Goal: Information Seeking & Learning: Learn about a topic

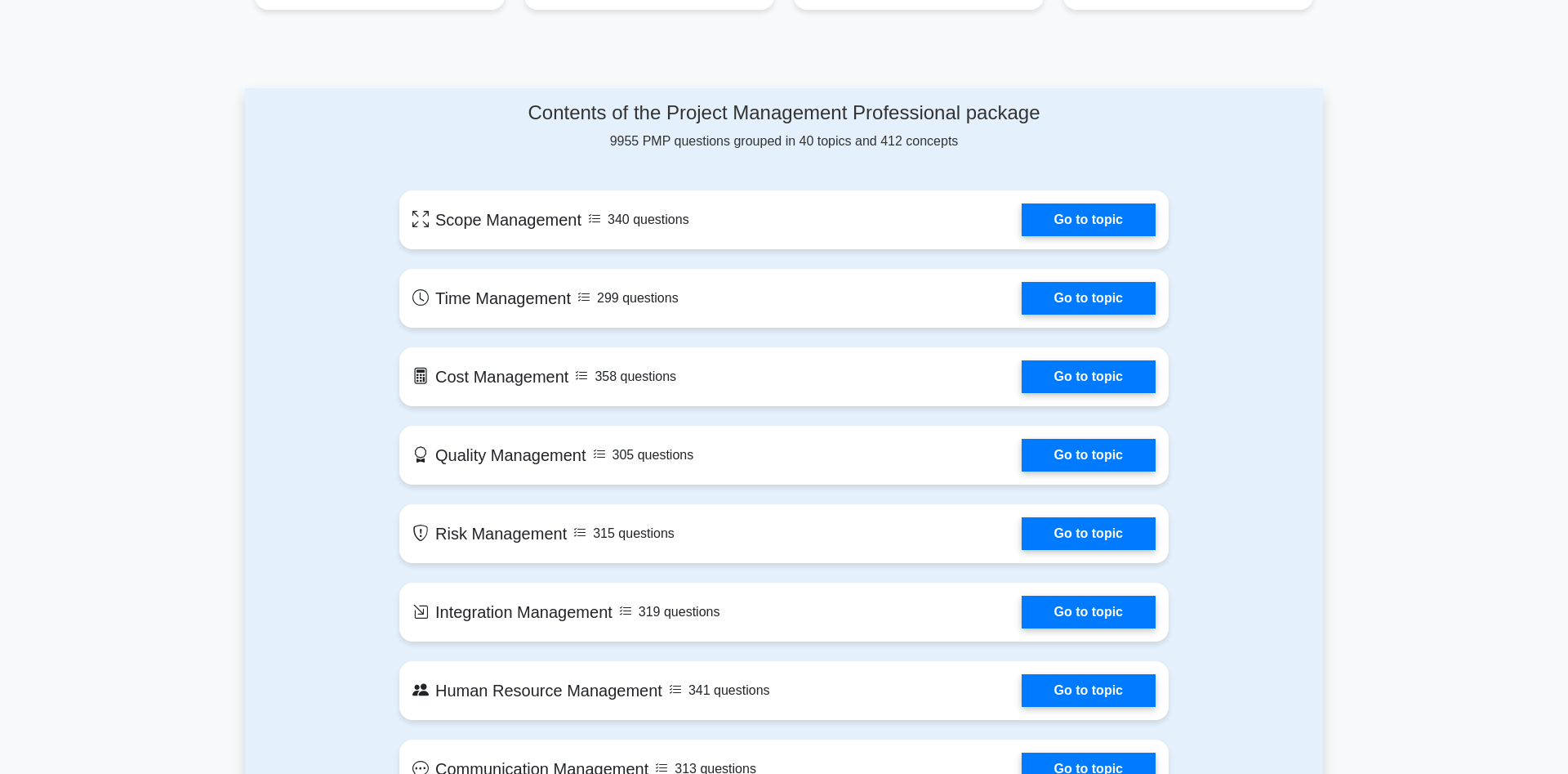
scroll to position [750, 0]
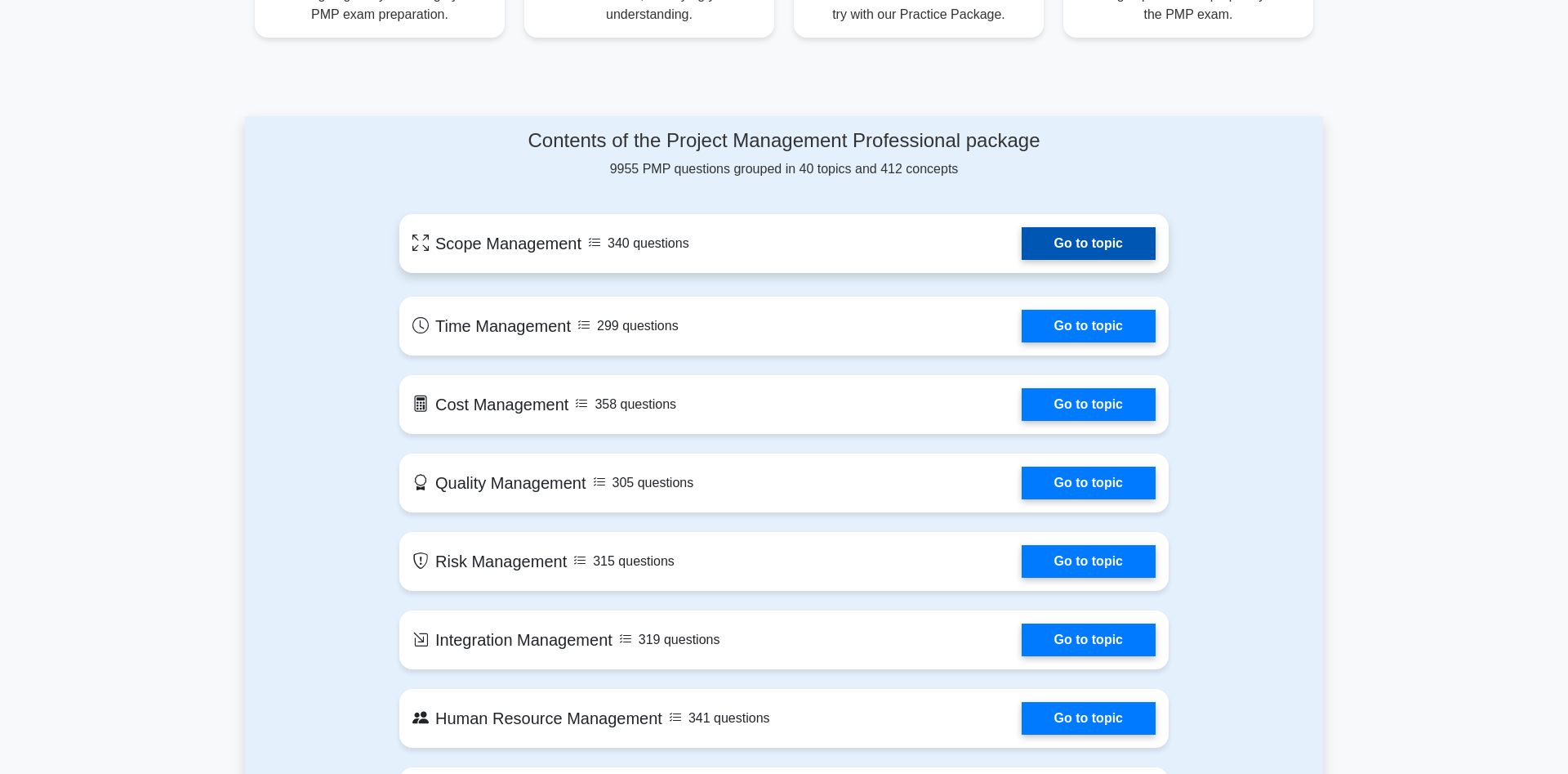
click at [1022, 245] on link "Go to topic" at bounding box center [1089, 243] width 134 height 33
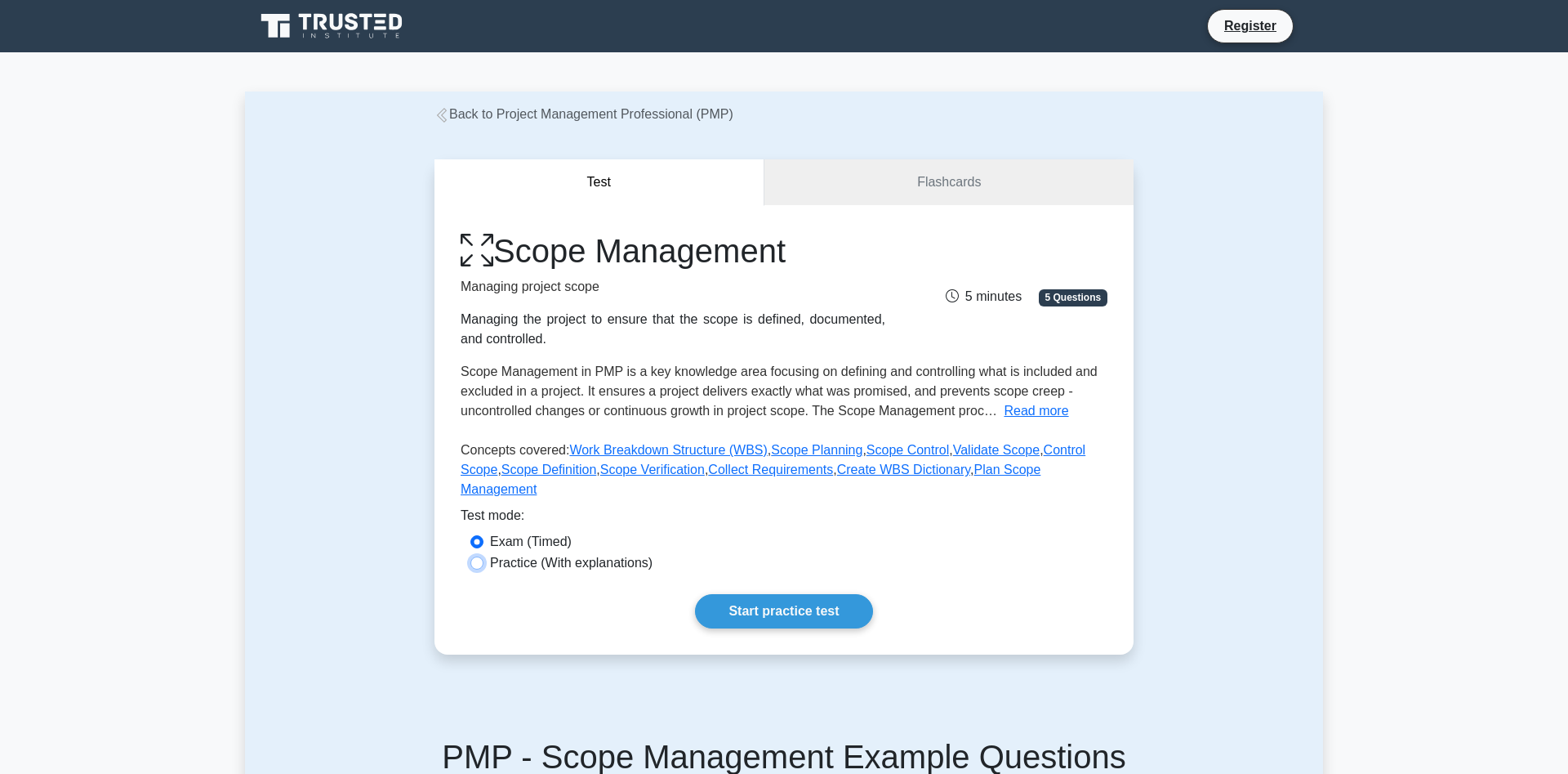
click at [475, 556] on input "Practice (With explanations)" at bounding box center [476, 562] width 13 height 13
radio input "true"
click at [787, 598] on link "Start practice test" at bounding box center [784, 611] width 177 height 34
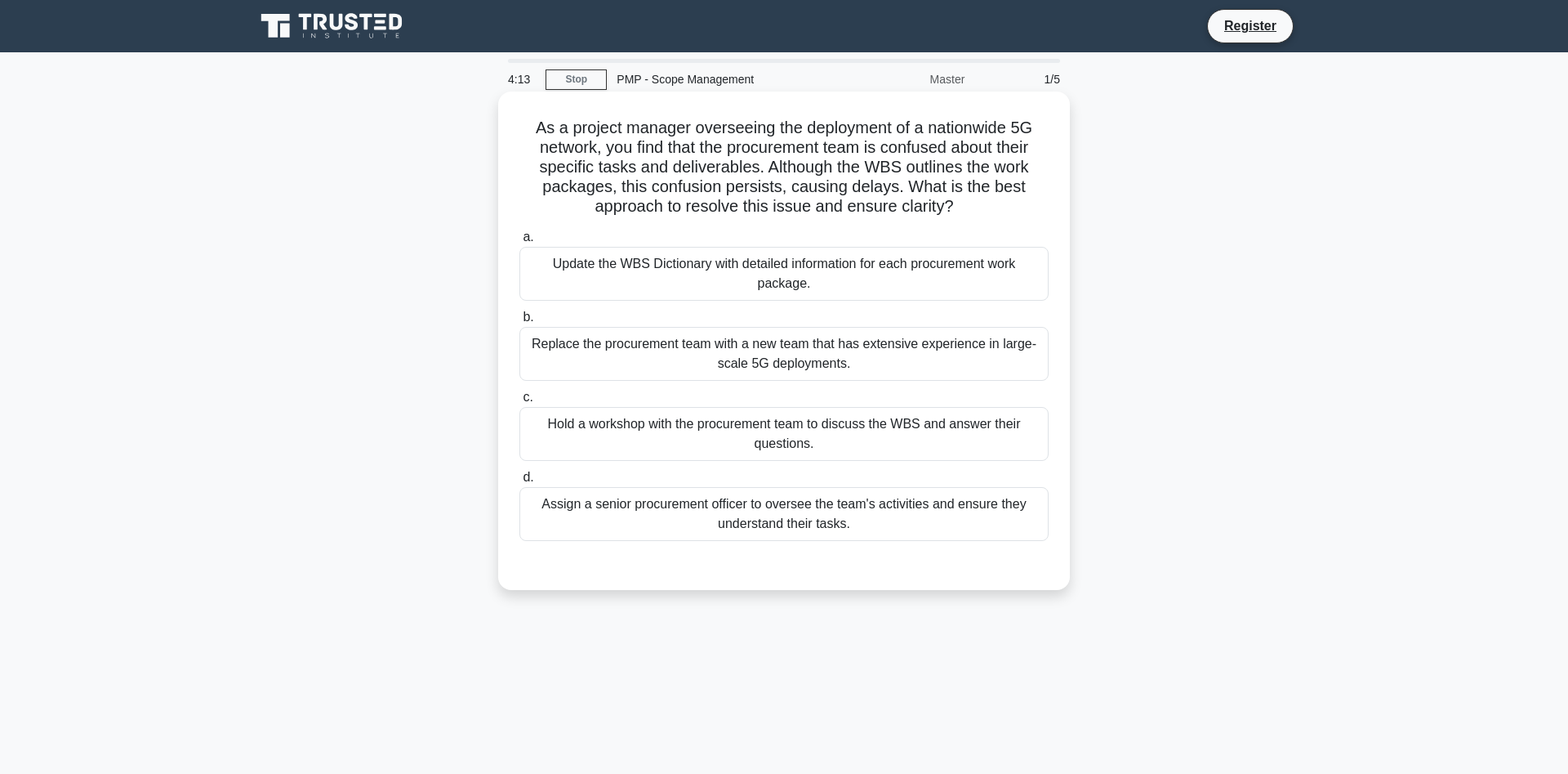
click at [696, 440] on div "Hold a workshop with the procurement team to discuss the WBS and answer their q…" at bounding box center [784, 433] width 529 height 54
click at [520, 402] on input "c. Hold a workshop with the procurement team to discuss the WBS and answer thei…" at bounding box center [520, 397] width 0 height 11
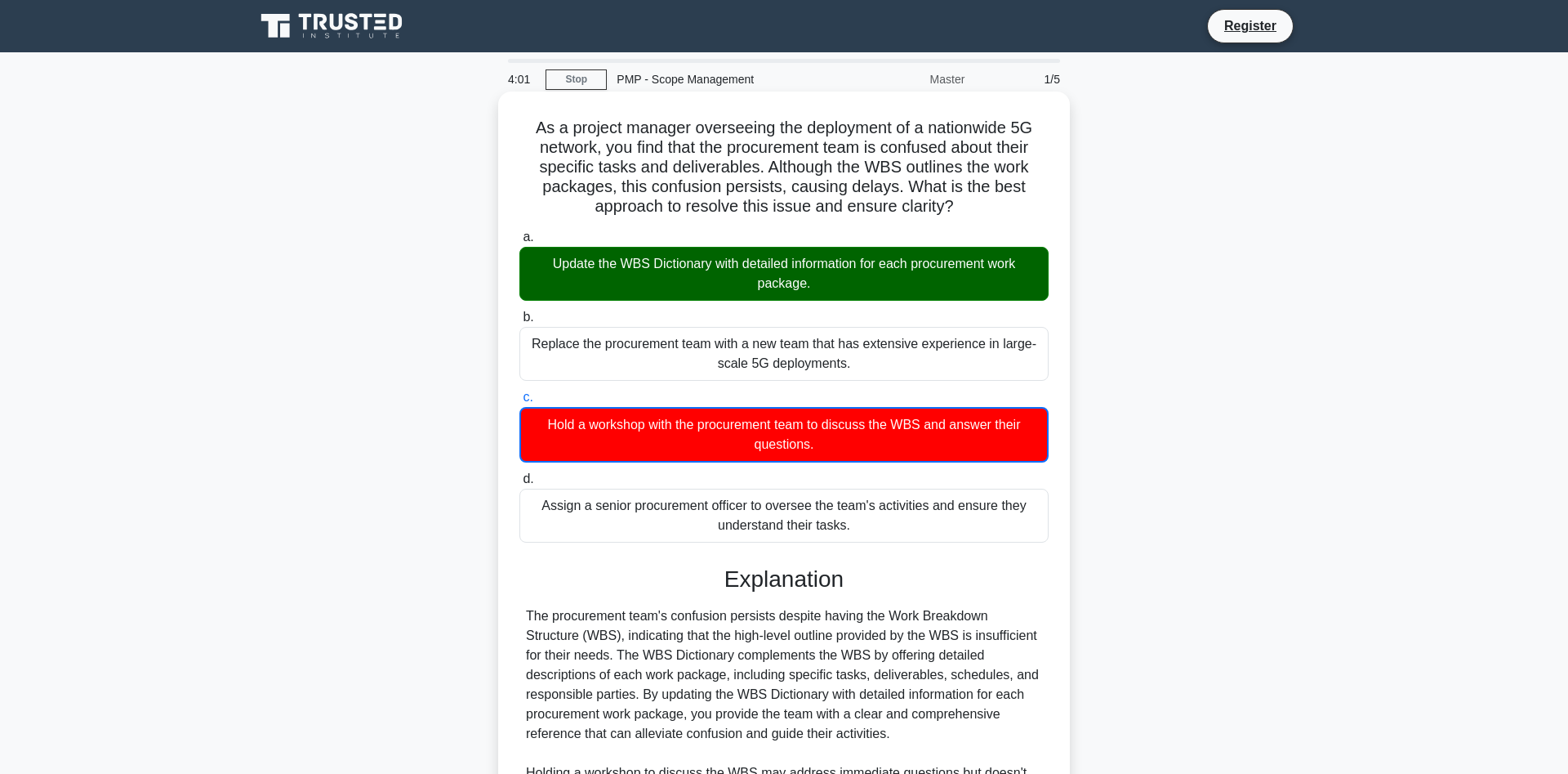
scroll to position [257, 0]
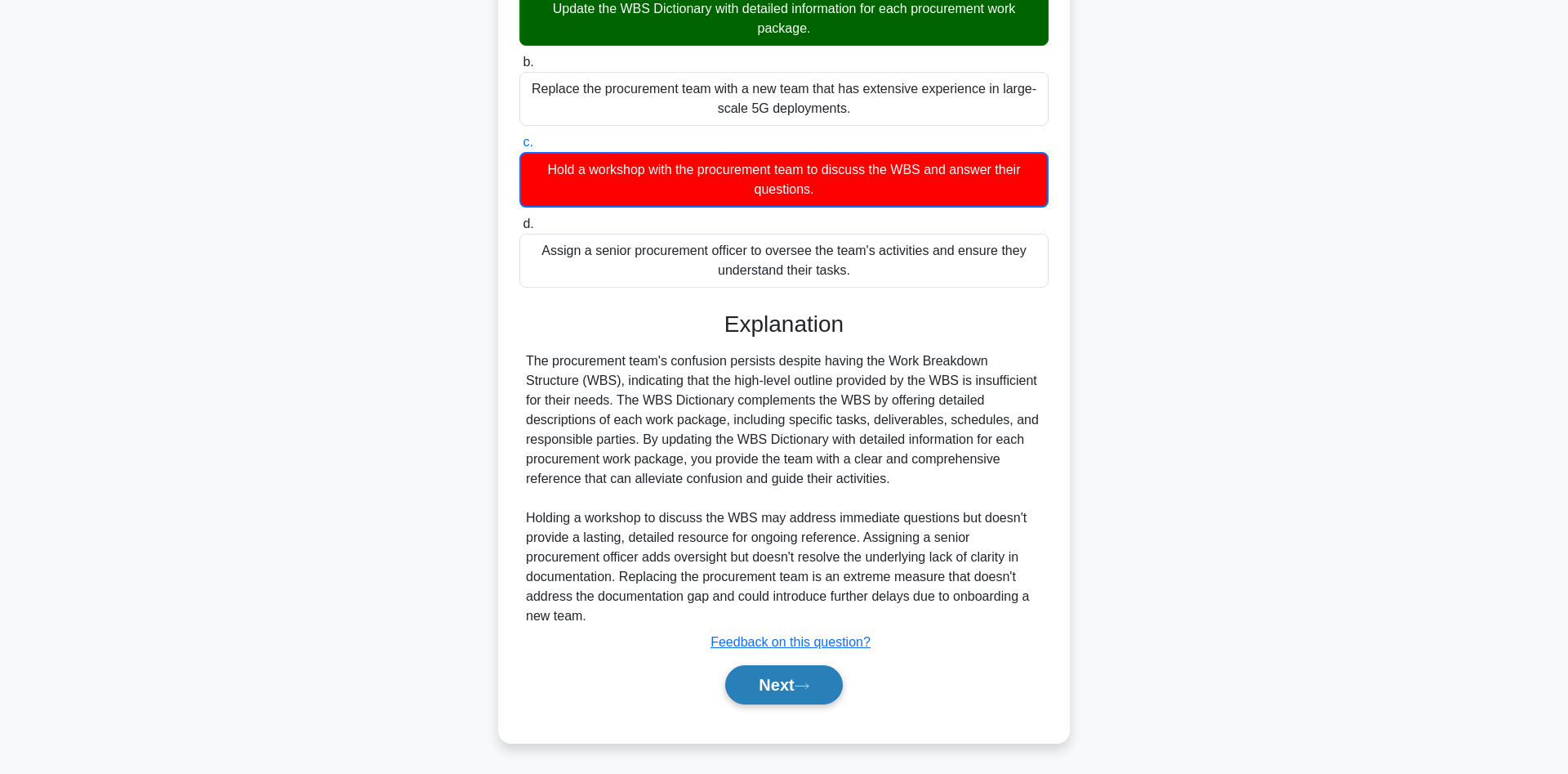
click at [769, 681] on button "Next" at bounding box center [784, 685] width 116 height 39
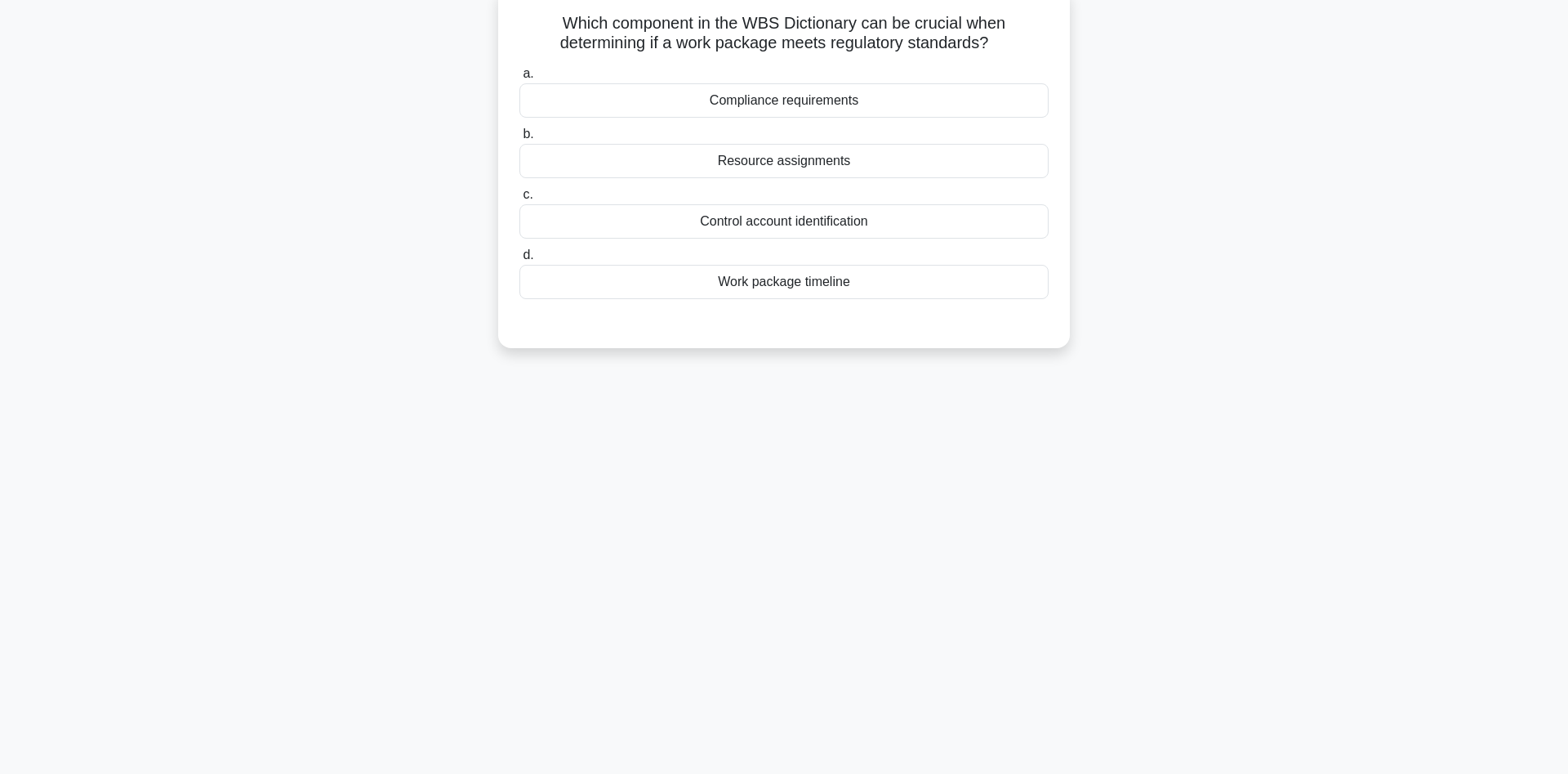
scroll to position [109, 0]
click at [753, 102] on div "Compliance requirements" at bounding box center [784, 96] width 529 height 34
click at [520, 75] on input "a. Compliance requirements" at bounding box center [520, 70] width 0 height 11
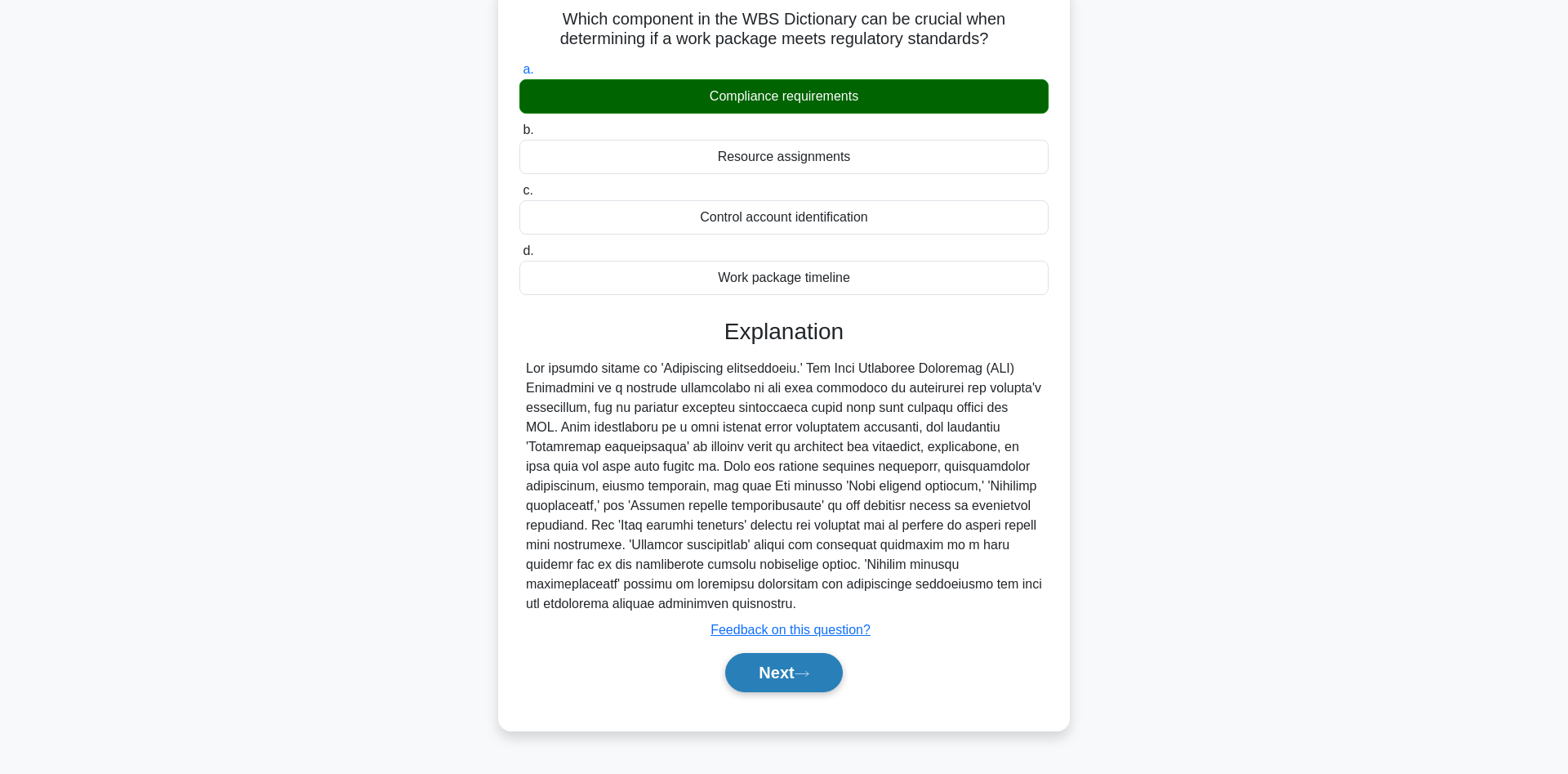
click at [768, 680] on button "Next" at bounding box center [784, 673] width 116 height 39
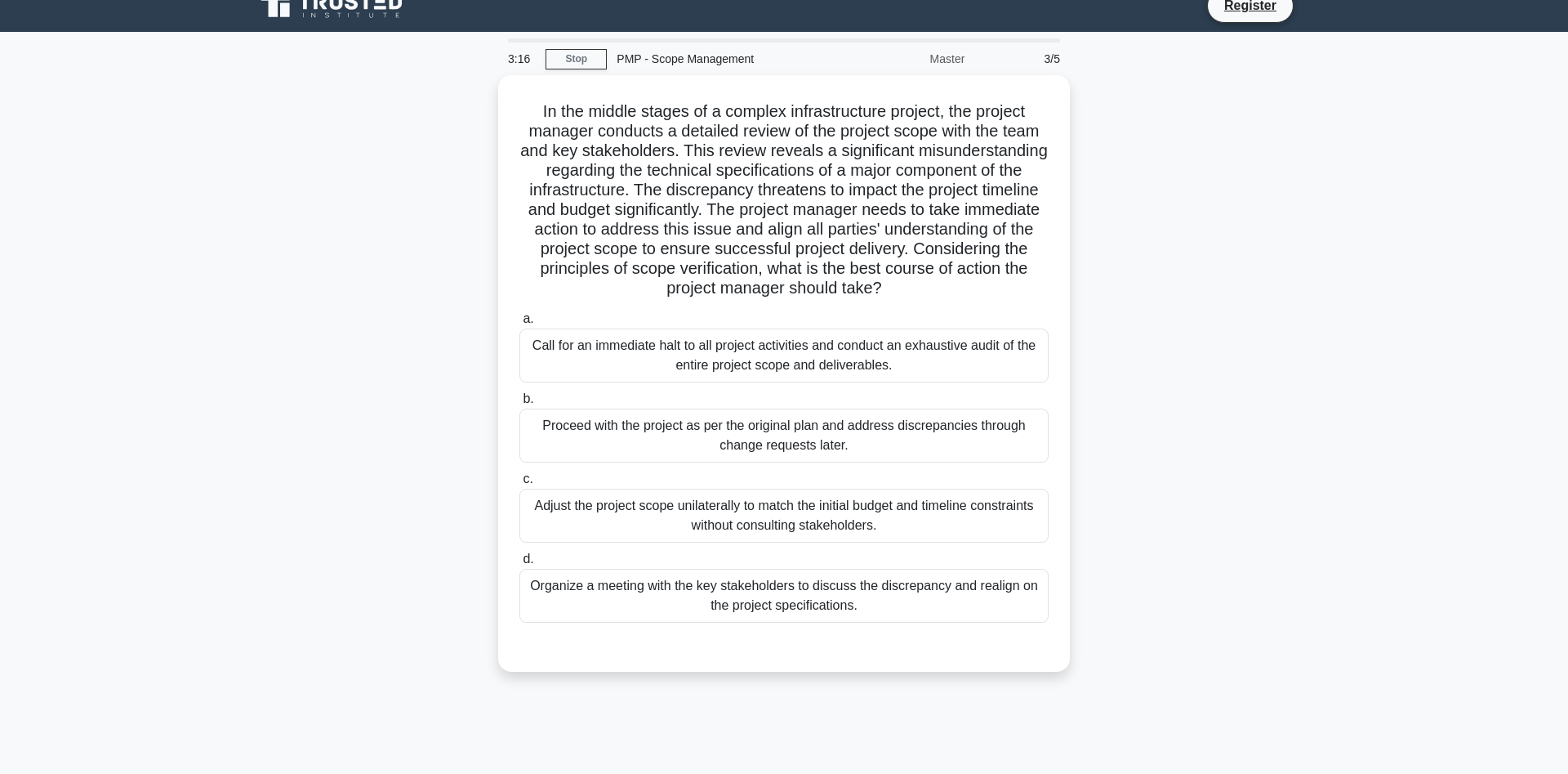
scroll to position [0, 0]
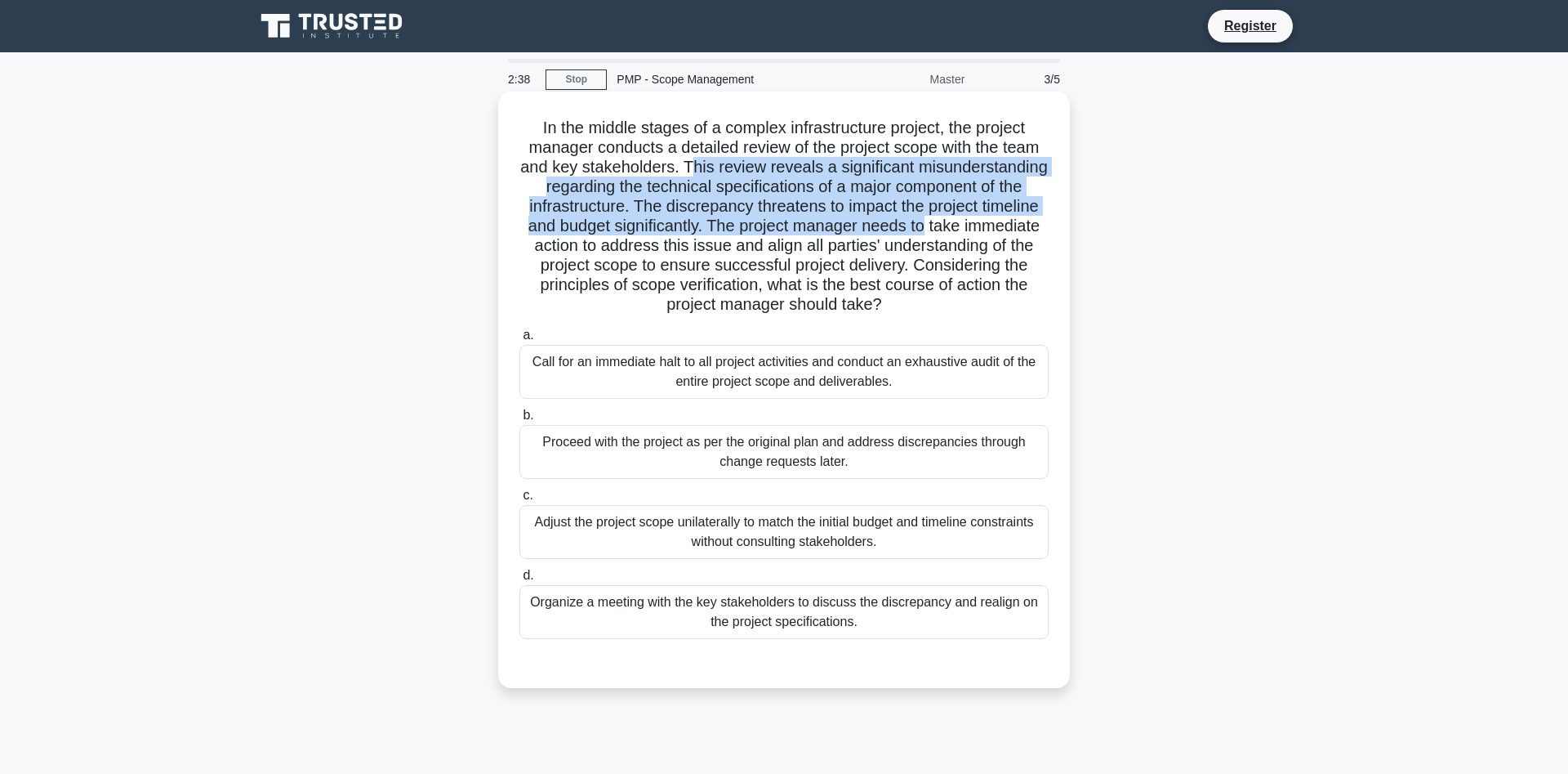
drag, startPoint x: 692, startPoint y: 169, endPoint x: 927, endPoint y: 217, distance: 239.9
click at [927, 217] on h5 "In the middle stages of a complex infrastructure project, the project manager c…" at bounding box center [784, 216] width 533 height 198
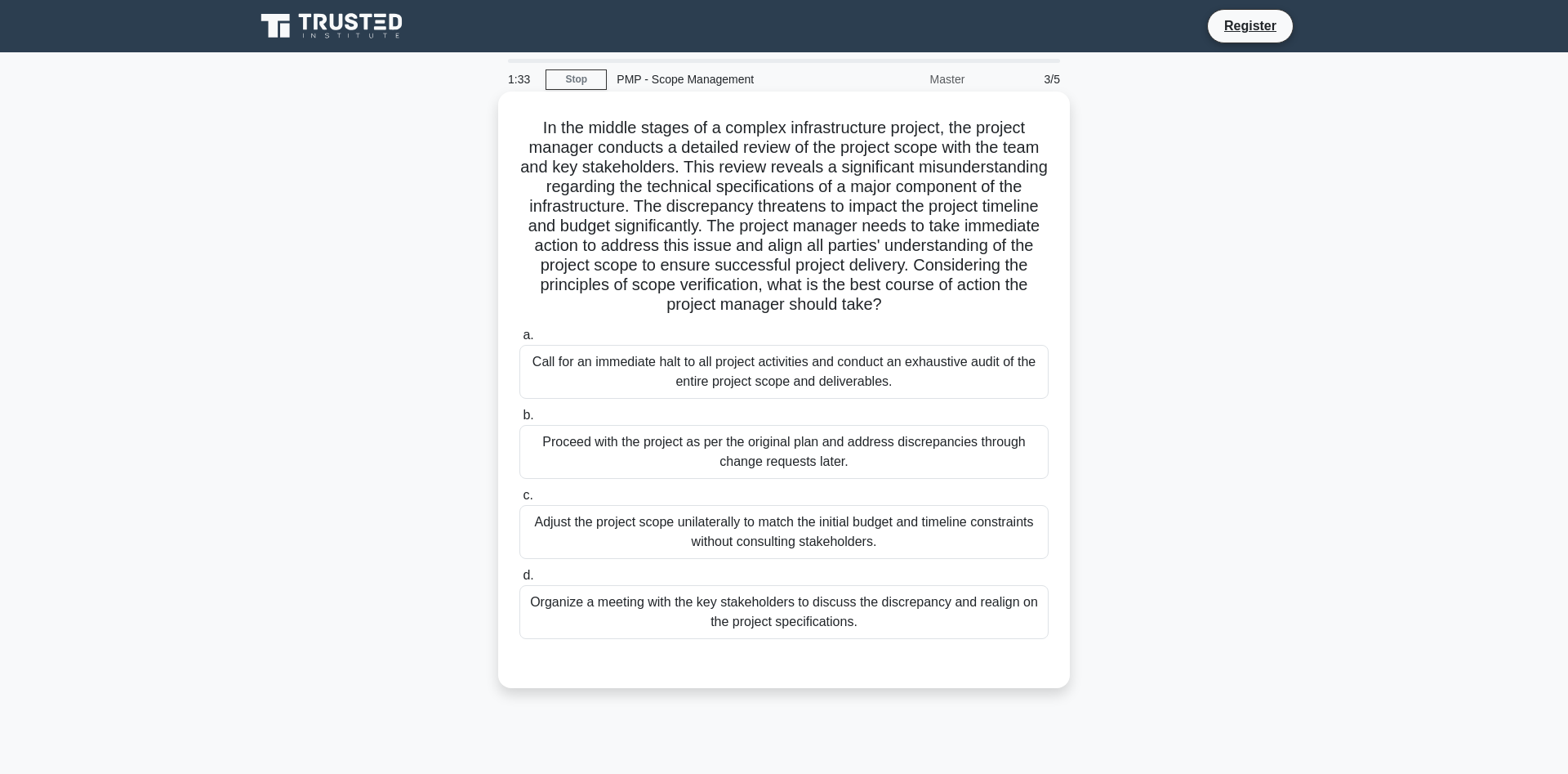
click at [678, 617] on div "Organize a meeting with the key stakeholders to discuss the discrepancy and rea…" at bounding box center [784, 612] width 529 height 54
click at [520, 581] on input "d. Organize a meeting with the key stakeholders to discuss the discrepancy and …" at bounding box center [520, 575] width 0 height 11
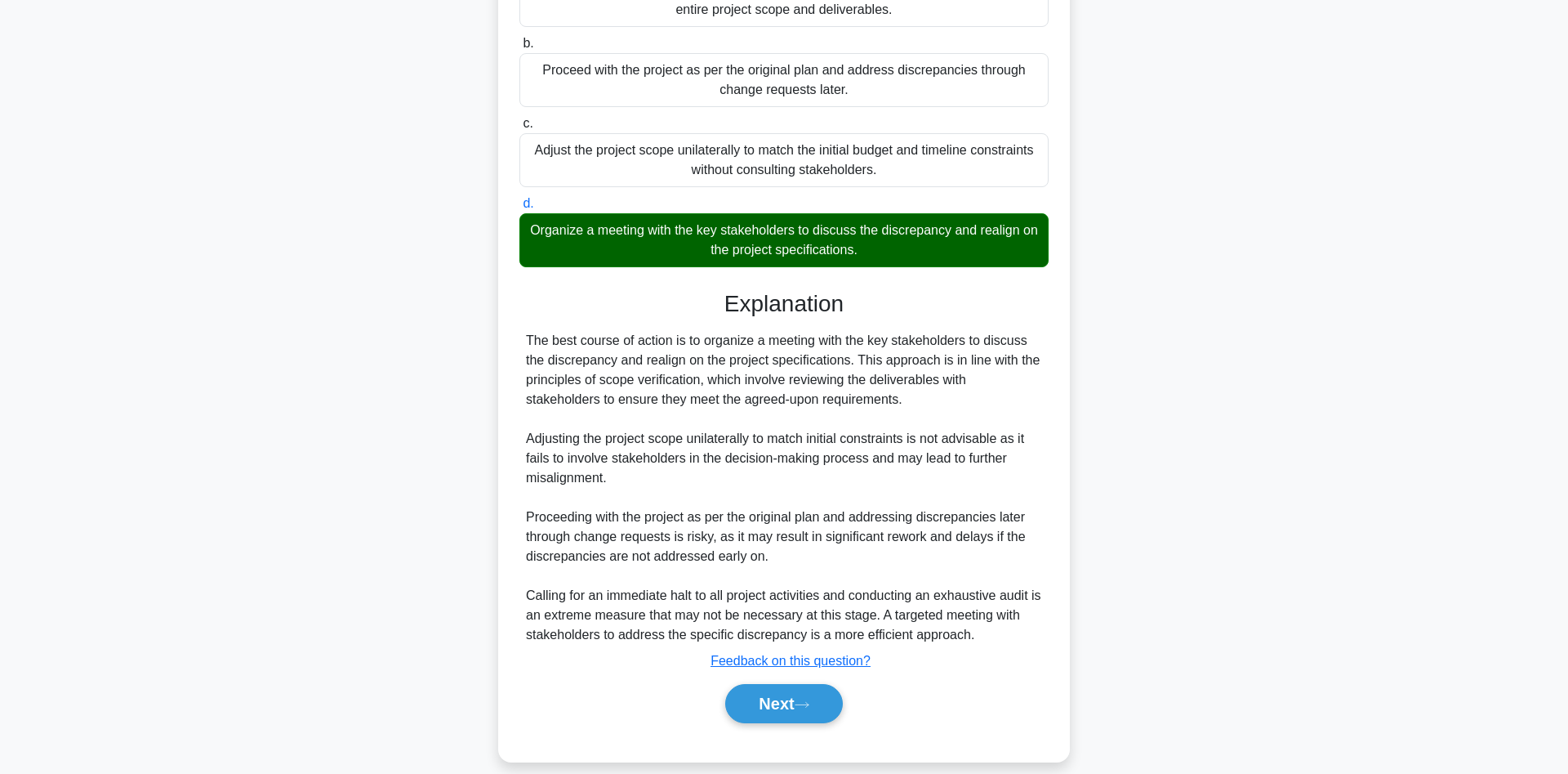
scroll to position [392, 0]
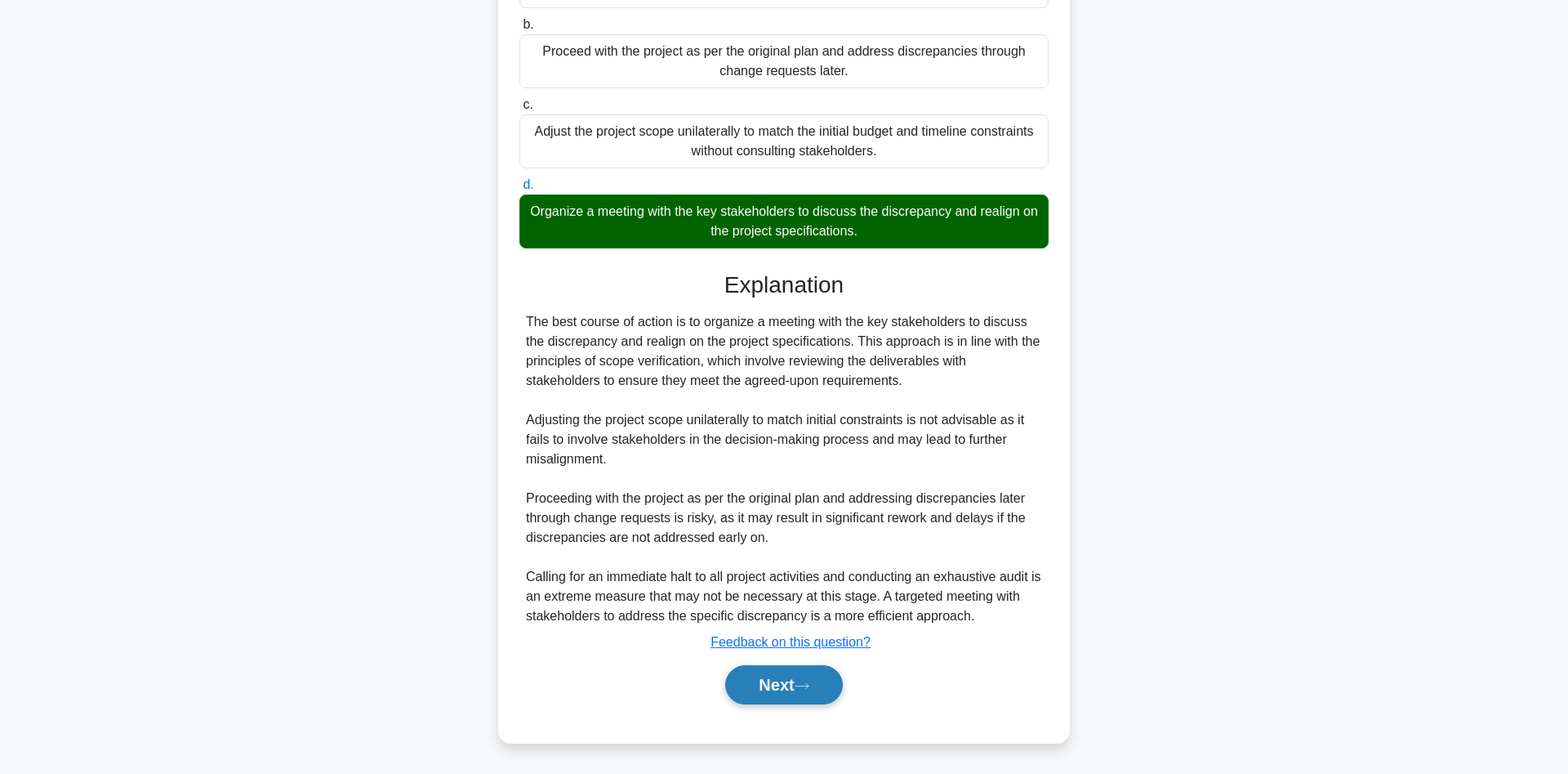
click at [756, 685] on button "Next" at bounding box center [784, 685] width 116 height 39
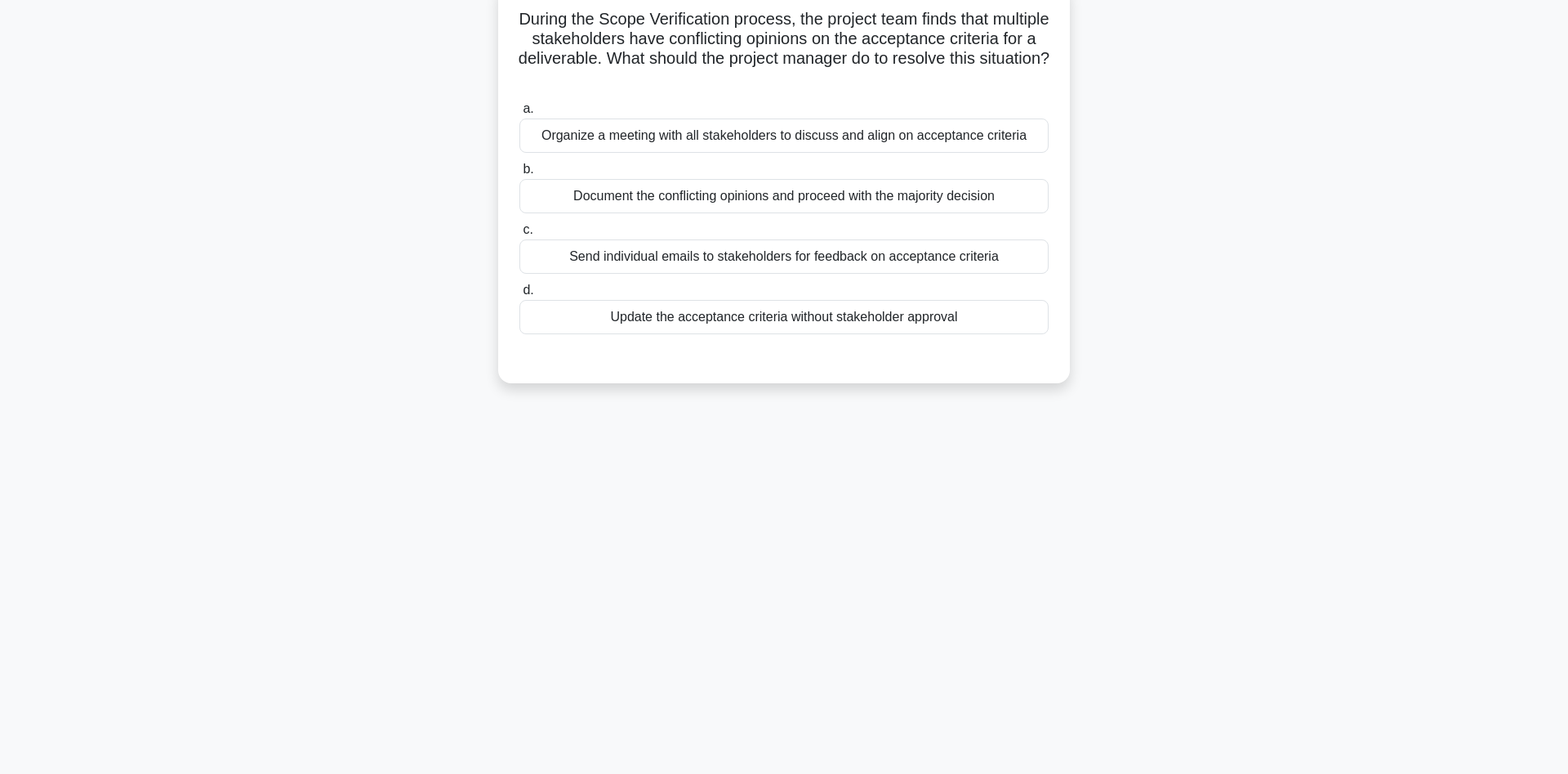
click at [765, 138] on div "Organize a meeting with all stakeholders to discuss and align on acceptance cri…" at bounding box center [784, 135] width 529 height 34
click at [520, 115] on input "a. Organize a meeting with all stakeholders to discuss and align on acceptance …" at bounding box center [520, 109] width 0 height 11
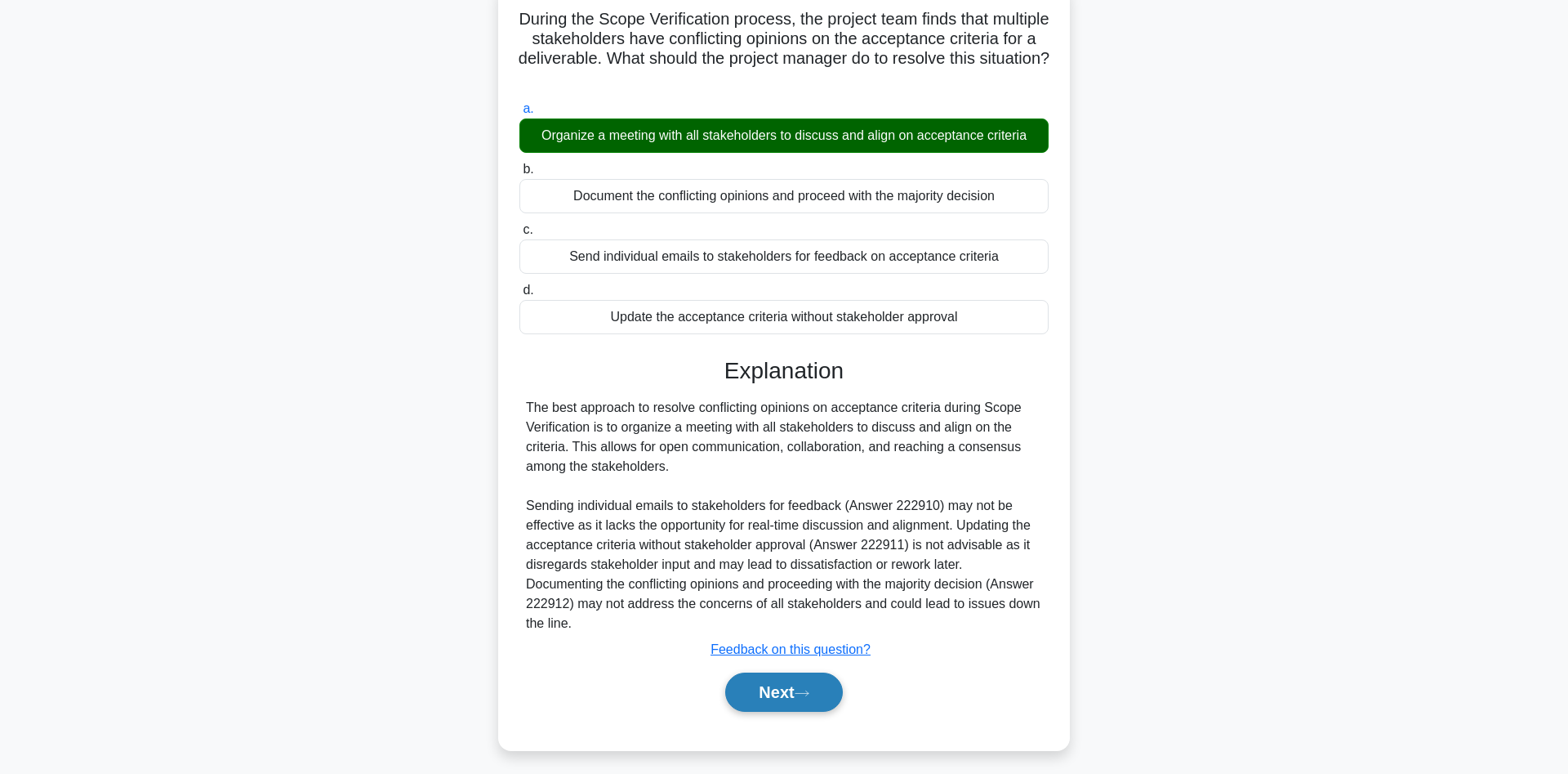
click at [768, 695] on button "Next" at bounding box center [784, 692] width 116 height 39
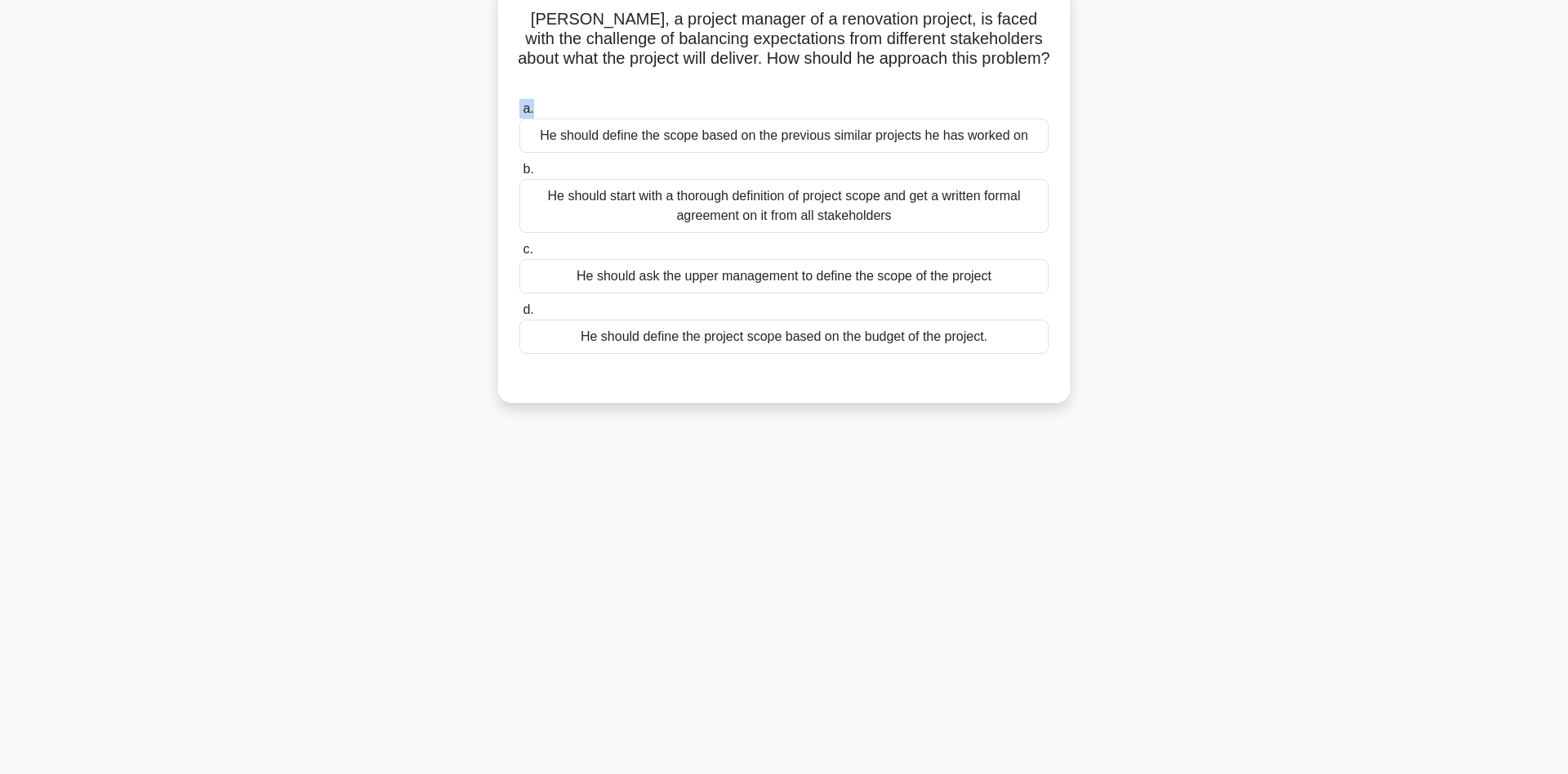
drag, startPoint x: 734, startPoint y: 61, endPoint x: 791, endPoint y: 94, distance: 65.9
click at [791, 94] on div "Arthur, a project manager of a renovation project, is faced with the challenge …" at bounding box center [784, 192] width 559 height 407
click at [940, 199] on div "He should start with a thorough definition of project scope and get a written f…" at bounding box center [784, 206] width 529 height 54
click at [520, 175] on input "b. He should start with a thorough definition of project scope and get a writte…" at bounding box center [520, 169] width 0 height 11
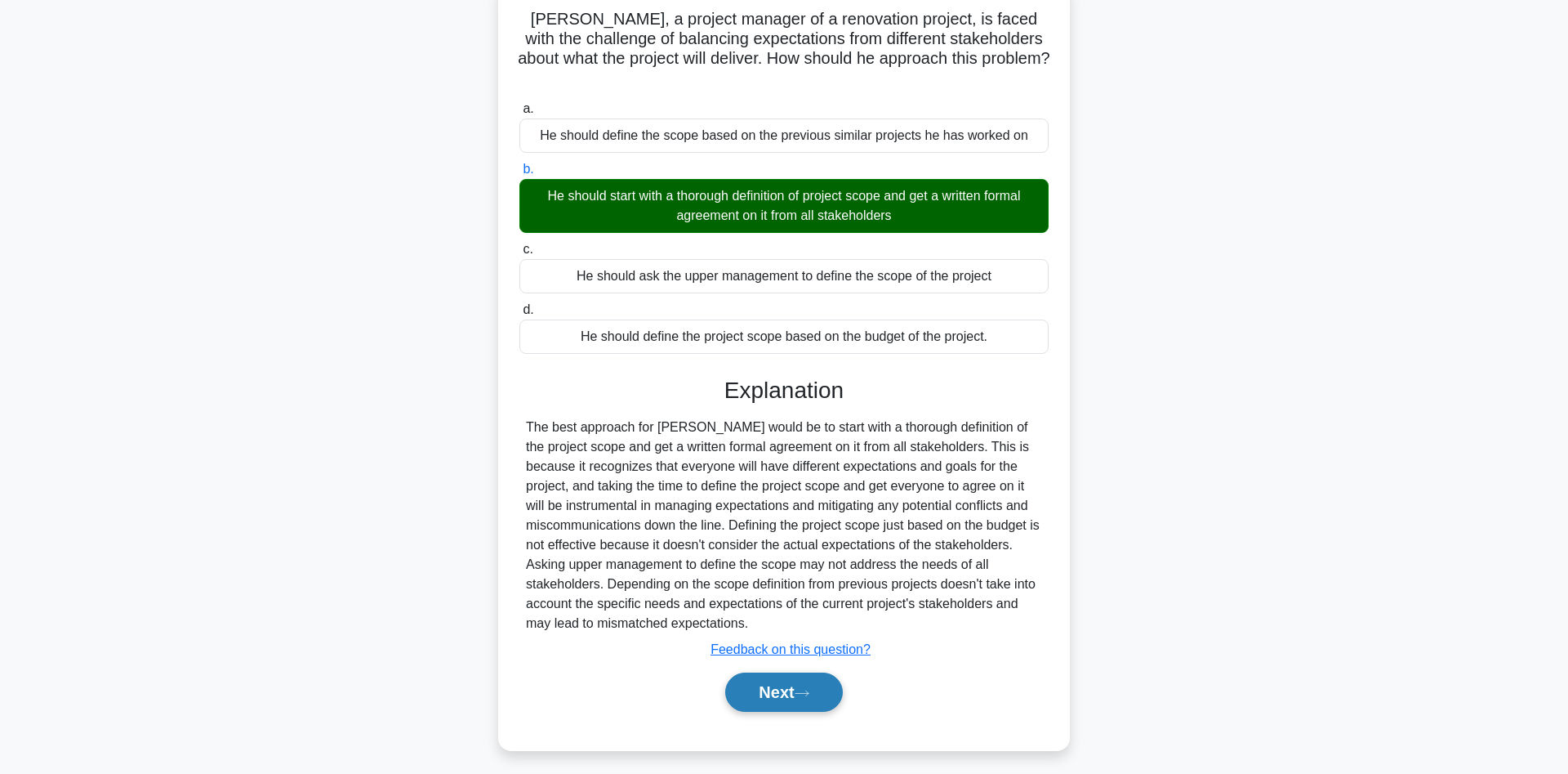
click at [775, 680] on button "Next" at bounding box center [784, 692] width 116 height 39
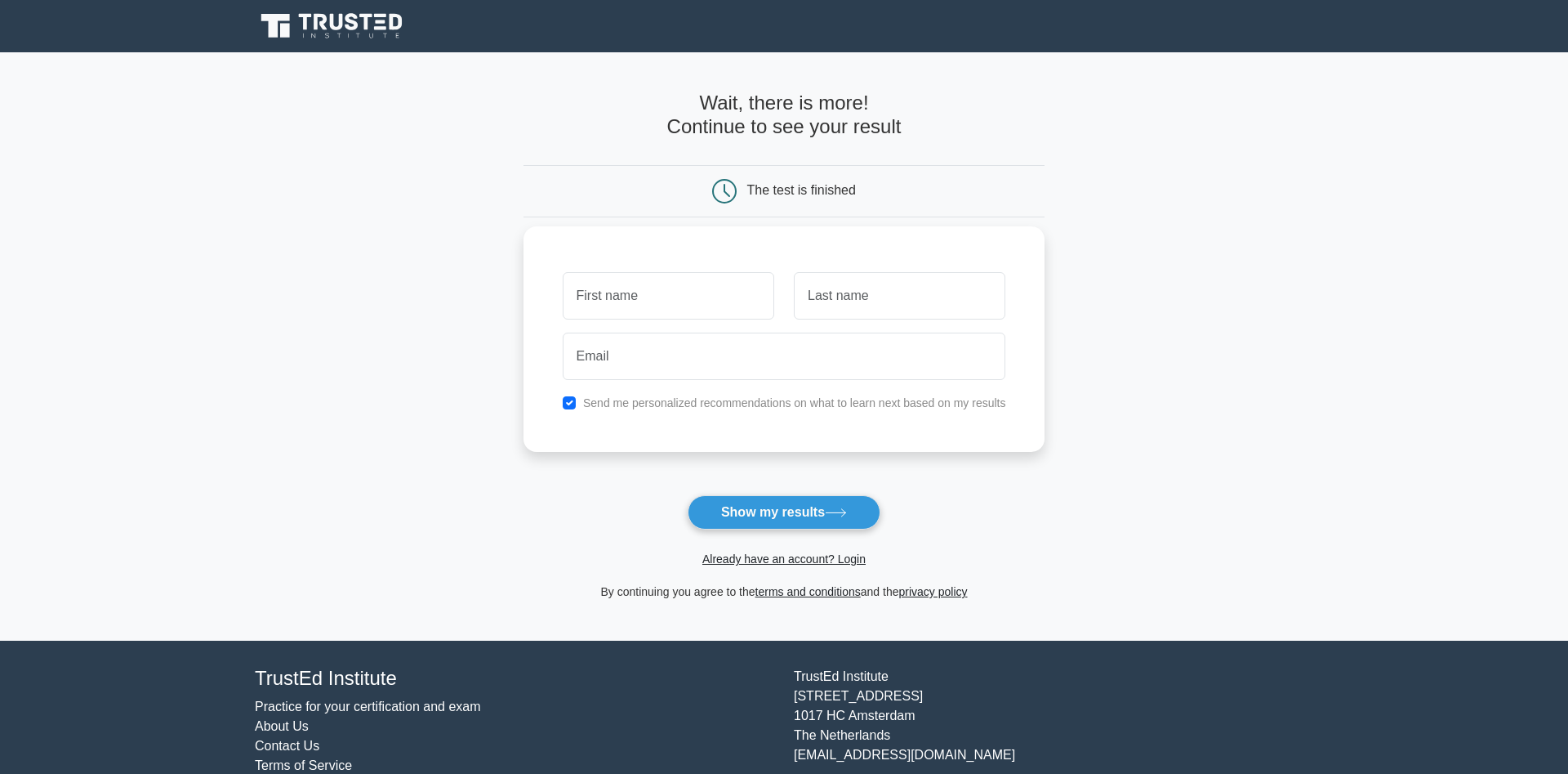
click at [644, 291] on input "text" at bounding box center [669, 296] width 212 height 48
type input "s"
type input "ines"
click at [930, 307] on input "text" at bounding box center [900, 296] width 212 height 48
type input "tazi"
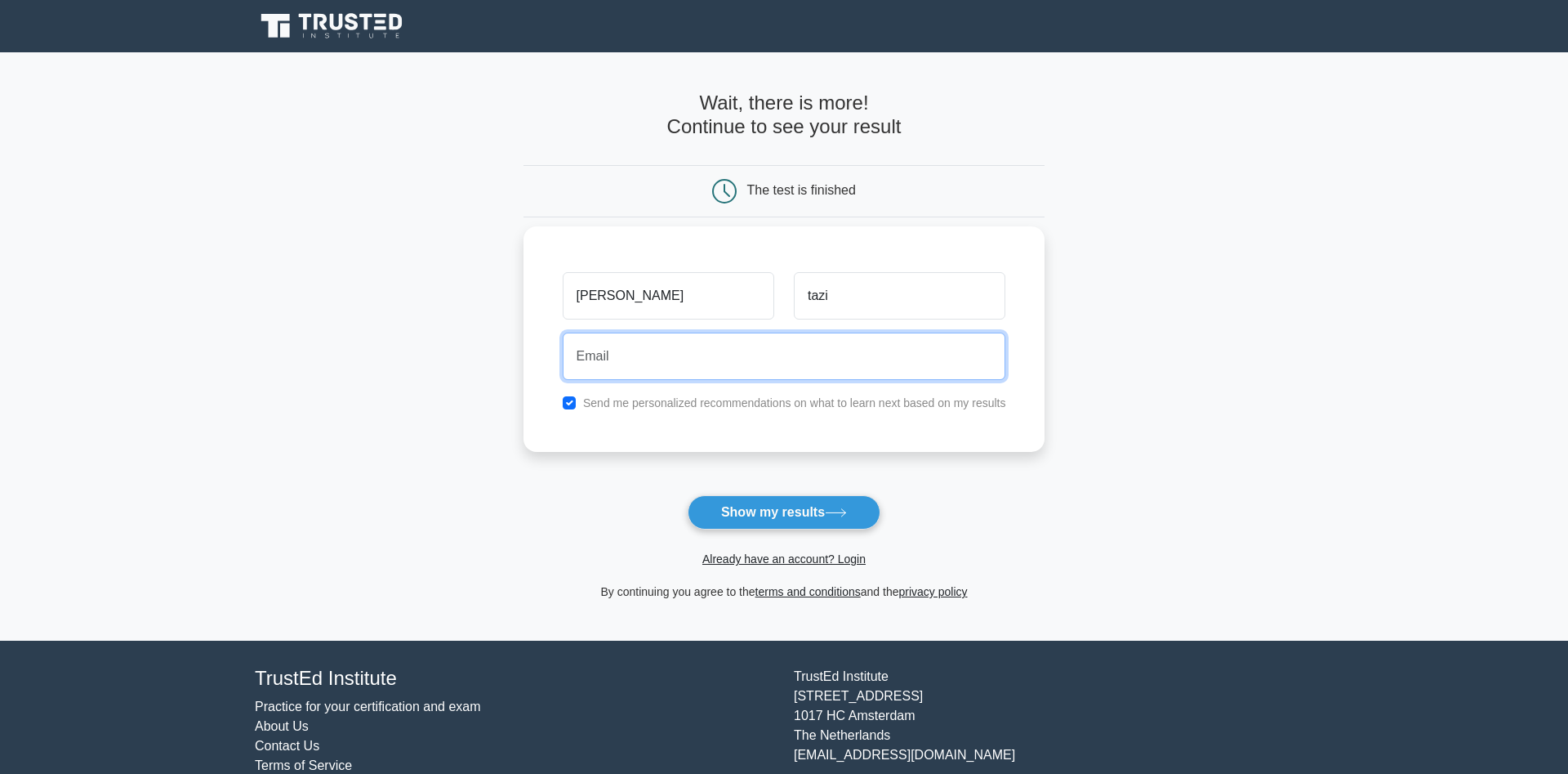
click at [623, 346] on input "email" at bounding box center [784, 357] width 444 height 48
type input "samahznati@gmail.com"
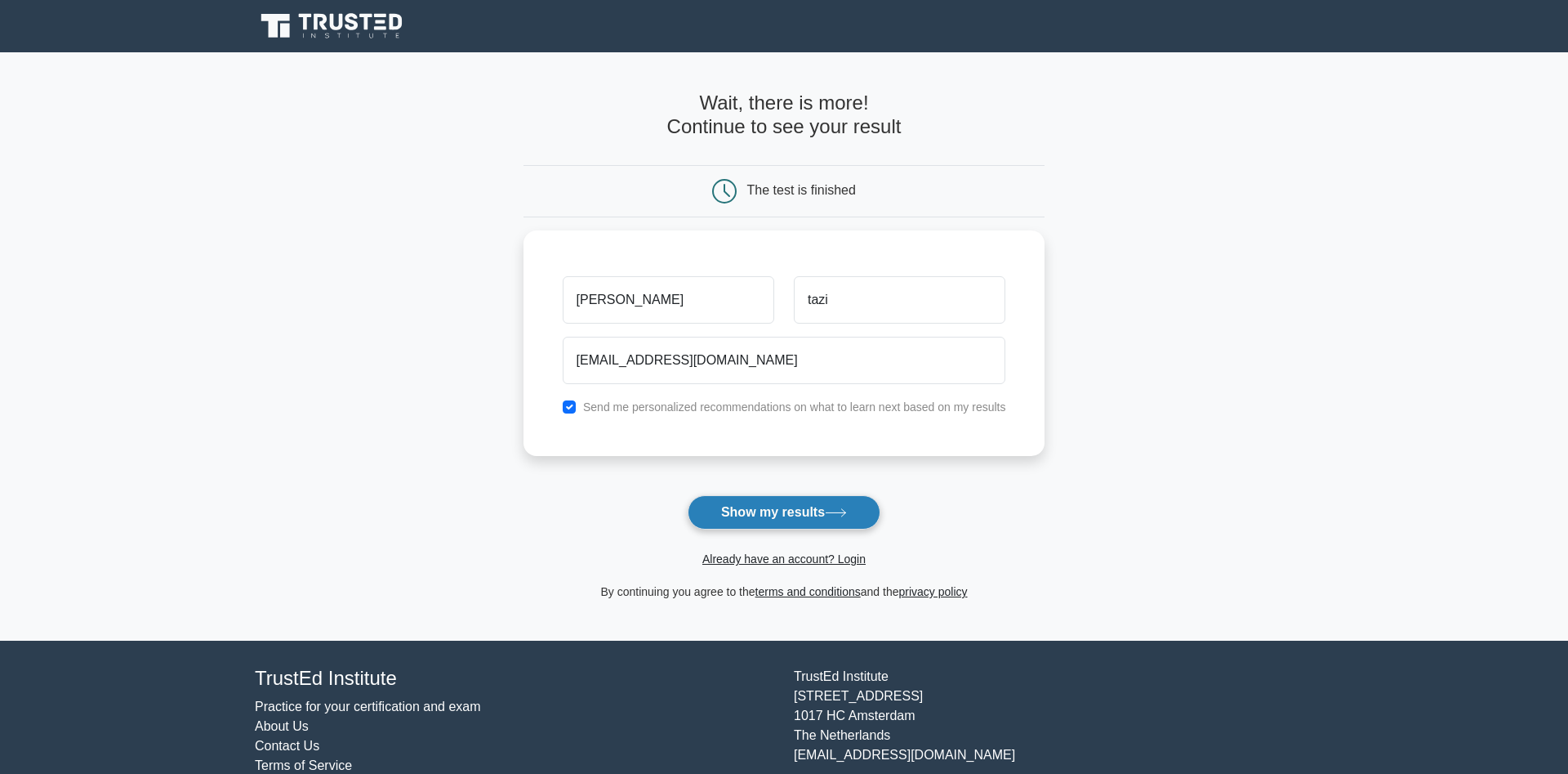
click at [791, 514] on button "Show my results" at bounding box center [784, 512] width 192 height 34
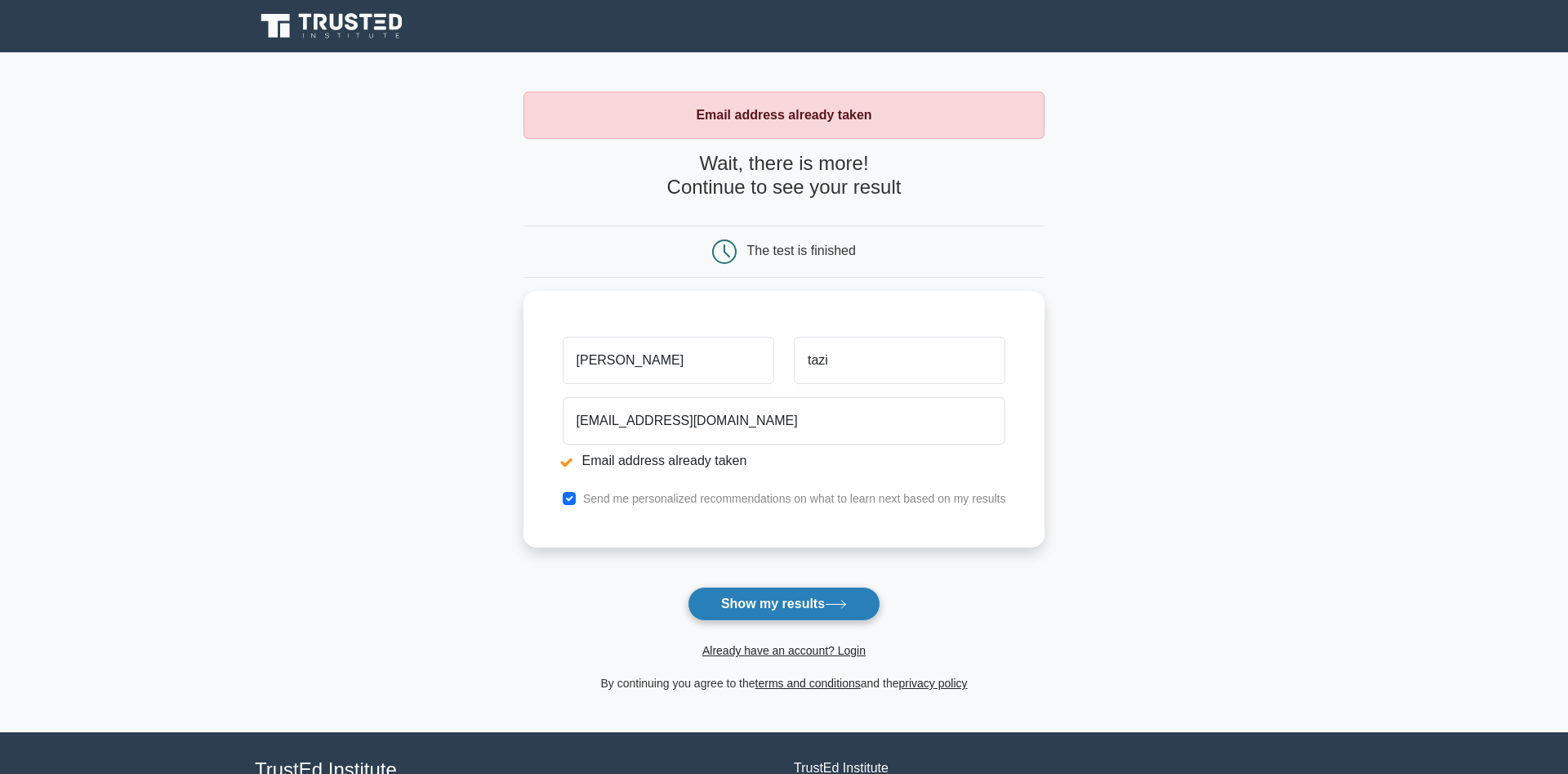
click at [760, 599] on button "Show my results" at bounding box center [784, 604] width 192 height 34
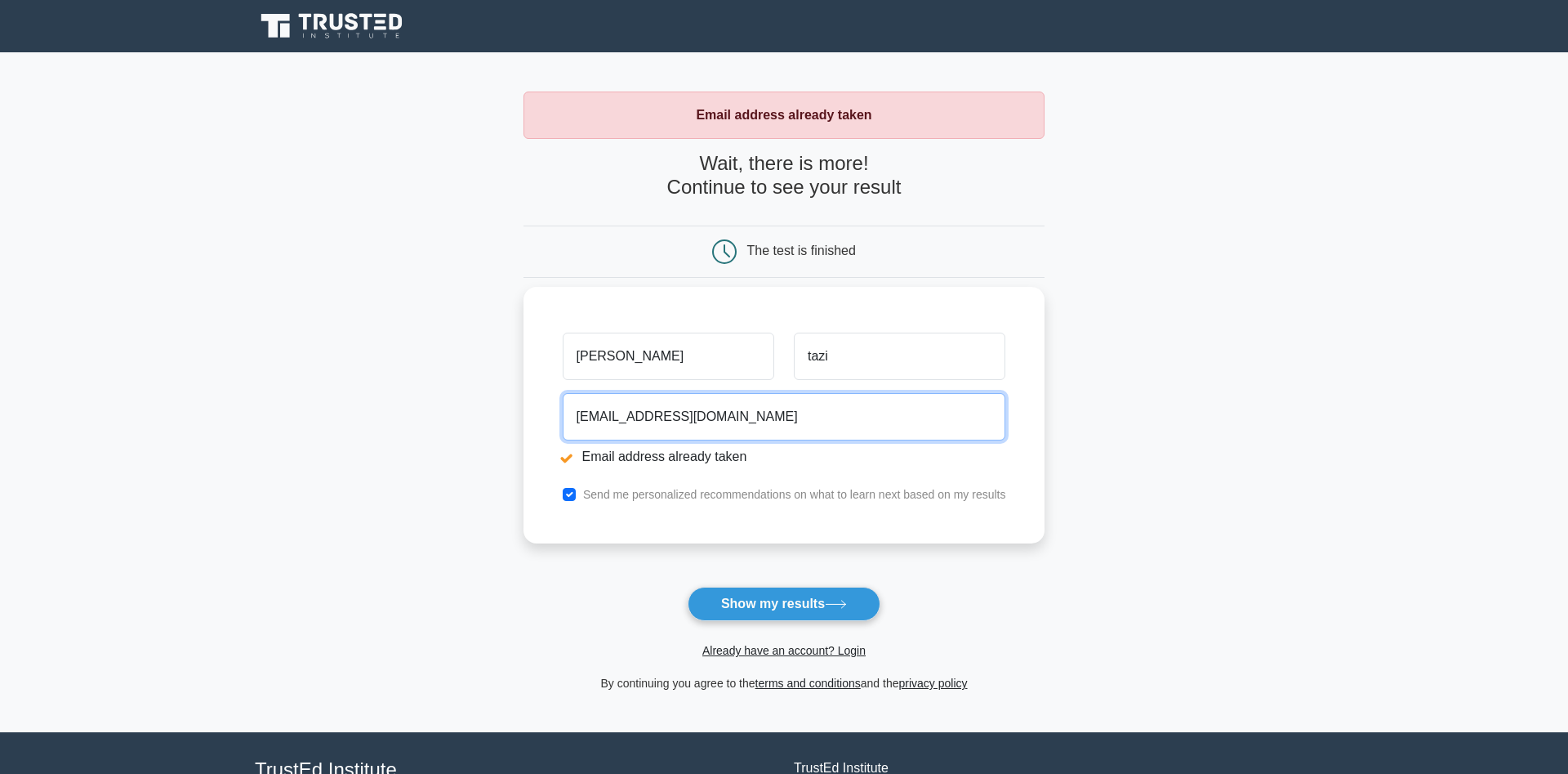
drag, startPoint x: 769, startPoint y: 410, endPoint x: 230, endPoint y: 400, distance: 539.1
click at [563, 400] on input "samahznati@gmail.com" at bounding box center [784, 417] width 444 height 48
type input "z.samah2013@gmail.com"
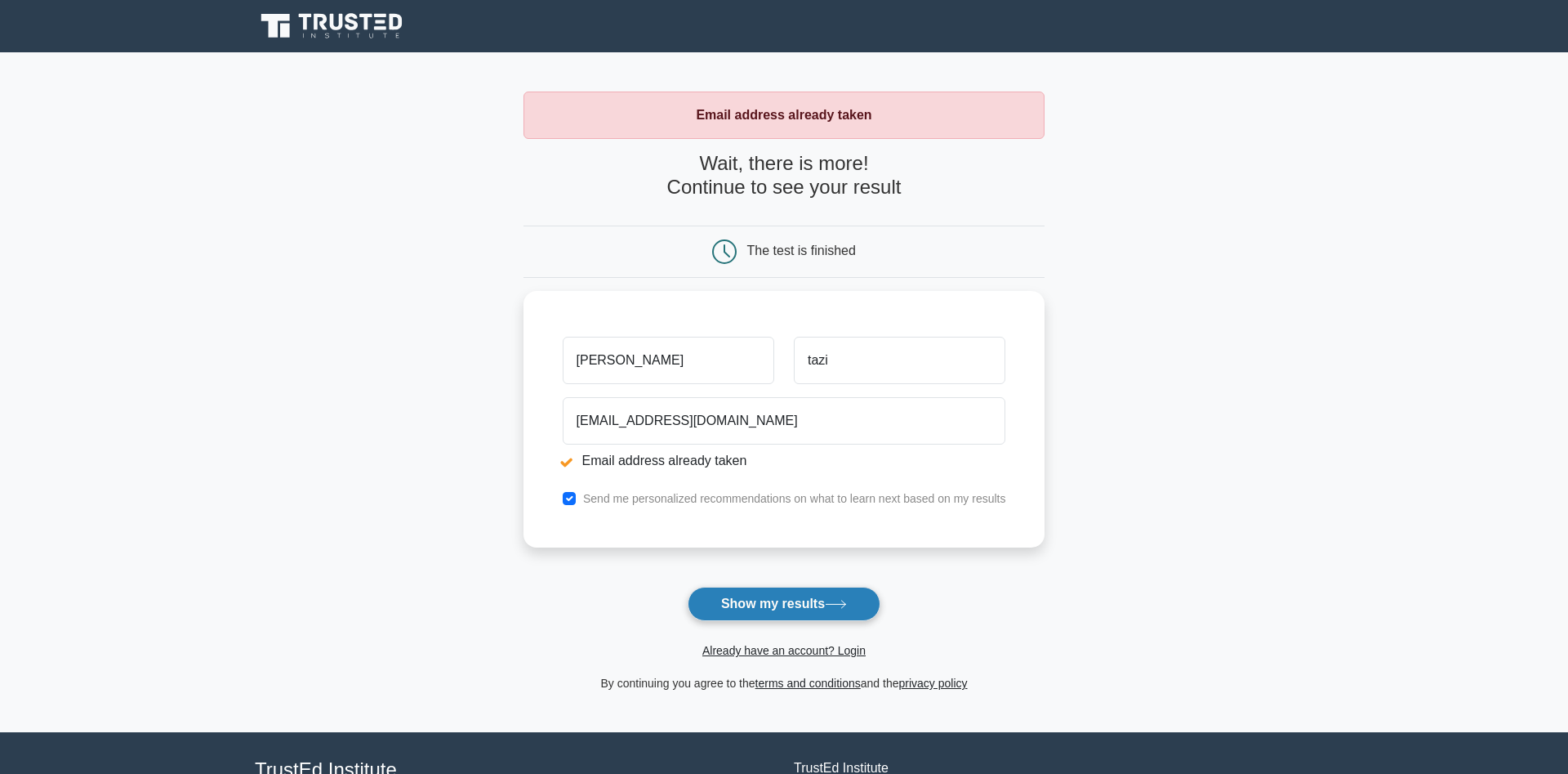
click at [773, 596] on button "Show my results" at bounding box center [784, 604] width 192 height 34
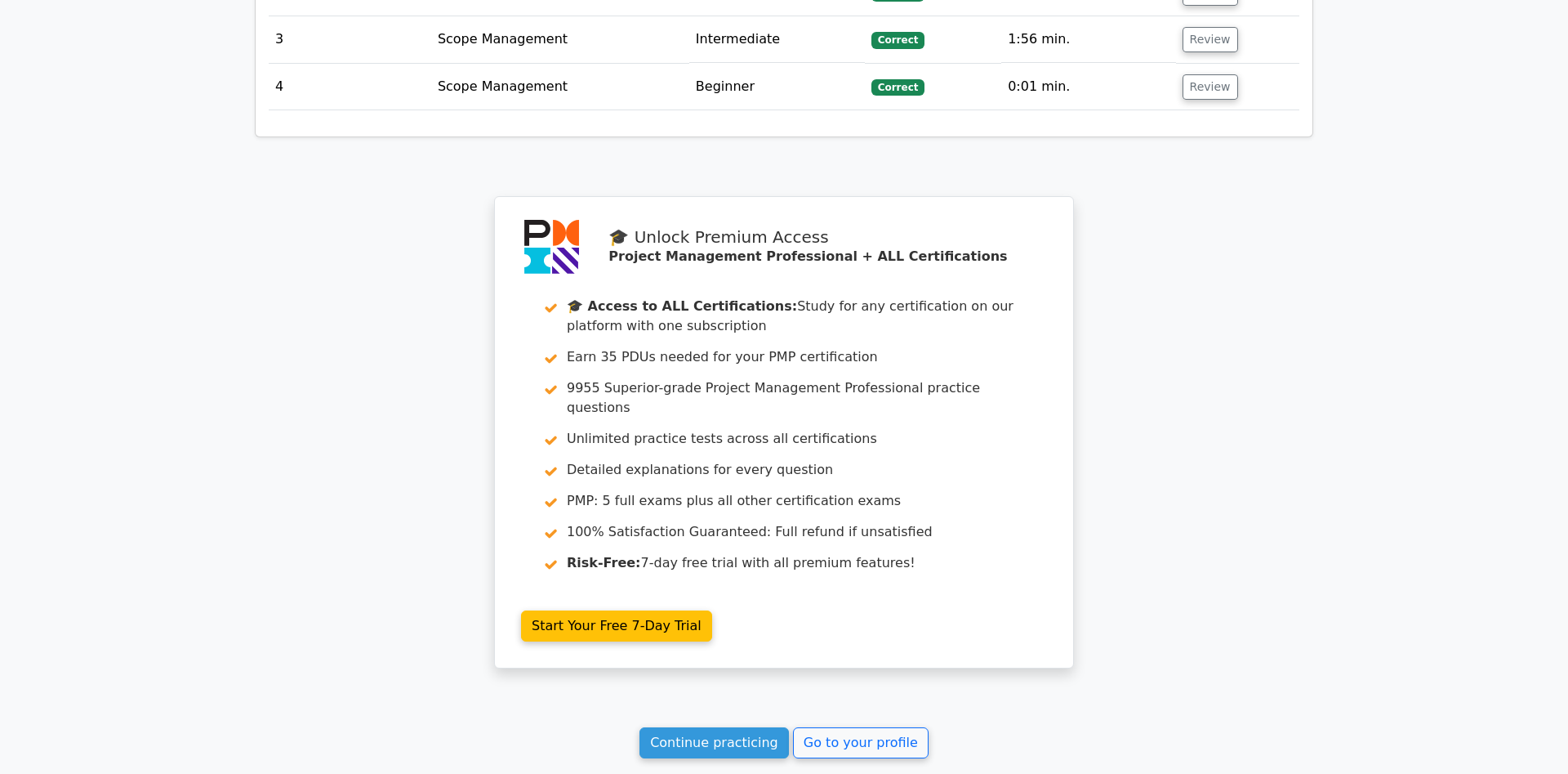
scroll to position [2333, 0]
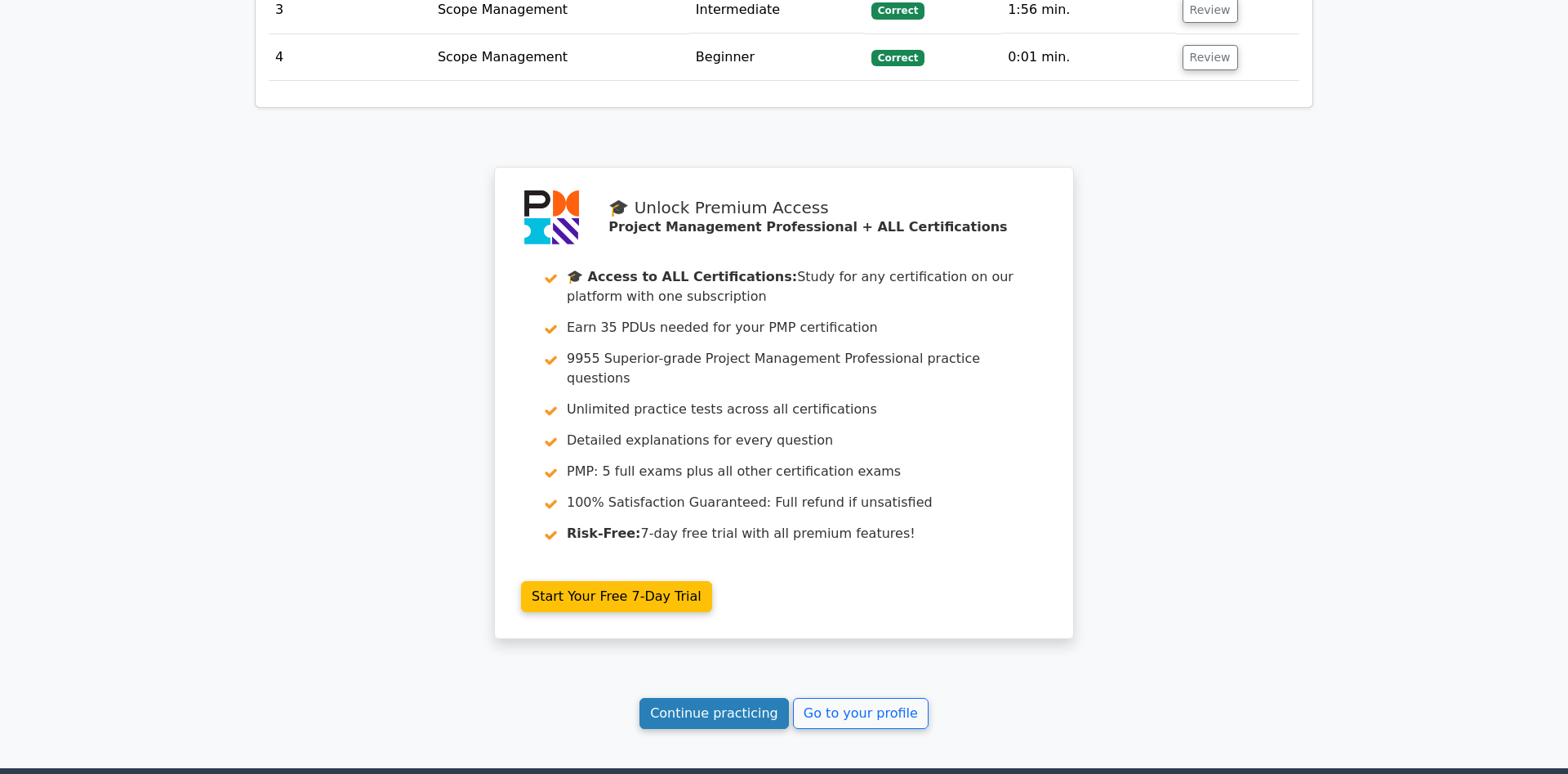
click at [686, 698] on link "Continue practicing" at bounding box center [714, 713] width 149 height 31
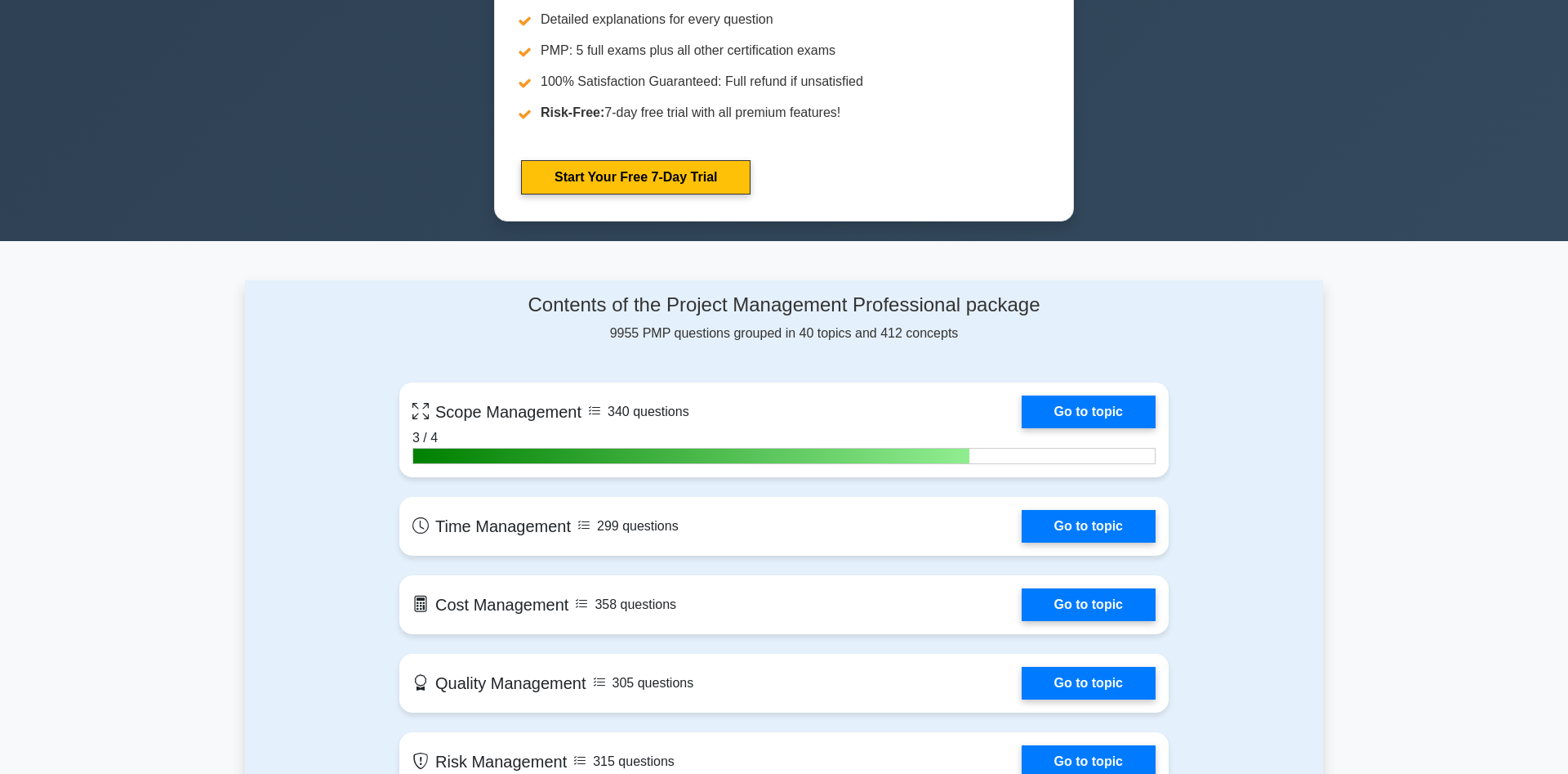
scroll to position [917, 0]
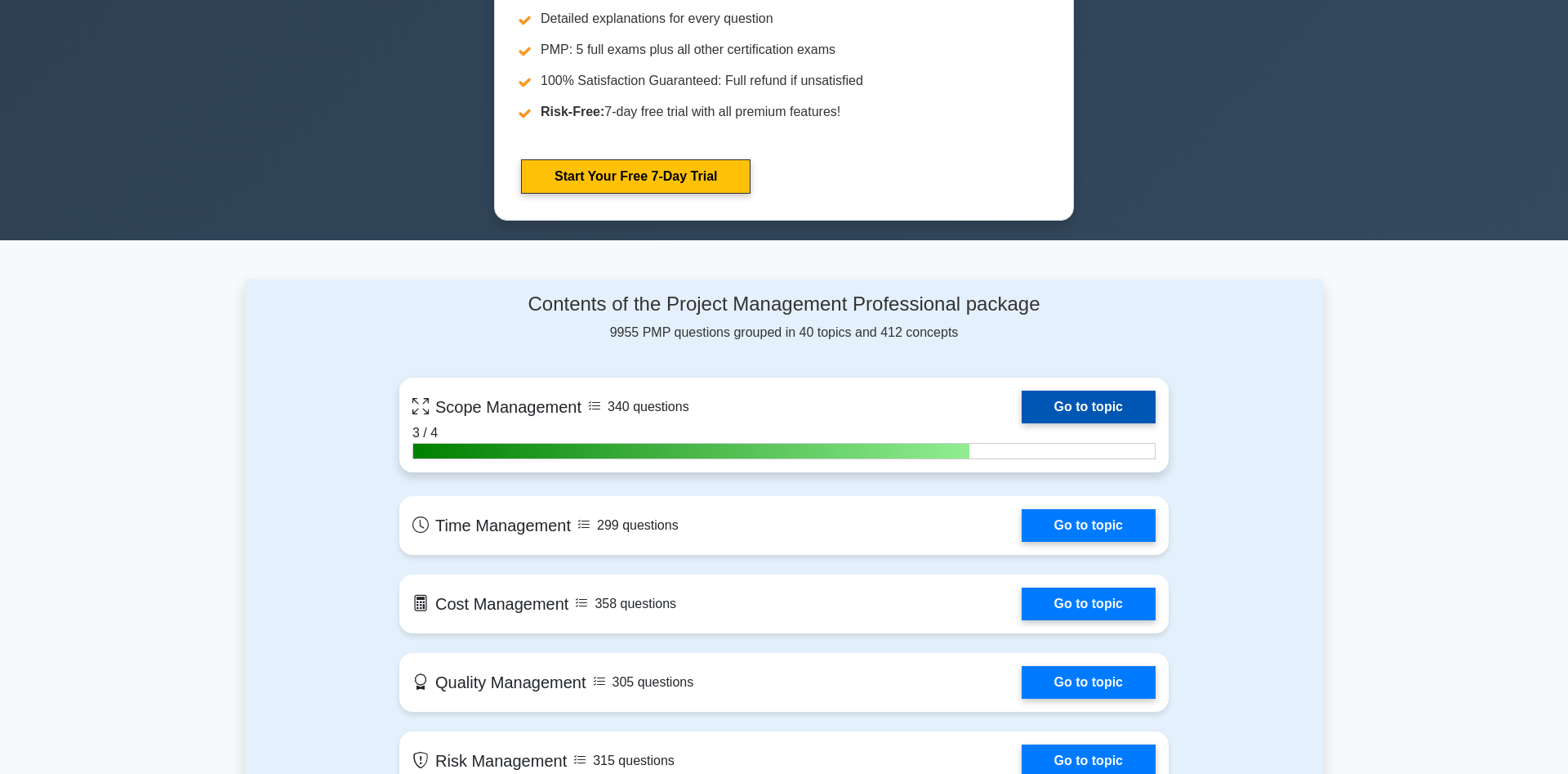
click at [1091, 402] on link "Go to topic" at bounding box center [1089, 407] width 134 height 33
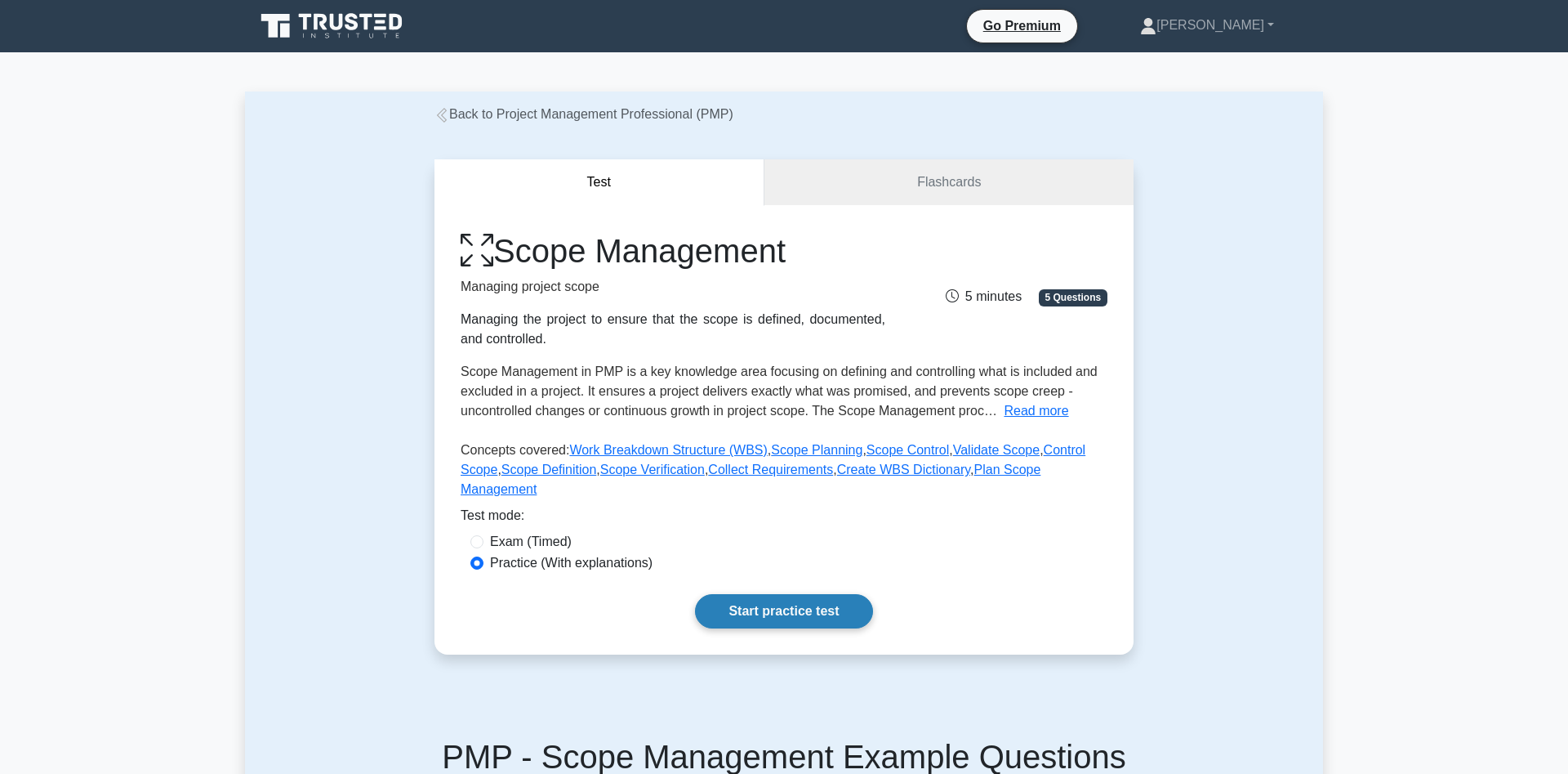
click at [797, 594] on link "Start practice test" at bounding box center [784, 611] width 177 height 34
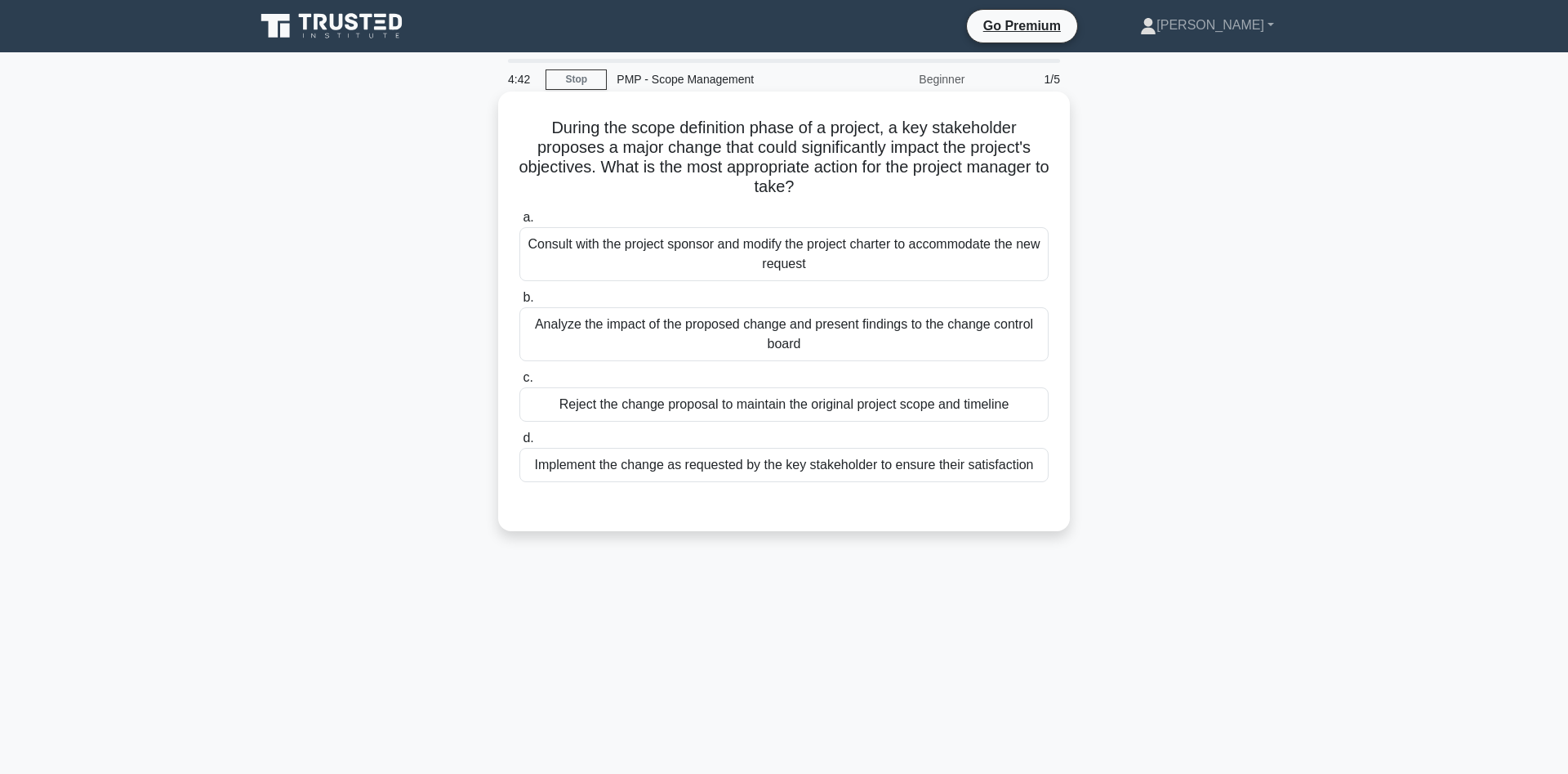
click at [878, 339] on div "Analyze the impact of the proposed change and present findings to the change co…" at bounding box center [784, 334] width 529 height 54
click at [520, 303] on input "b. Analyze the impact of the proposed change and present findings to the change…" at bounding box center [520, 297] width 0 height 11
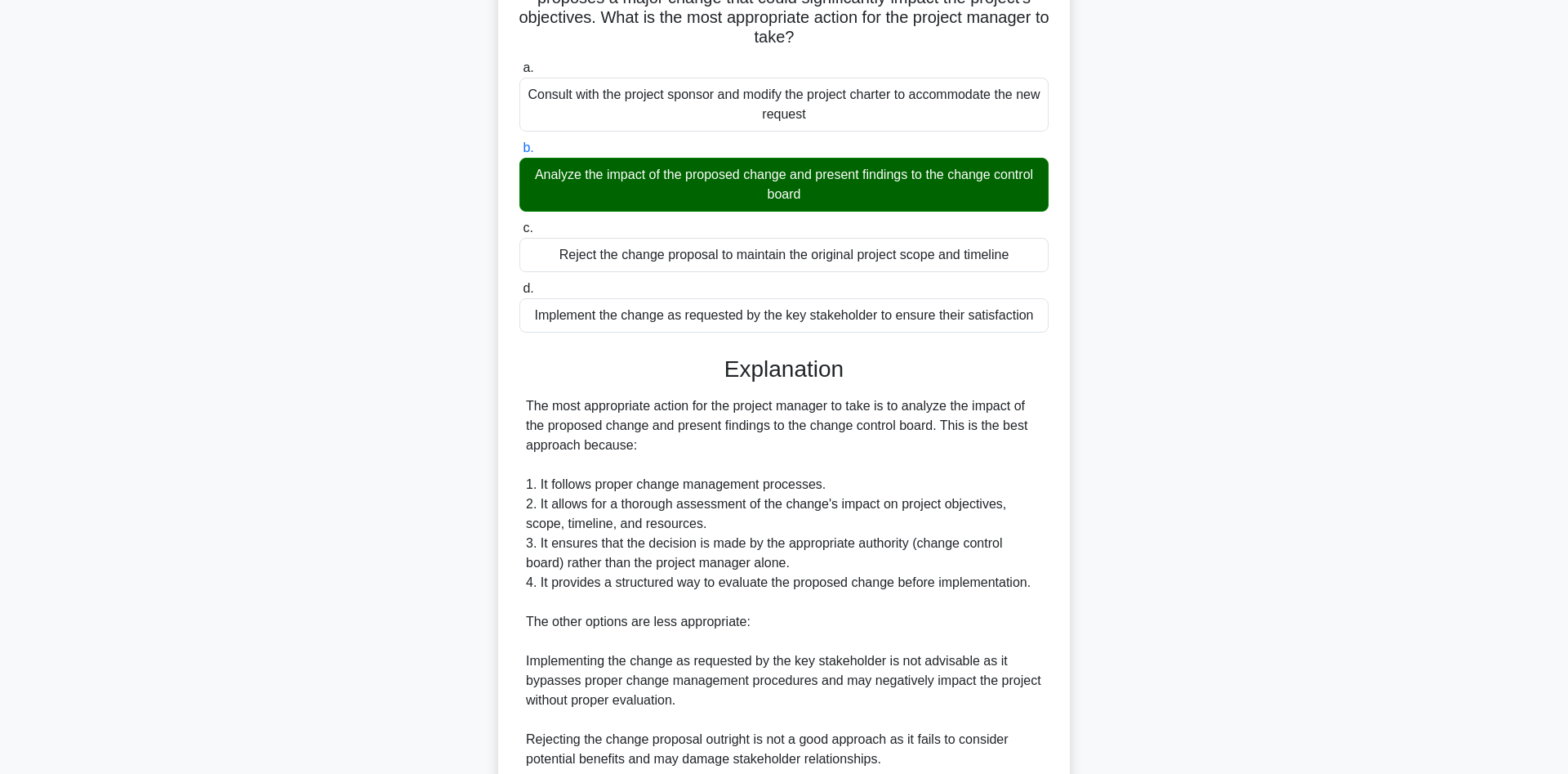
scroll to position [451, 0]
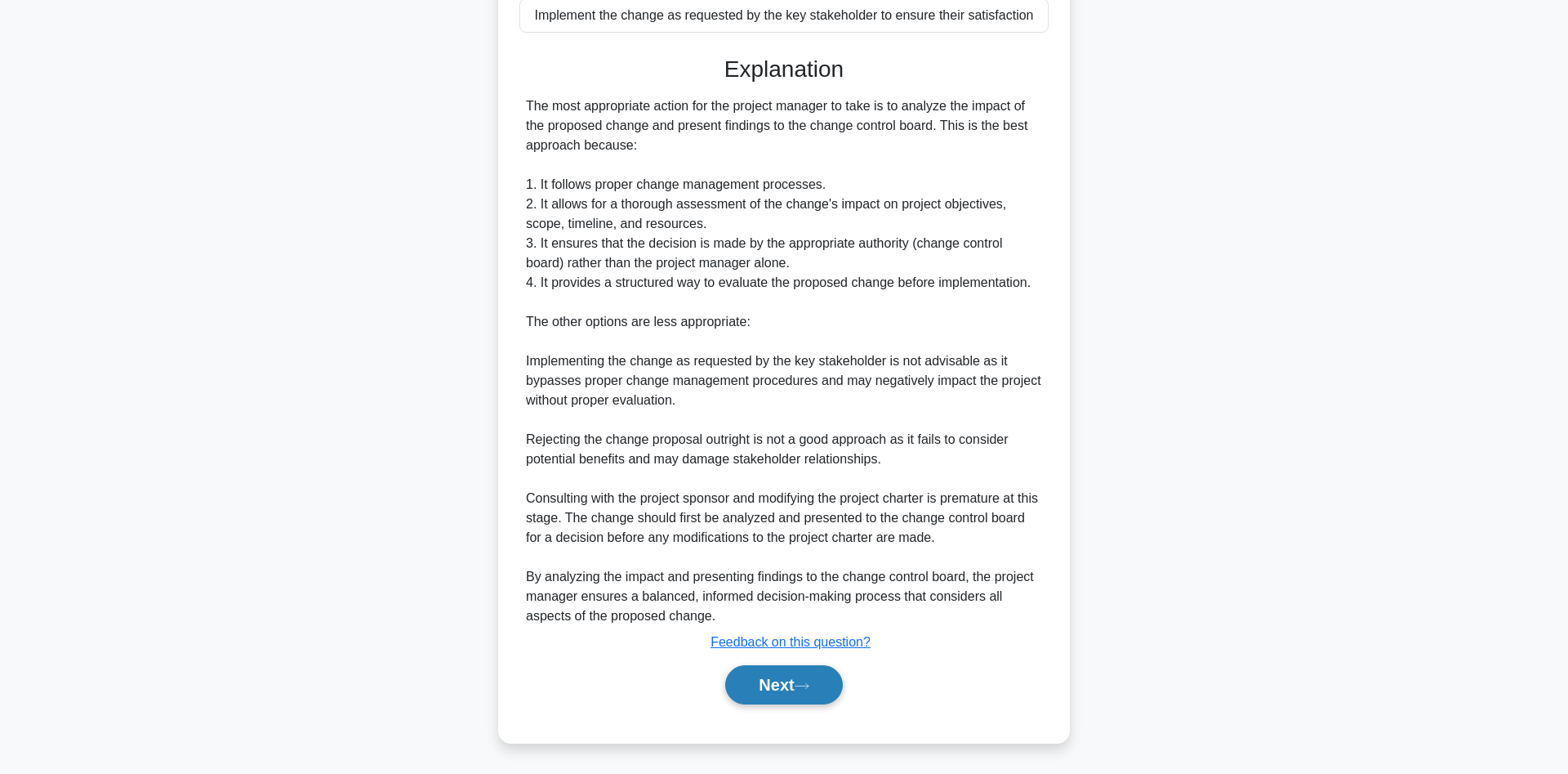
click at [808, 691] on button "Next" at bounding box center [784, 685] width 116 height 39
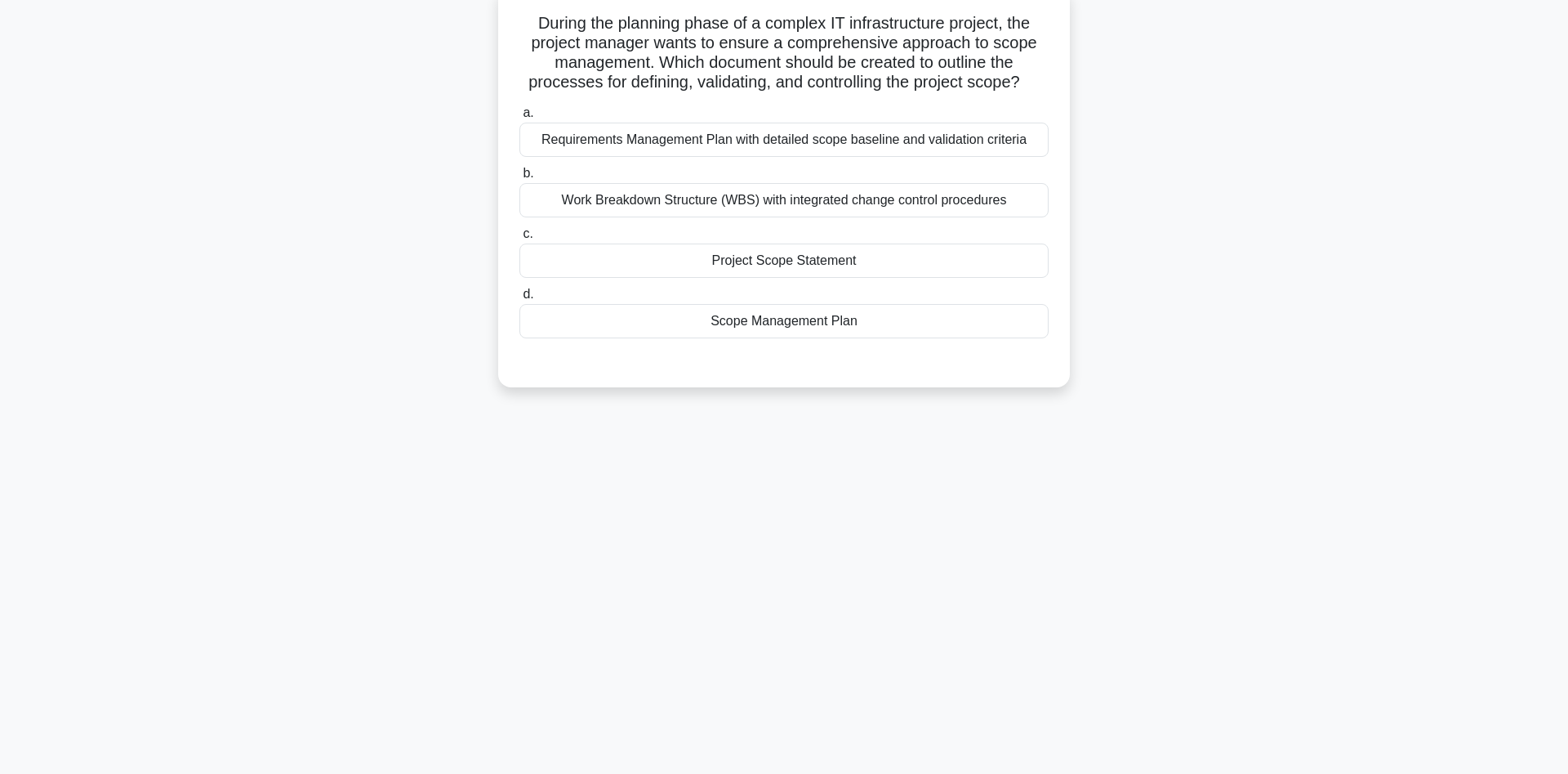
scroll to position [109, 0]
click at [775, 324] on div "Scope Management Plan" at bounding box center [784, 317] width 529 height 34
click at [520, 296] on input "d. Scope Management Plan" at bounding box center [520, 290] width 0 height 11
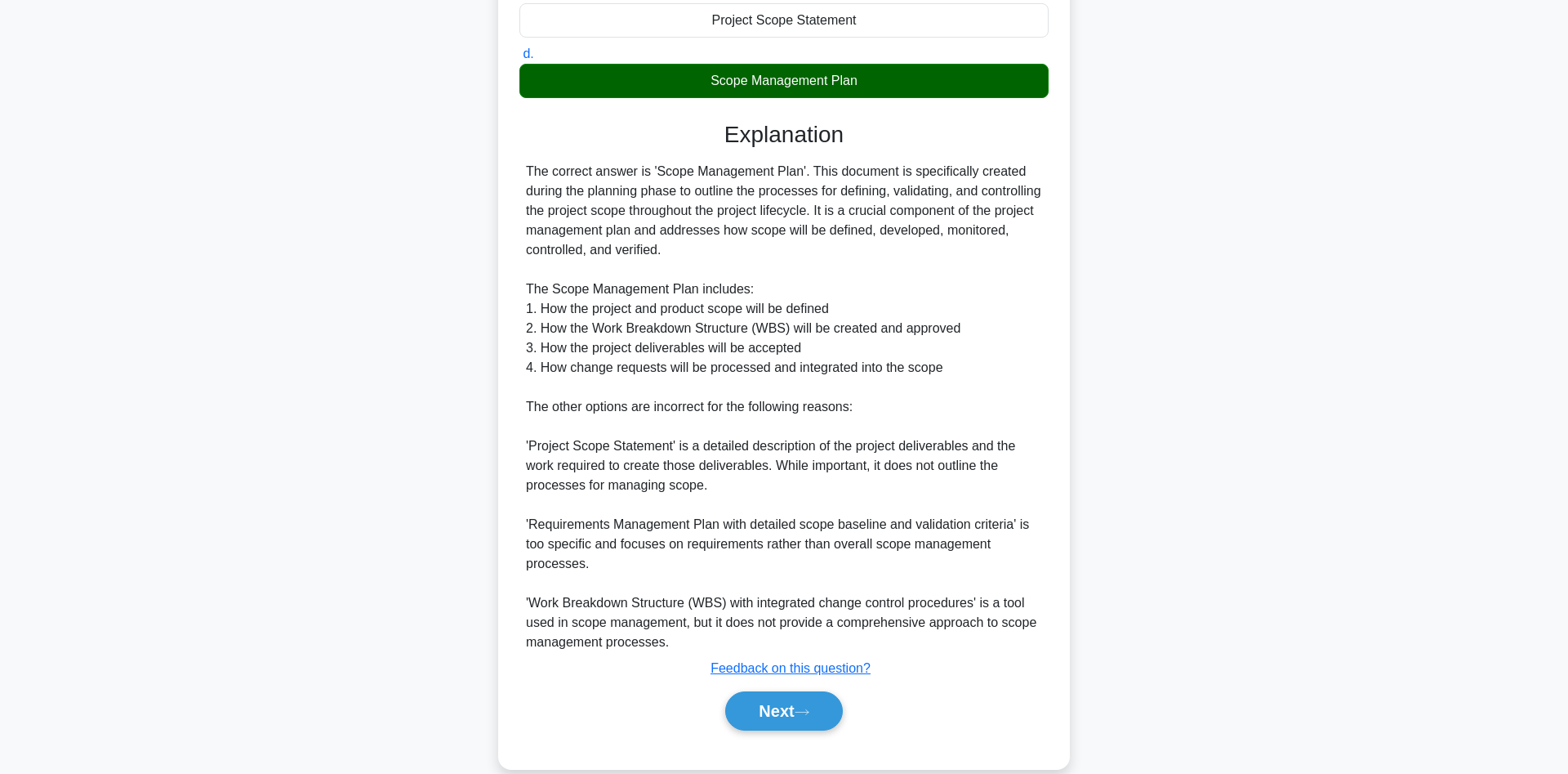
scroll to position [372, 0]
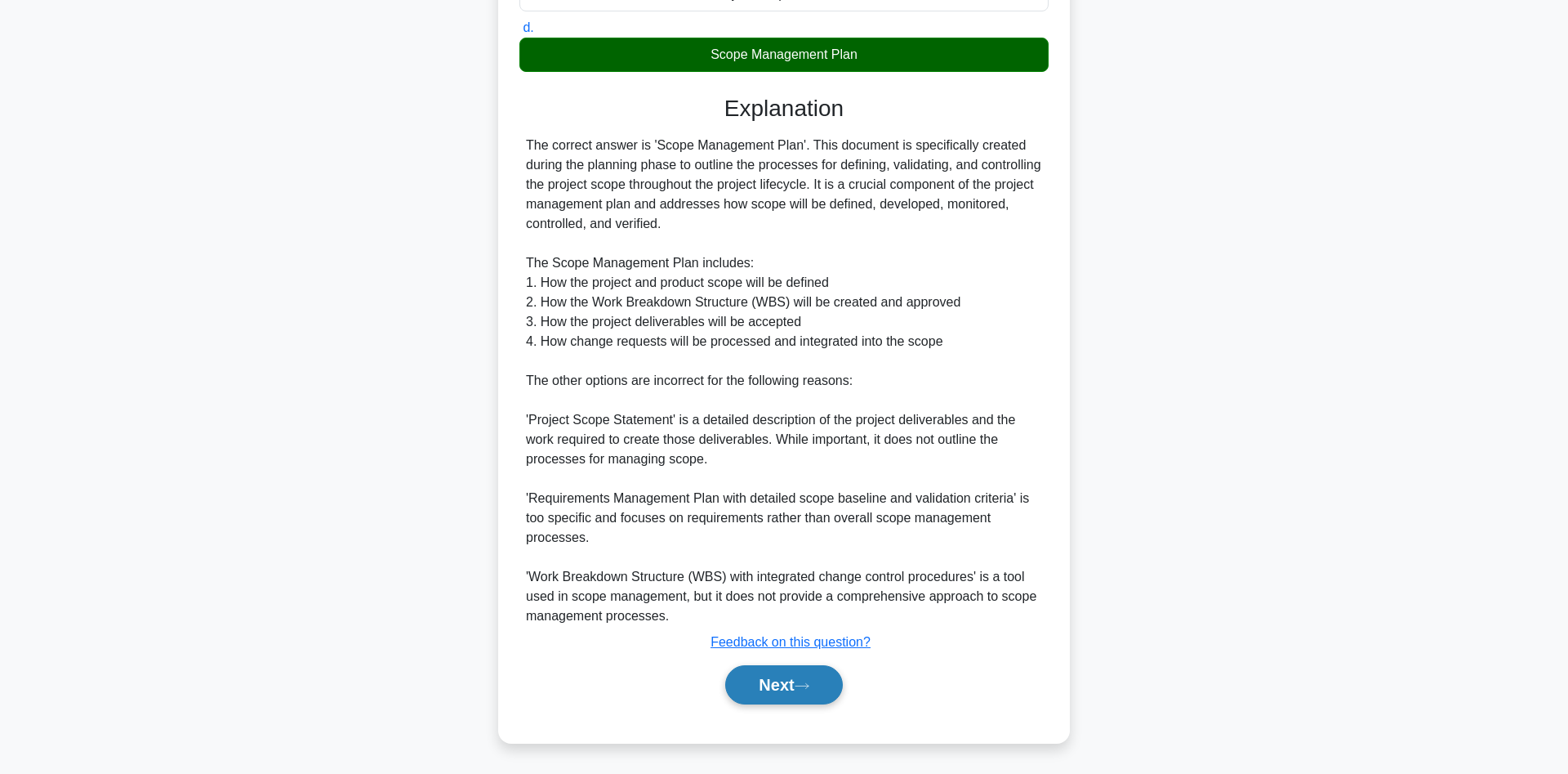
click at [794, 685] on button "Next" at bounding box center [784, 685] width 116 height 39
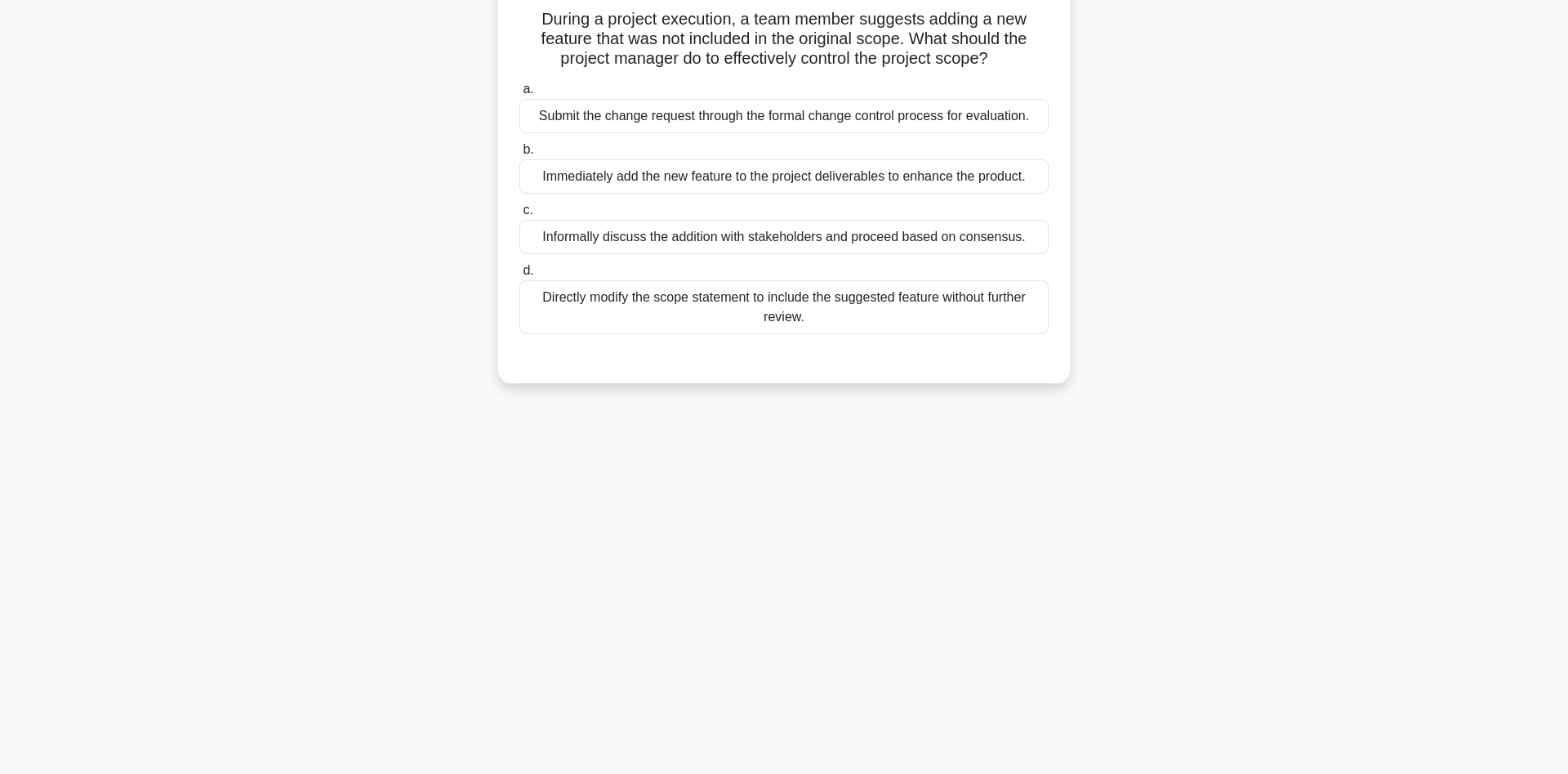
click at [903, 118] on div "Submit the change request through the formal change control process for evaluat…" at bounding box center [784, 116] width 529 height 34
click at [520, 94] on input "a. Submit the change request through the formal change control process for eval…" at bounding box center [520, 89] width 0 height 11
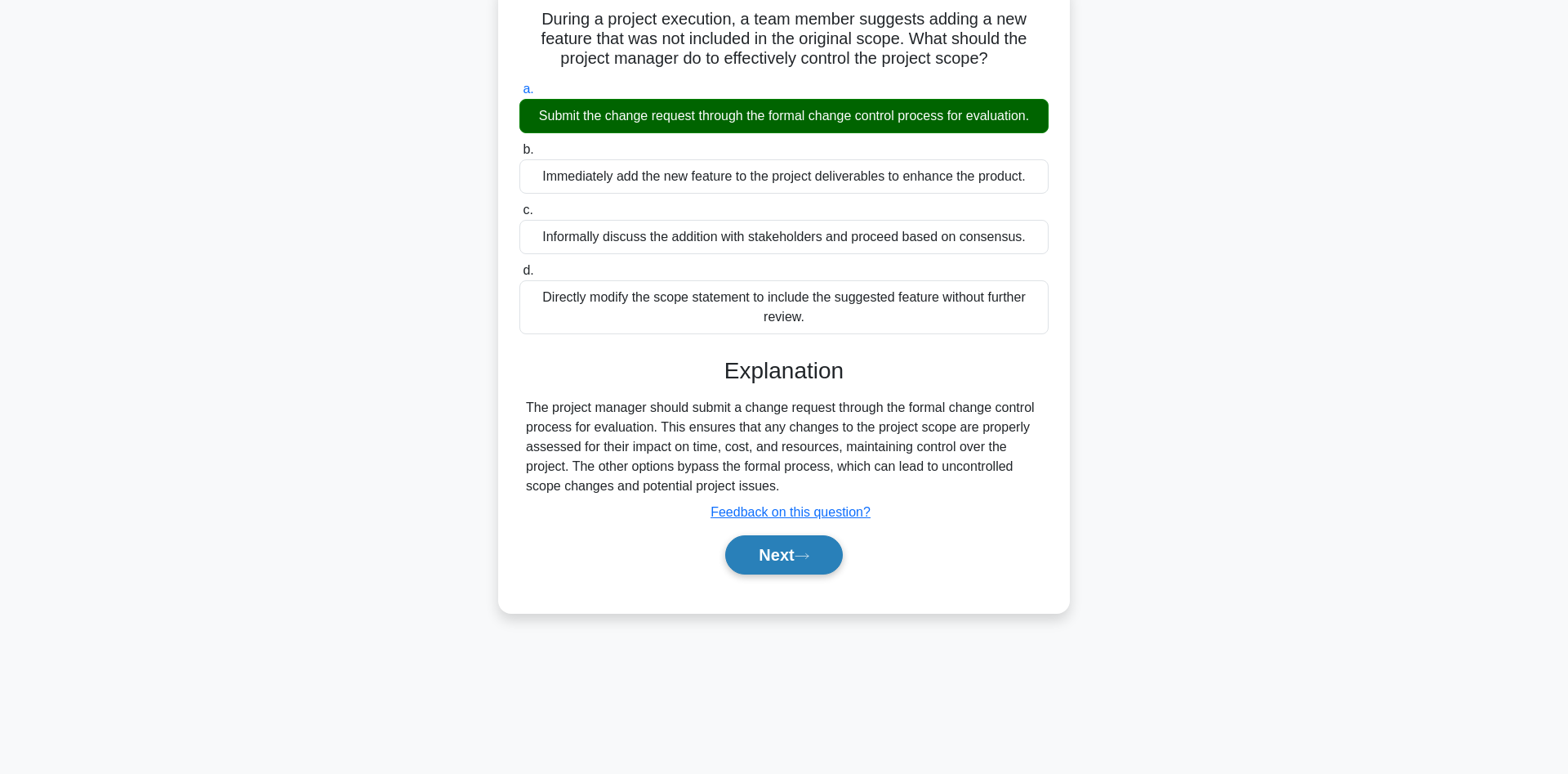
click at [771, 560] on button "Next" at bounding box center [784, 554] width 116 height 39
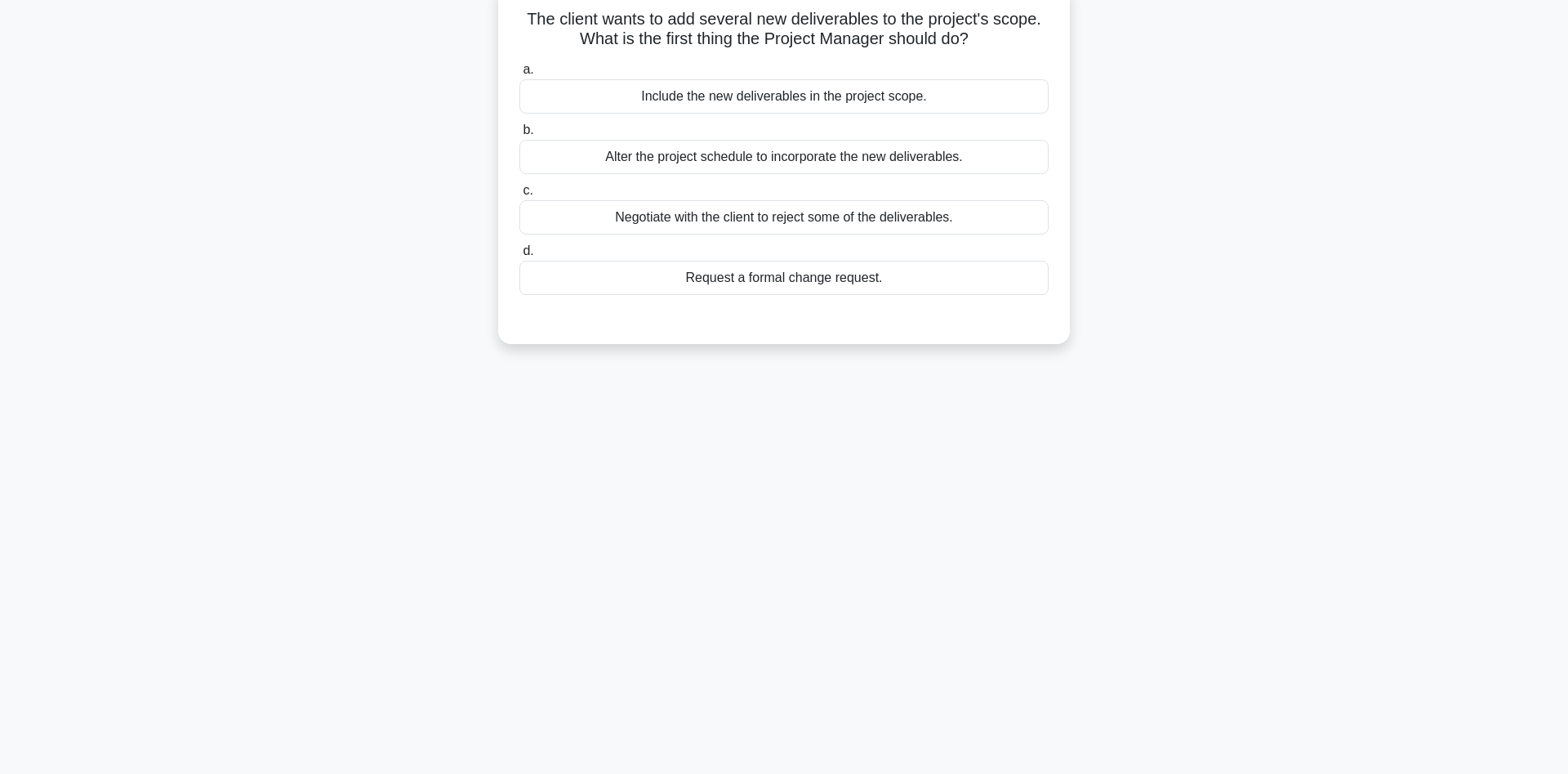
click at [762, 275] on div "Request a formal change request." at bounding box center [784, 277] width 529 height 34
click at [520, 257] on input "d. Request a formal change request." at bounding box center [520, 252] width 0 height 11
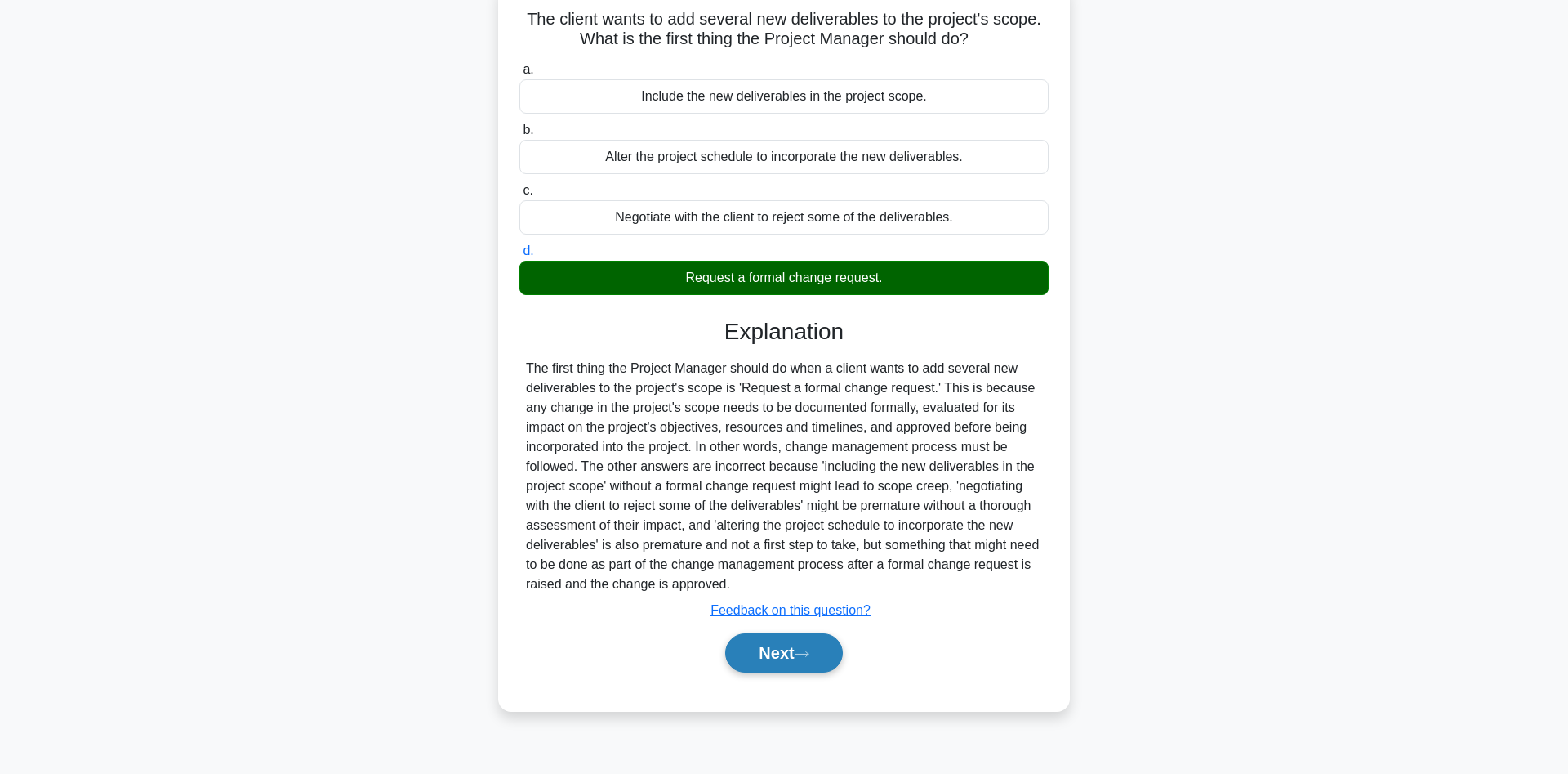
click at [783, 650] on button "Next" at bounding box center [784, 652] width 116 height 39
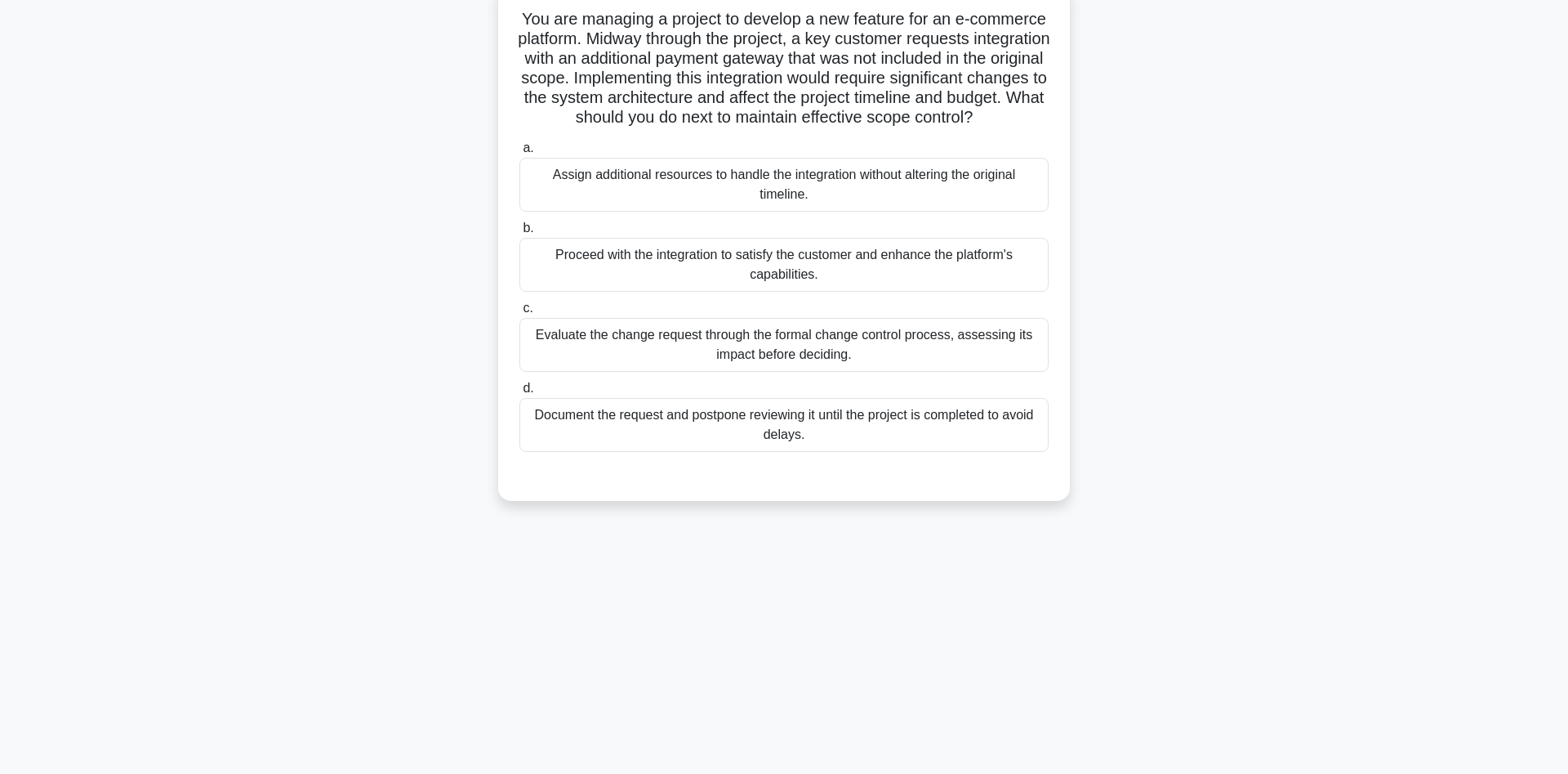
drag, startPoint x: 686, startPoint y: 81, endPoint x: 874, endPoint y: 139, distance: 196.7
click at [874, 128] on h5 "You are managing a project to develop a new feature for an e-commerce platform.…" at bounding box center [784, 68] width 533 height 119
click at [718, 364] on div "Evaluate the change request through the formal change control process, assessin…" at bounding box center [784, 344] width 529 height 54
click at [520, 313] on input "c. Evaluate the change request through the formal change control process, asses…" at bounding box center [520, 308] width 0 height 11
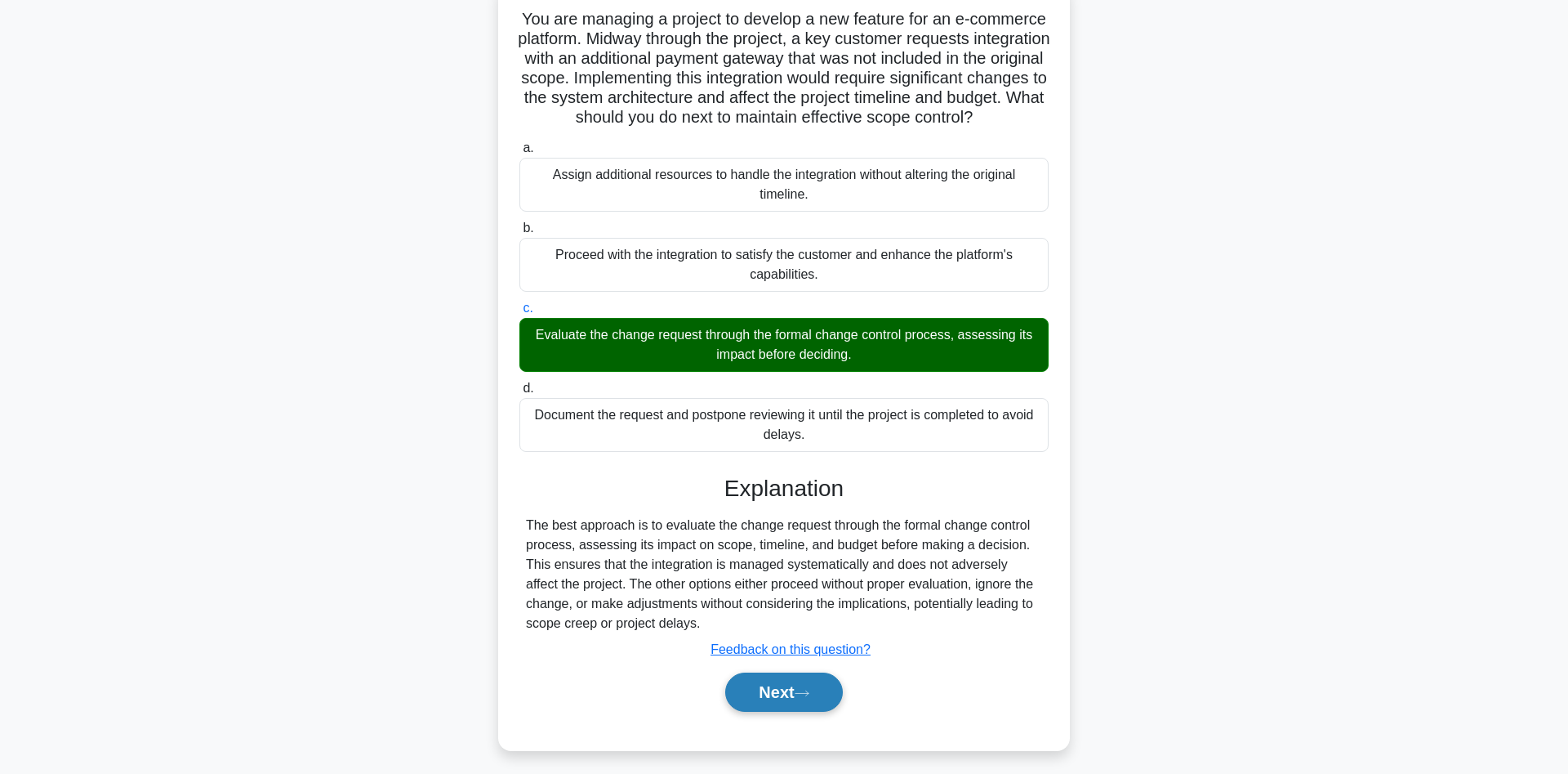
click at [784, 711] on button "Next" at bounding box center [784, 692] width 116 height 39
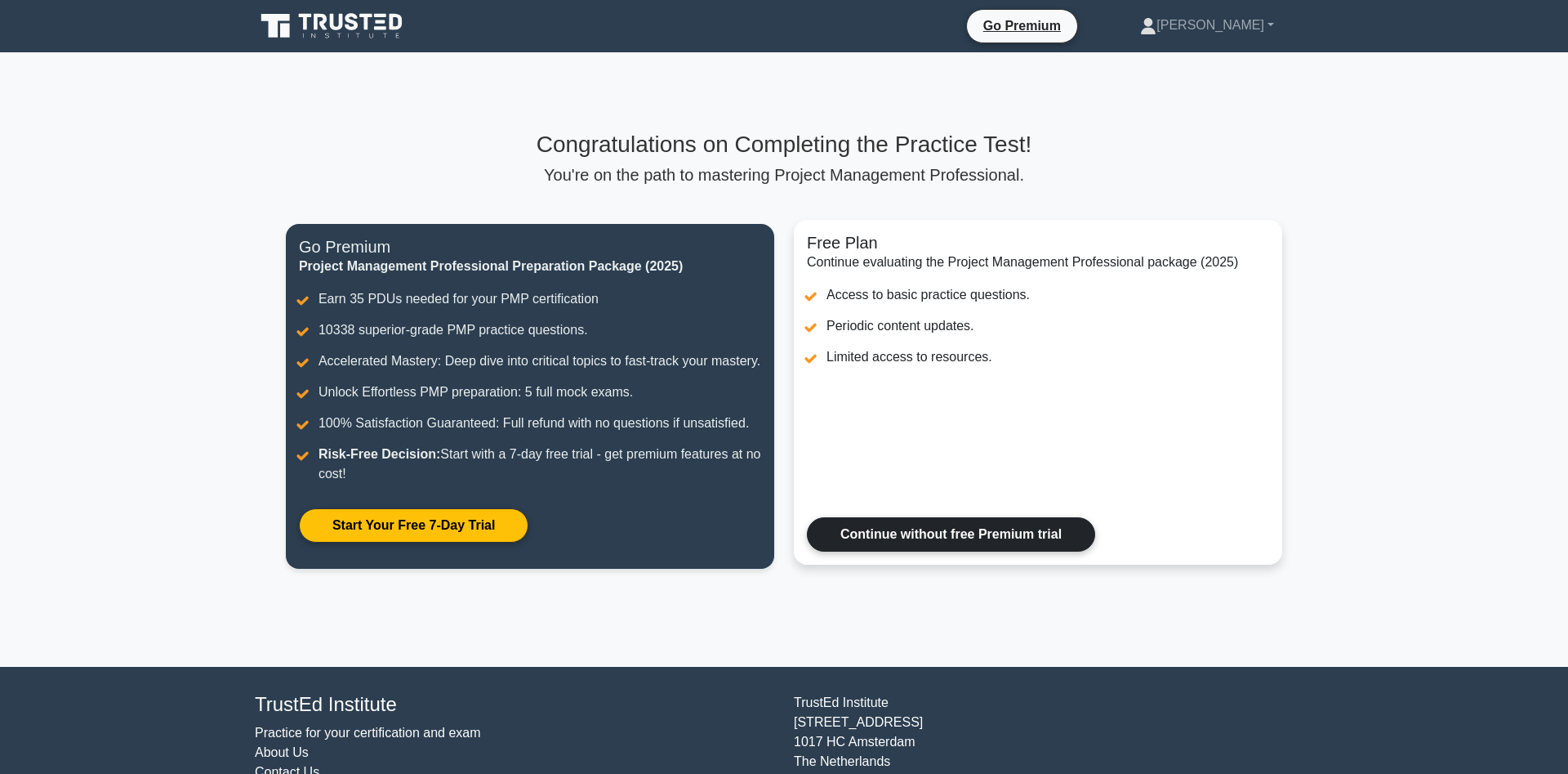
click at [941, 552] on link "Continue without free Premium trial" at bounding box center [951, 534] width 289 height 34
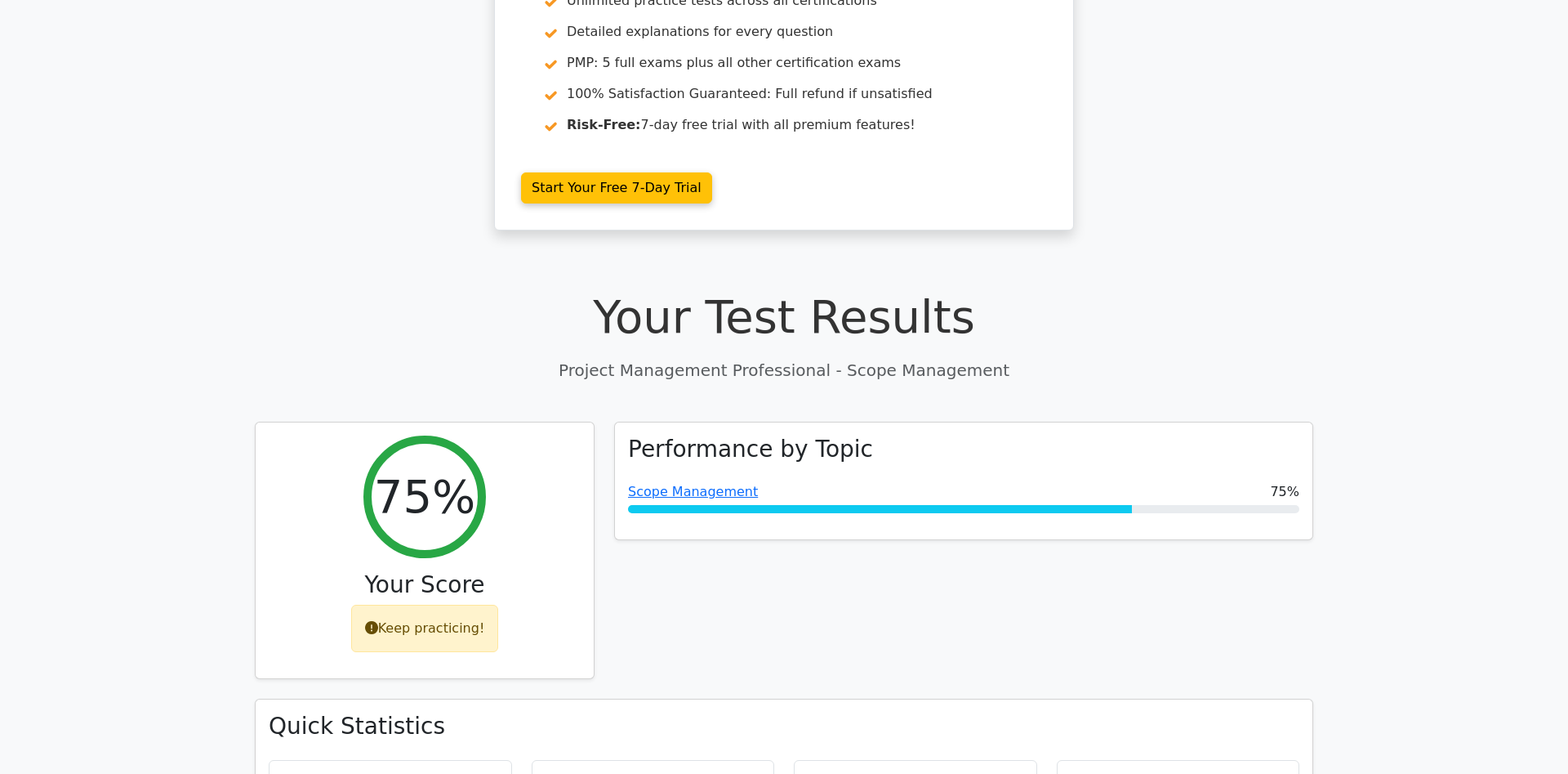
scroll to position [334, 0]
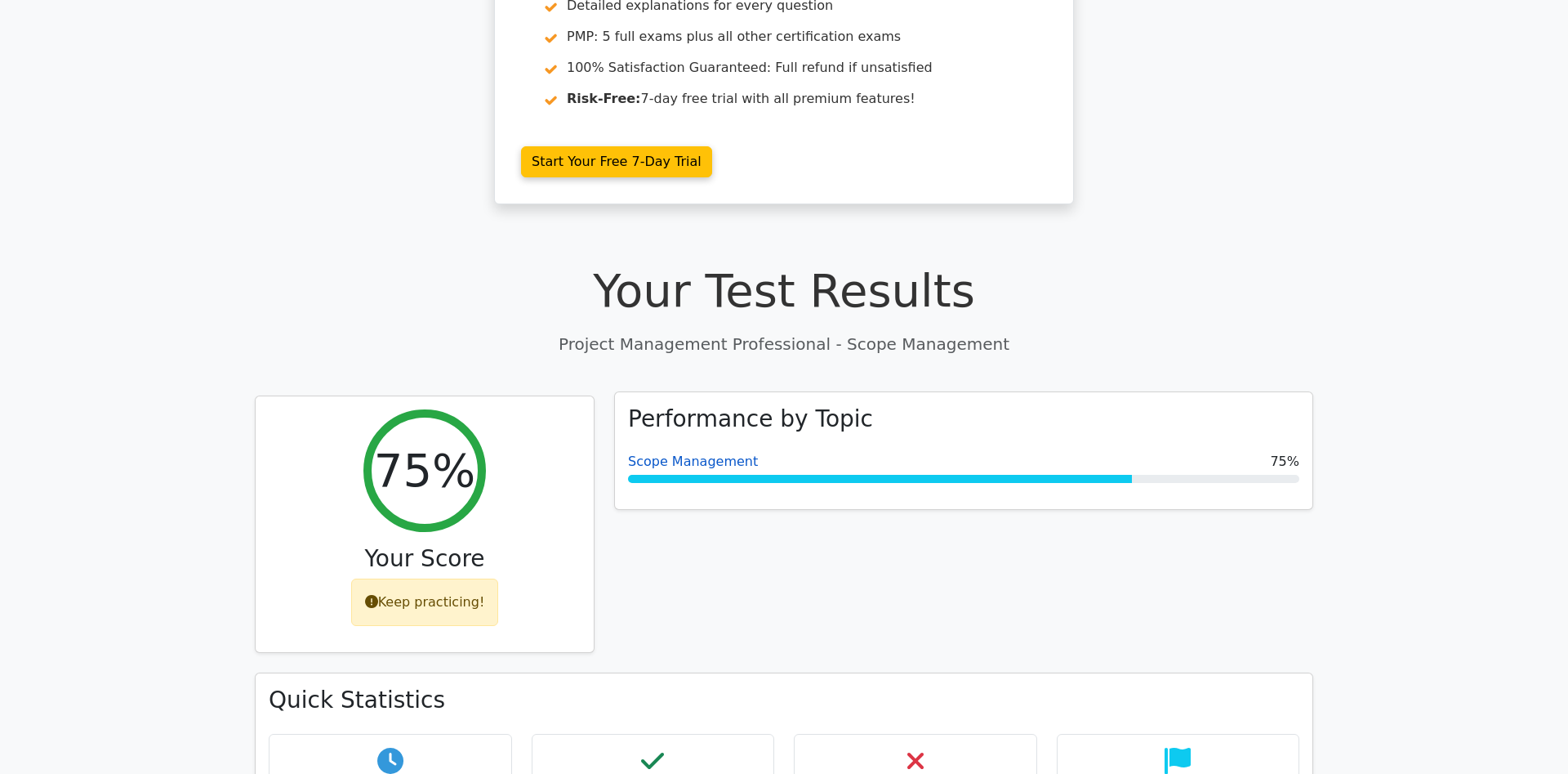
click at [669, 454] on link "Scope Management" at bounding box center [693, 462] width 130 height 16
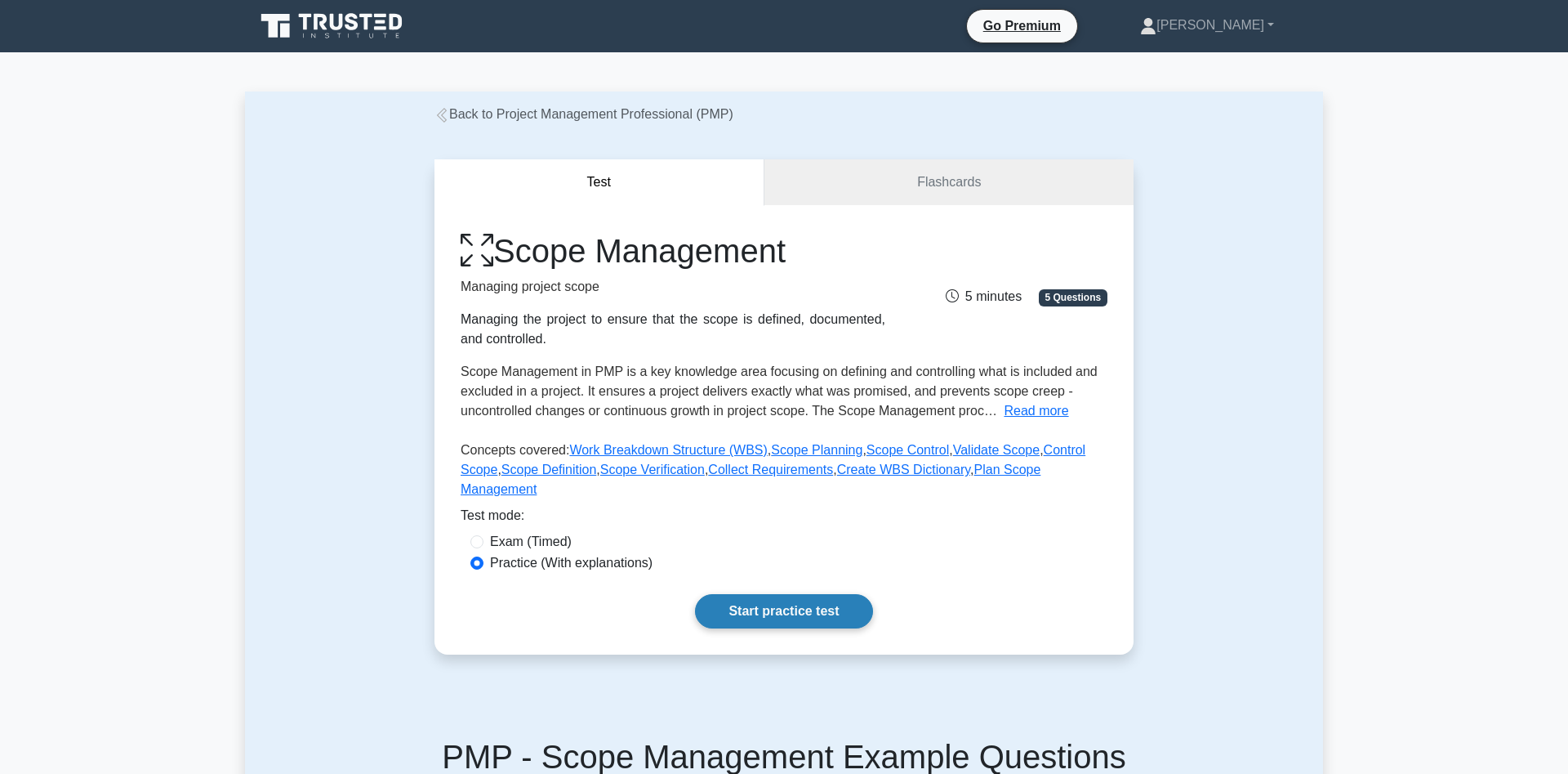
click at [776, 594] on link "Start practice test" at bounding box center [784, 611] width 177 height 34
click at [796, 599] on link "Start practice test" at bounding box center [784, 611] width 177 height 34
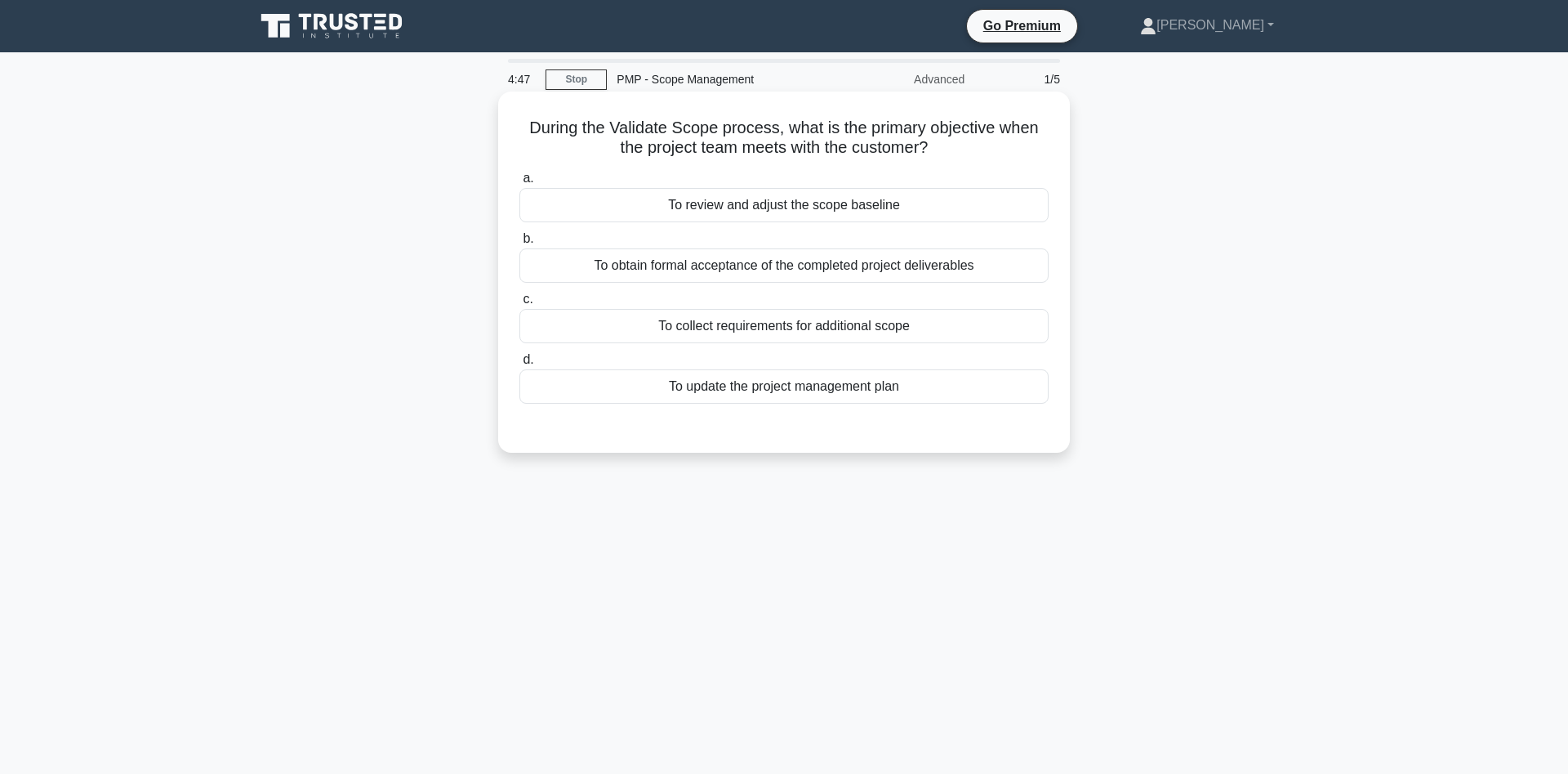
click at [754, 273] on div "To obtain formal acceptance of the completed project deliverables" at bounding box center [784, 265] width 529 height 34
click at [520, 244] on input "b. To obtain formal acceptance of the completed project deliverables" at bounding box center [520, 239] width 0 height 11
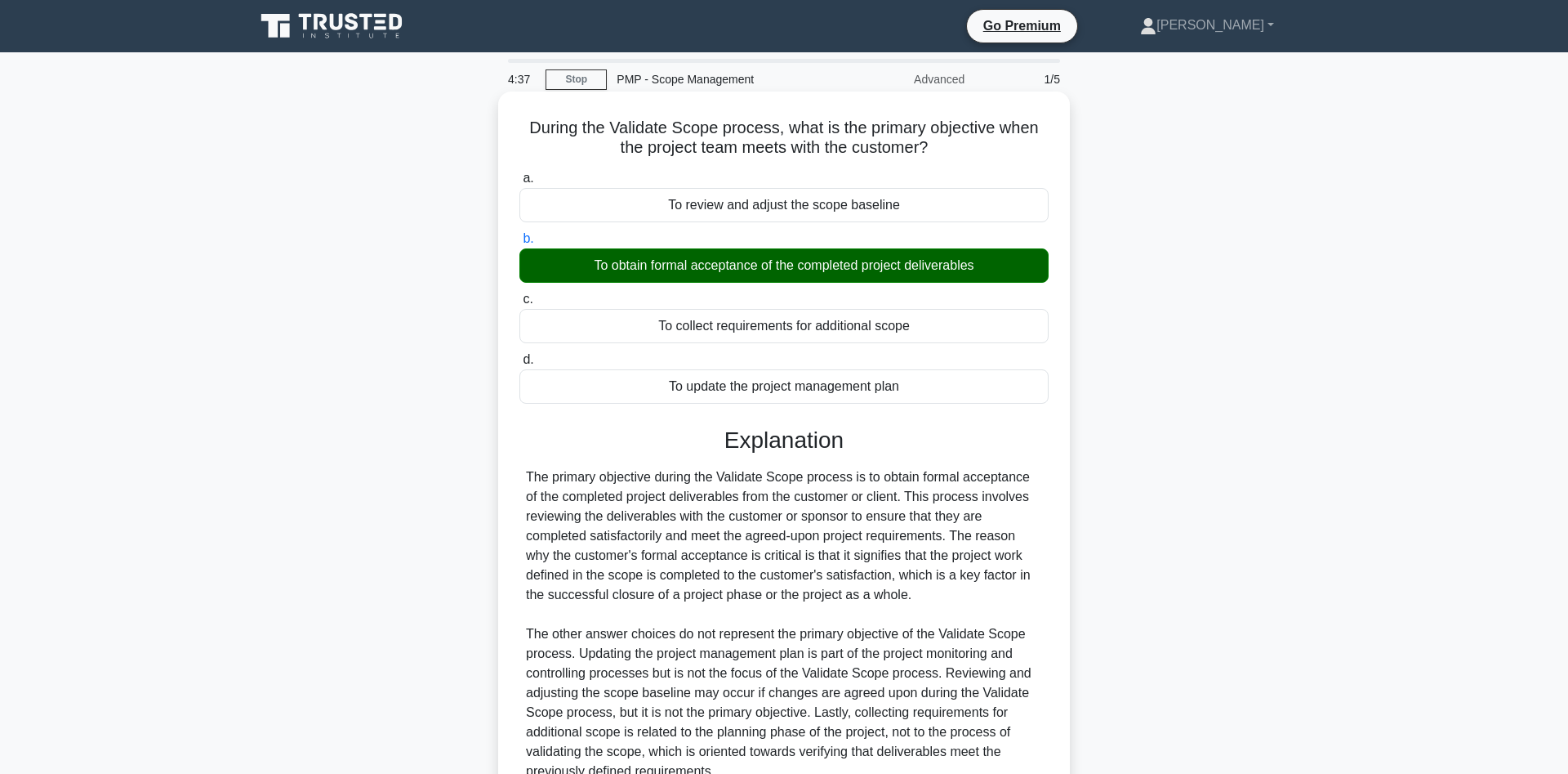
drag, startPoint x: 531, startPoint y: 126, endPoint x: 987, endPoint y: 261, distance: 475.6
click at [987, 261] on div "During the Validate Scope process, what is the primary objective when the proje…" at bounding box center [784, 494] width 559 height 793
copy div "a. To review and adjust the scope baseline b. To obtain formal acceptance of th…"
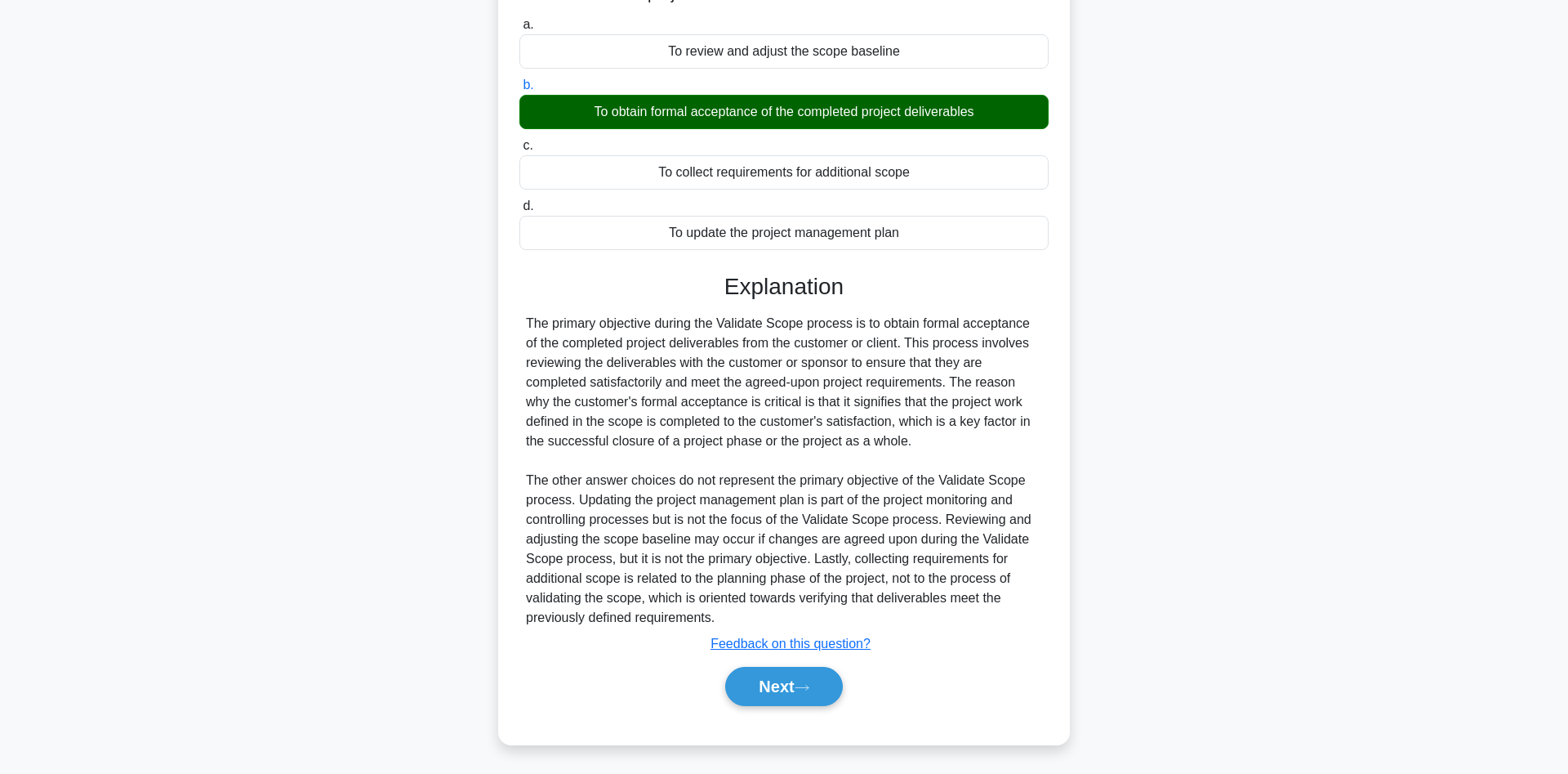
scroll to position [157, 0]
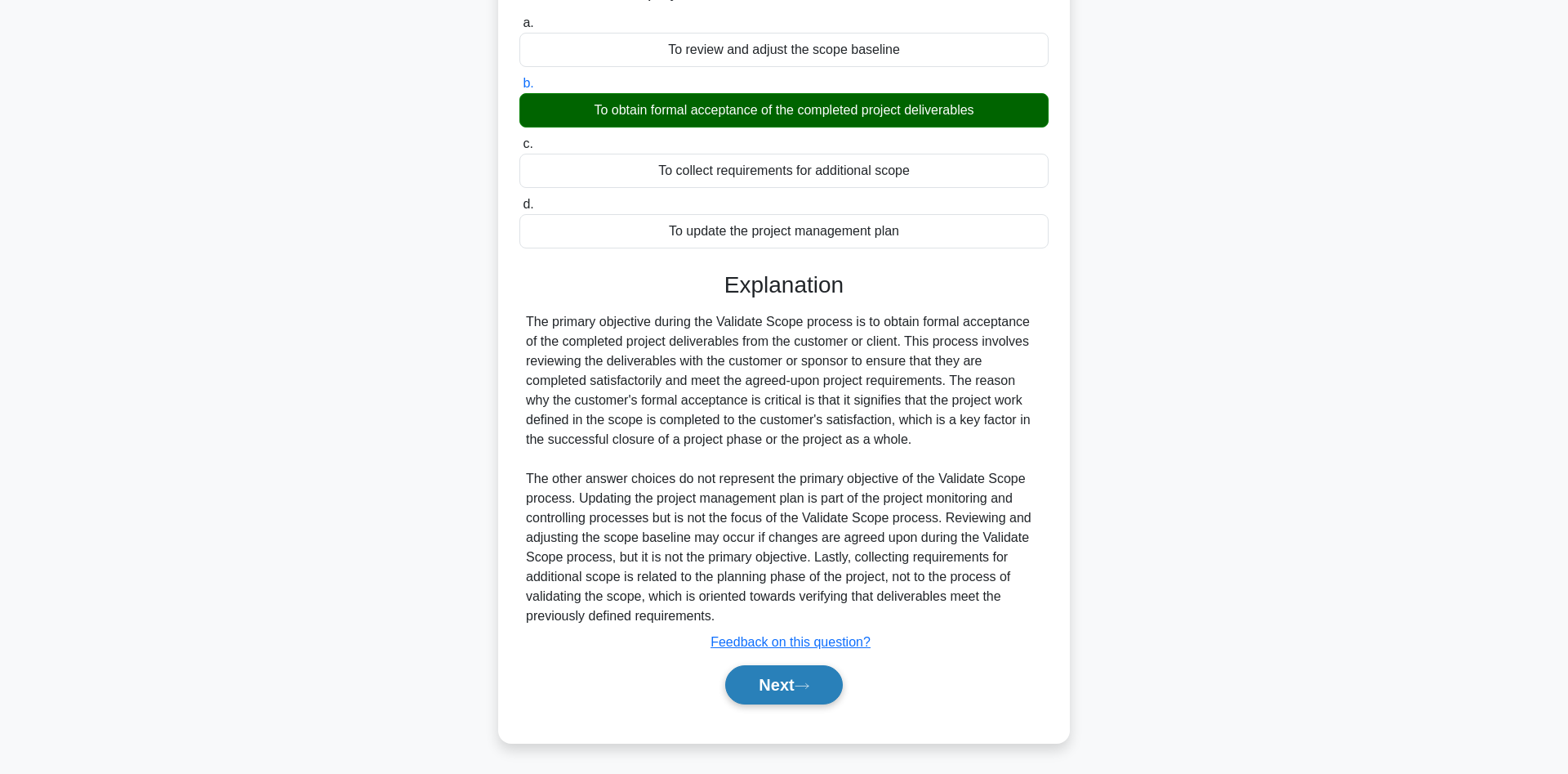
click at [768, 682] on button "Next" at bounding box center [784, 685] width 116 height 39
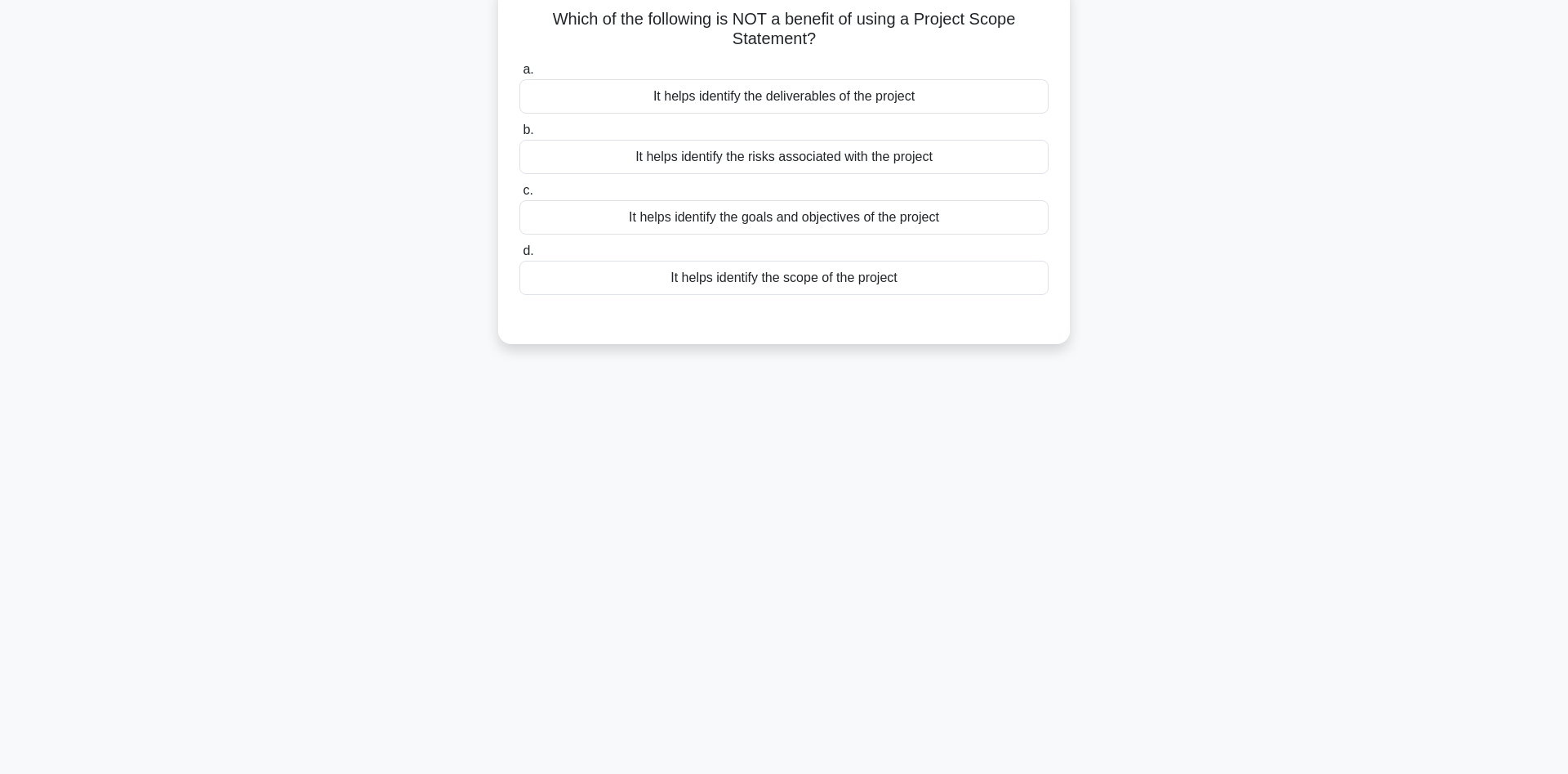
click at [748, 152] on div "It helps identify the risks associated with the project" at bounding box center [784, 156] width 529 height 34
click at [520, 136] on input "b. It helps identify the risks associated with the project" at bounding box center [520, 131] width 0 height 11
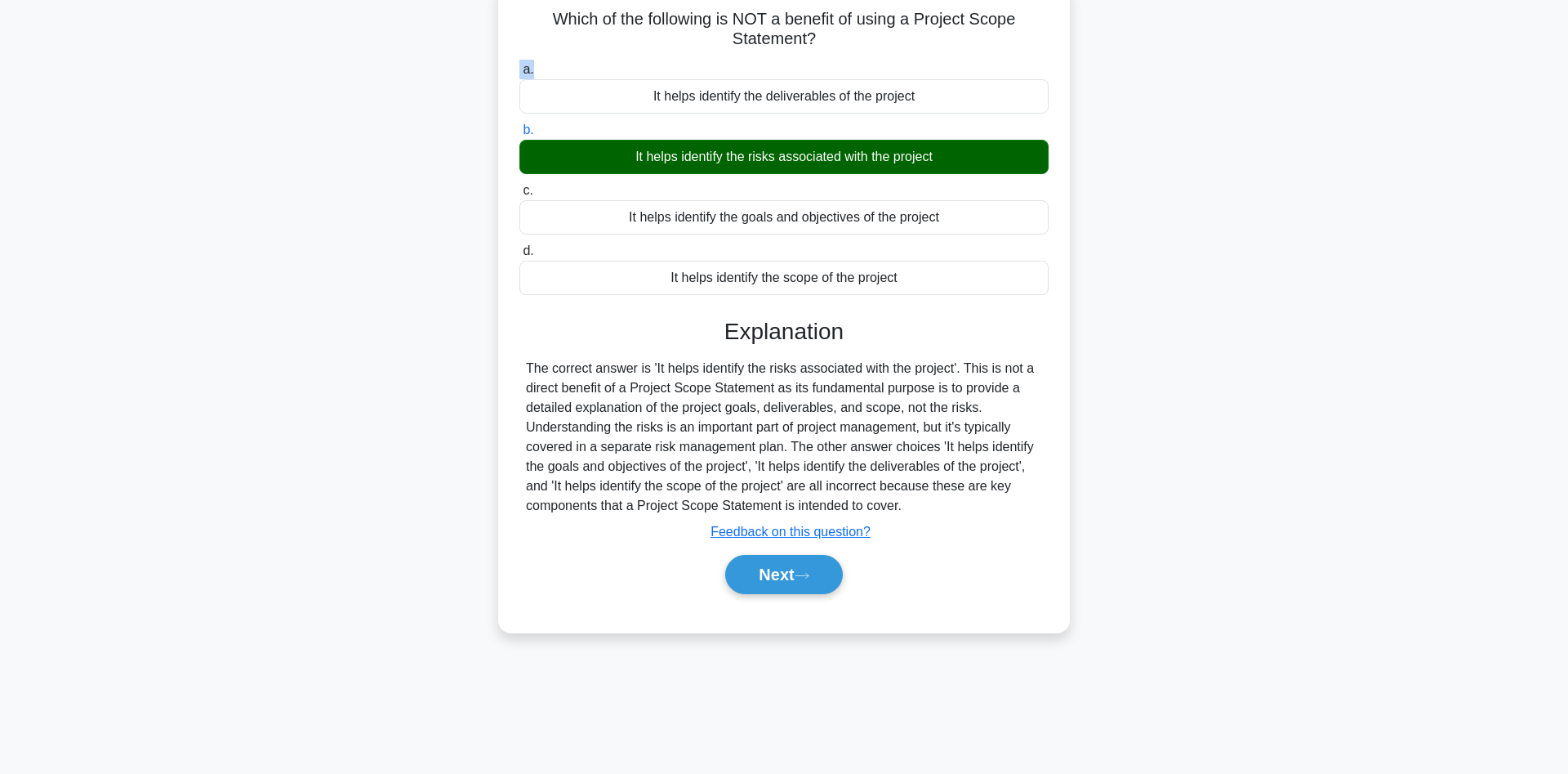
drag, startPoint x: 559, startPoint y: 21, endPoint x: 899, endPoint y: 56, distance: 341.8
click at [899, 56] on div "Which of the following is NOT a benefit of using a Project Scope Statement? .sp…" at bounding box center [784, 307] width 559 height 636
click at [800, 576] on button "Next" at bounding box center [784, 575] width 116 height 39
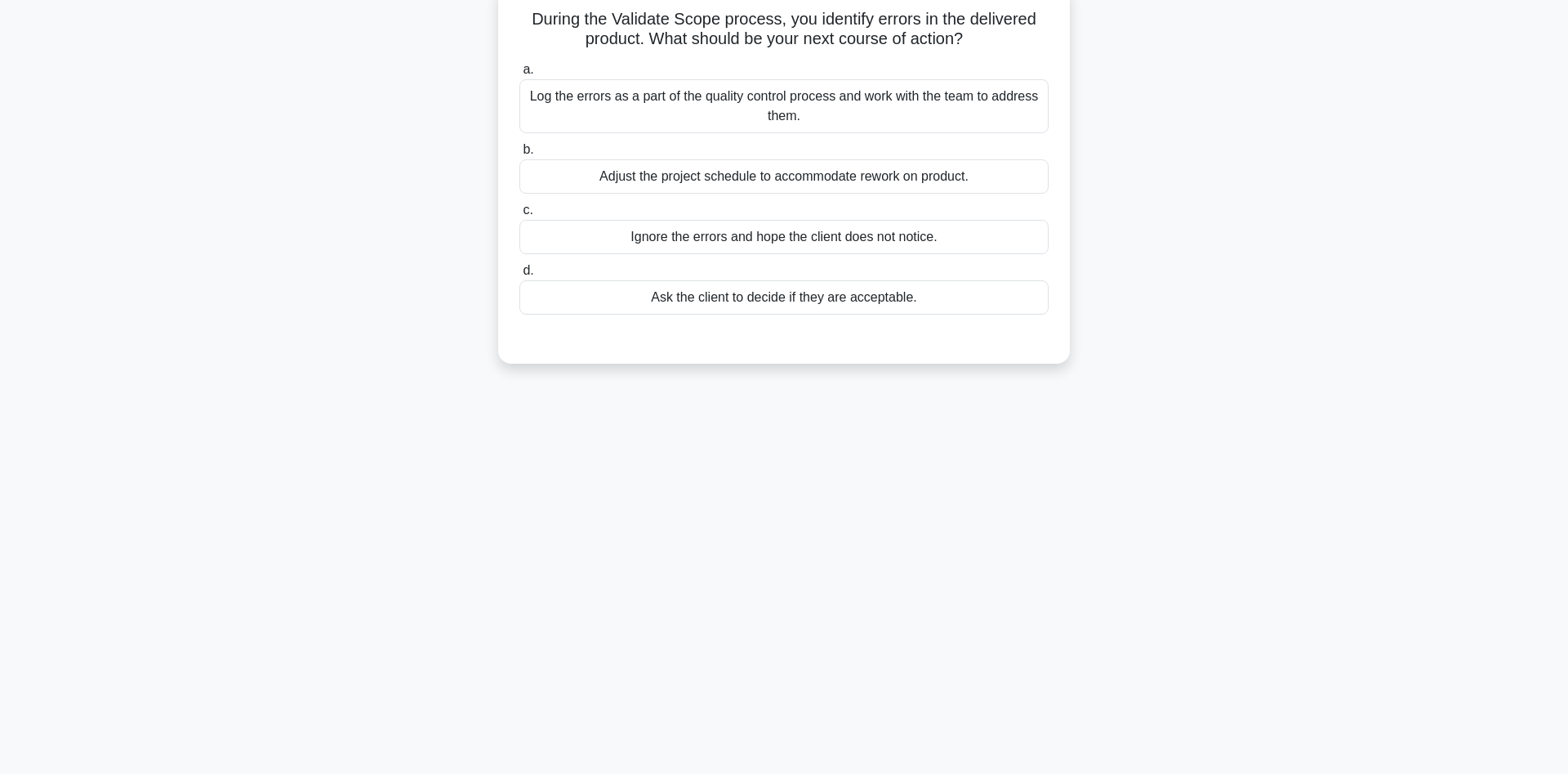
click at [666, 117] on div "Log the errors as a part of the quality control process and work with the team …" at bounding box center [784, 106] width 529 height 54
click at [520, 75] on input "a. Log the errors as a part of the quality control process and work with the te…" at bounding box center [520, 70] width 0 height 11
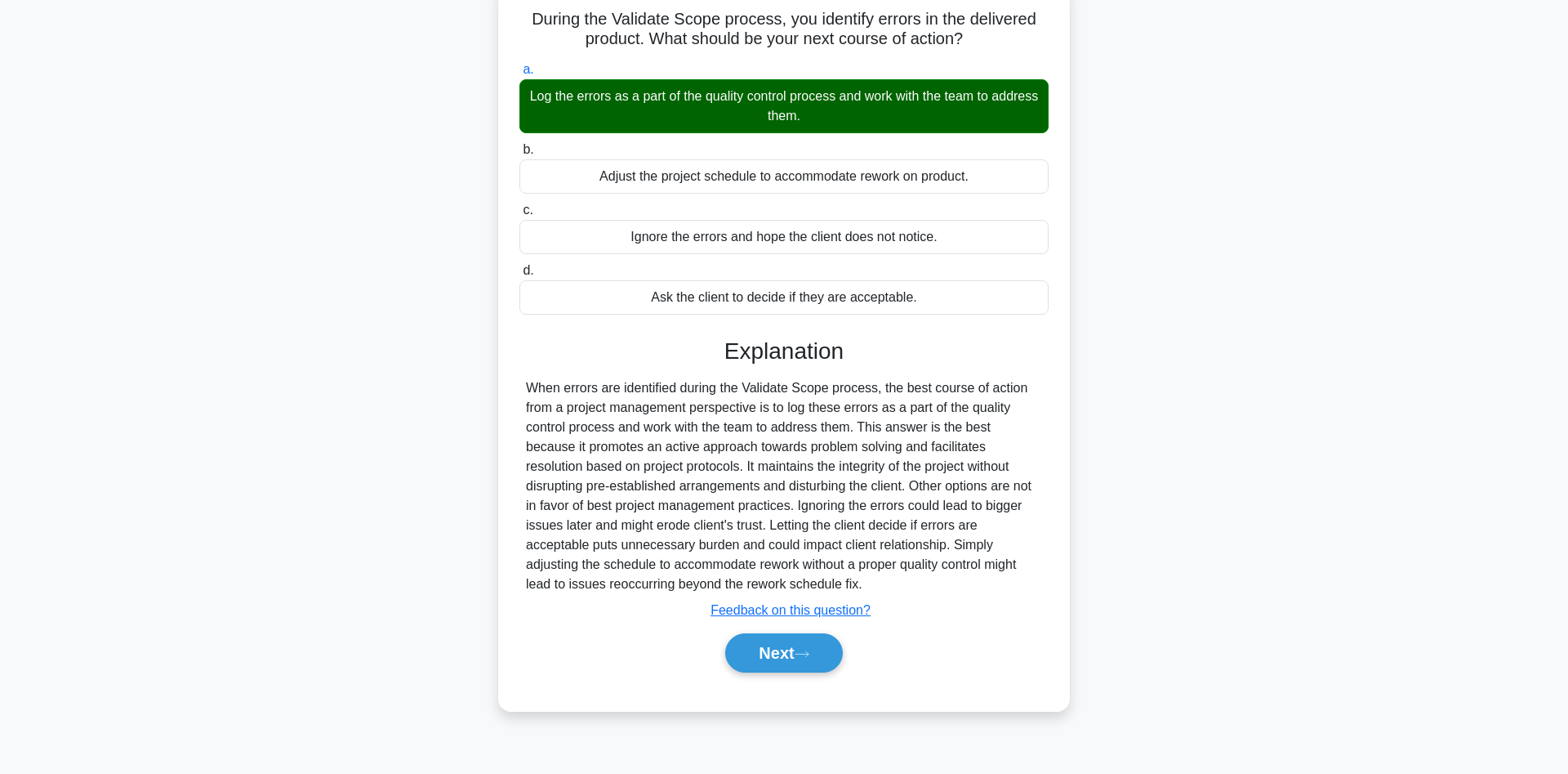
drag, startPoint x: 535, startPoint y: 17, endPoint x: 844, endPoint y: 129, distance: 328.7
click at [844, 129] on div "During the Validate Scope process, you identify errors in the delivered product…" at bounding box center [784, 347] width 559 height 715
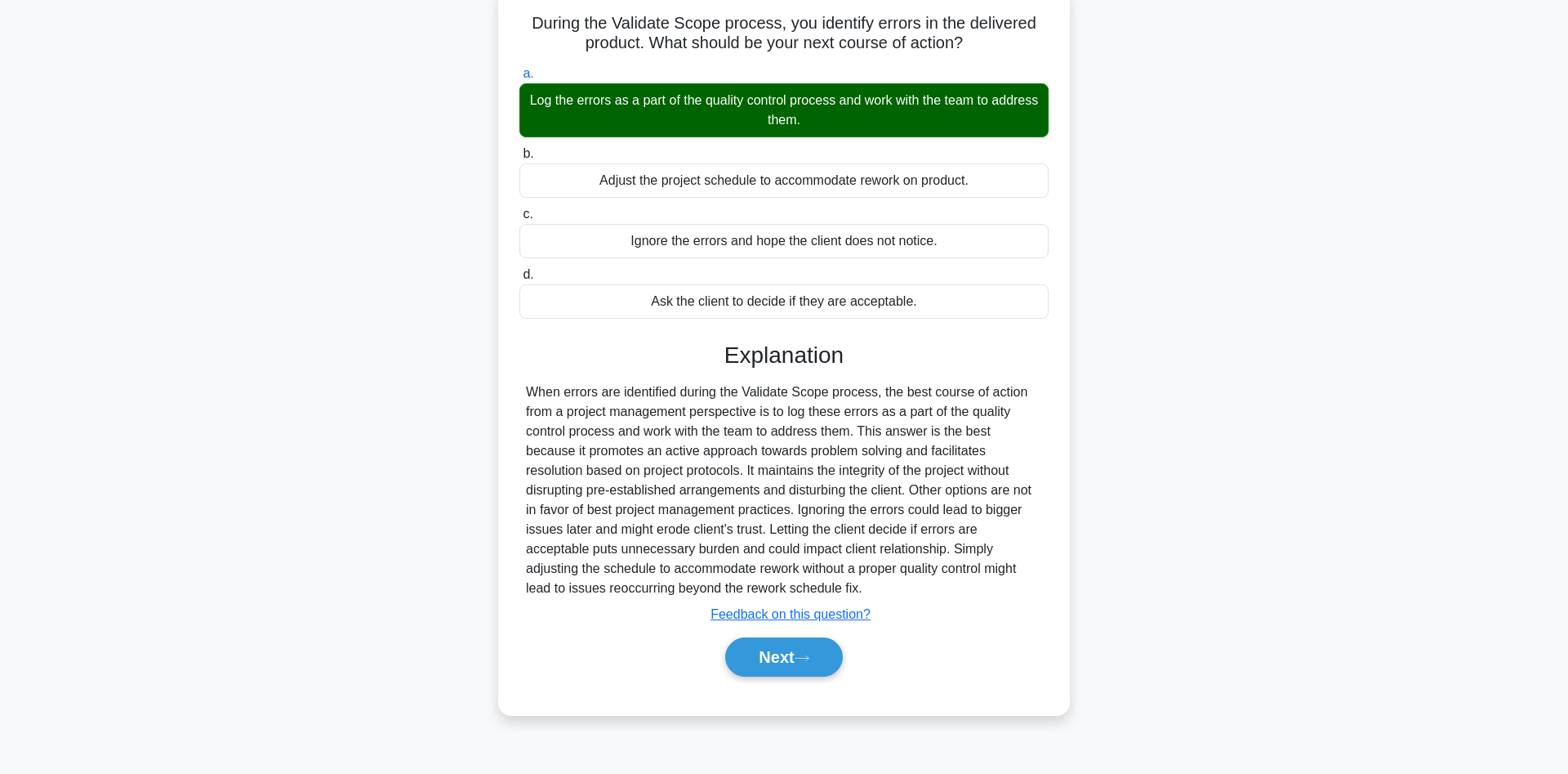
copy div "a. Log the errors as a part of the quality control process and work with the te…"
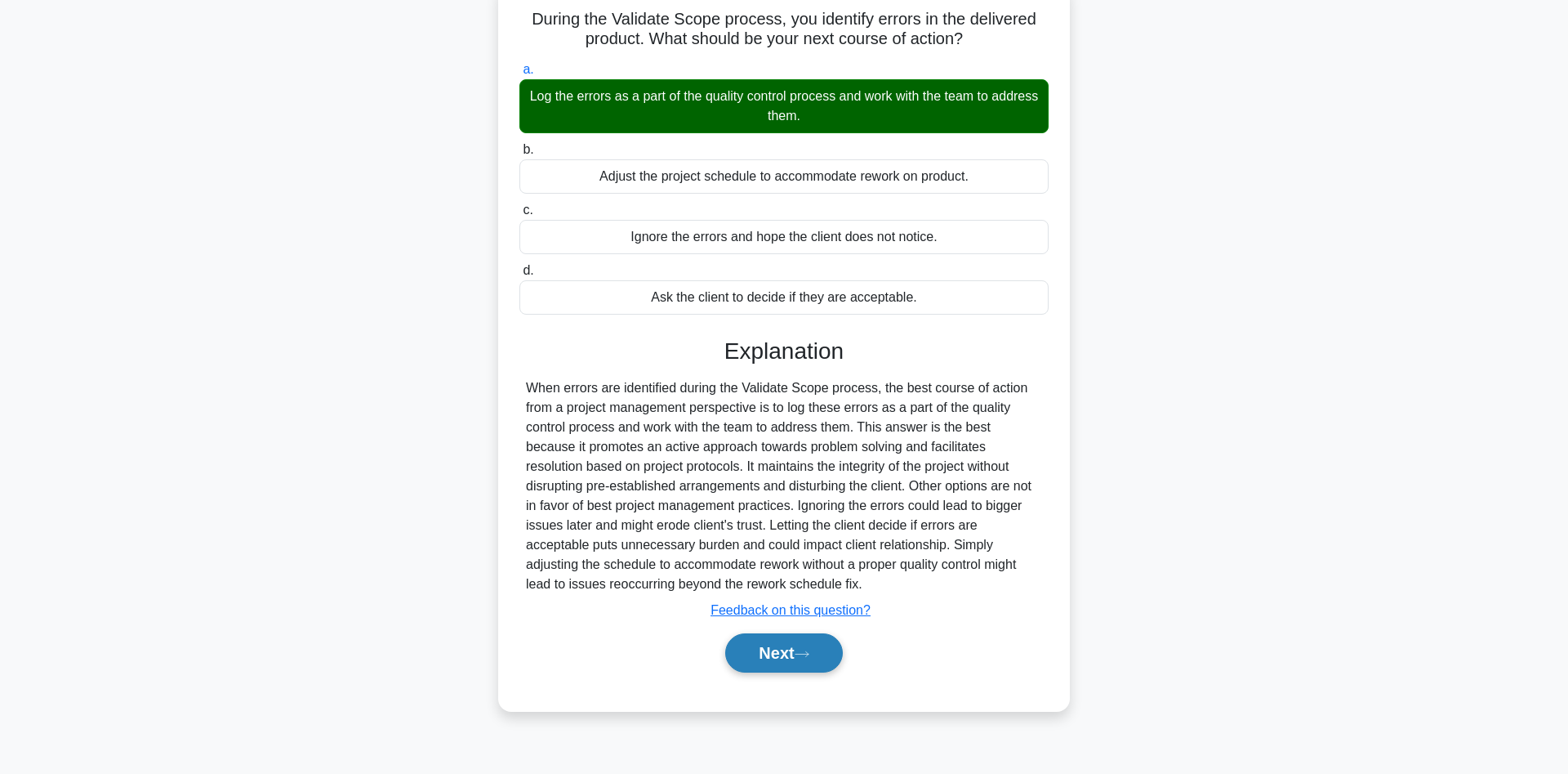
click at [781, 656] on button "Next" at bounding box center [784, 652] width 116 height 39
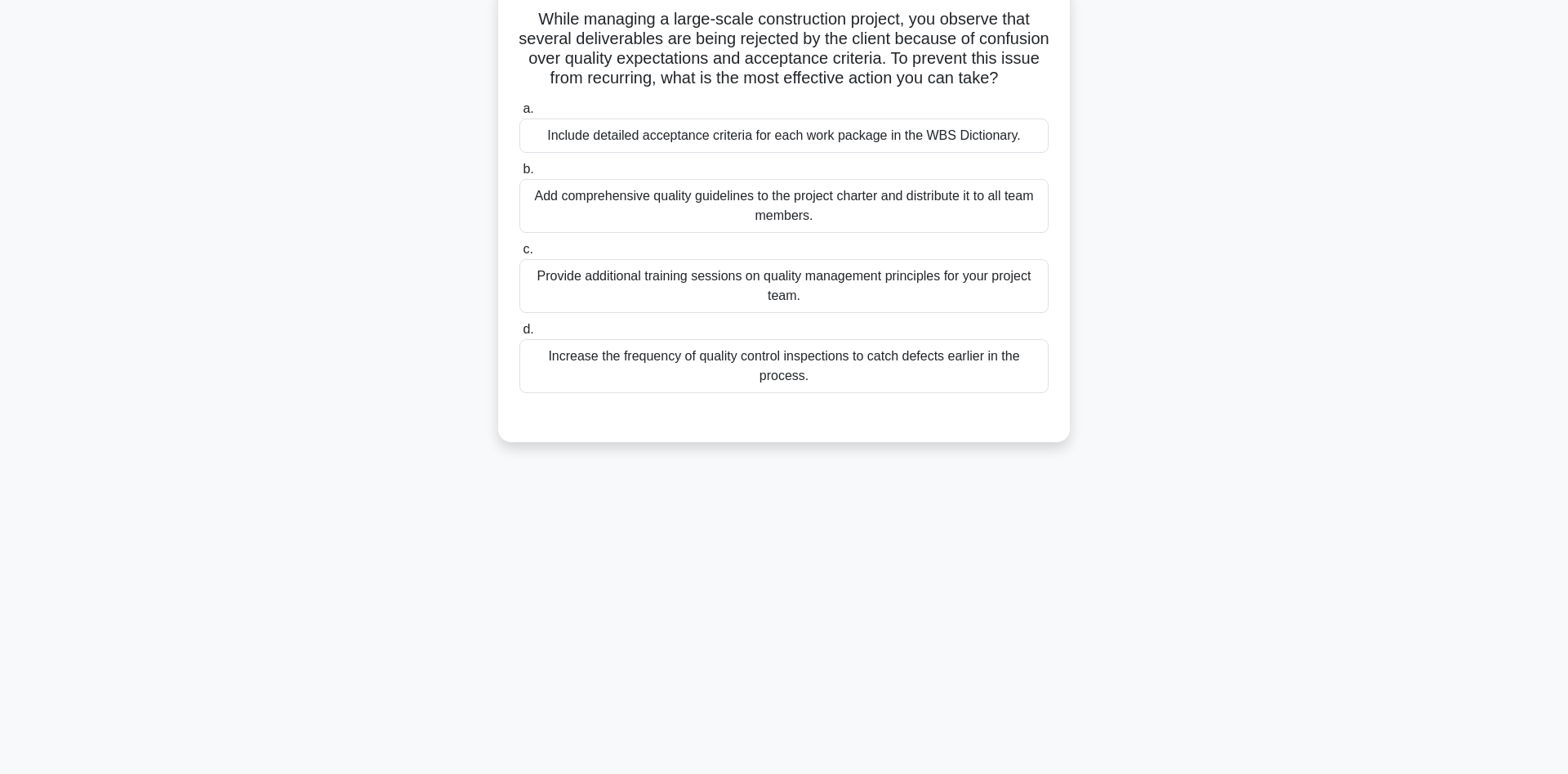
click at [640, 136] on div "Include detailed acceptance criteria for each work package in the WBS Dictionar…" at bounding box center [784, 135] width 529 height 34
click at [520, 115] on input "a. Include detailed acceptance criteria for each work package in the WBS Dictio…" at bounding box center [520, 109] width 0 height 11
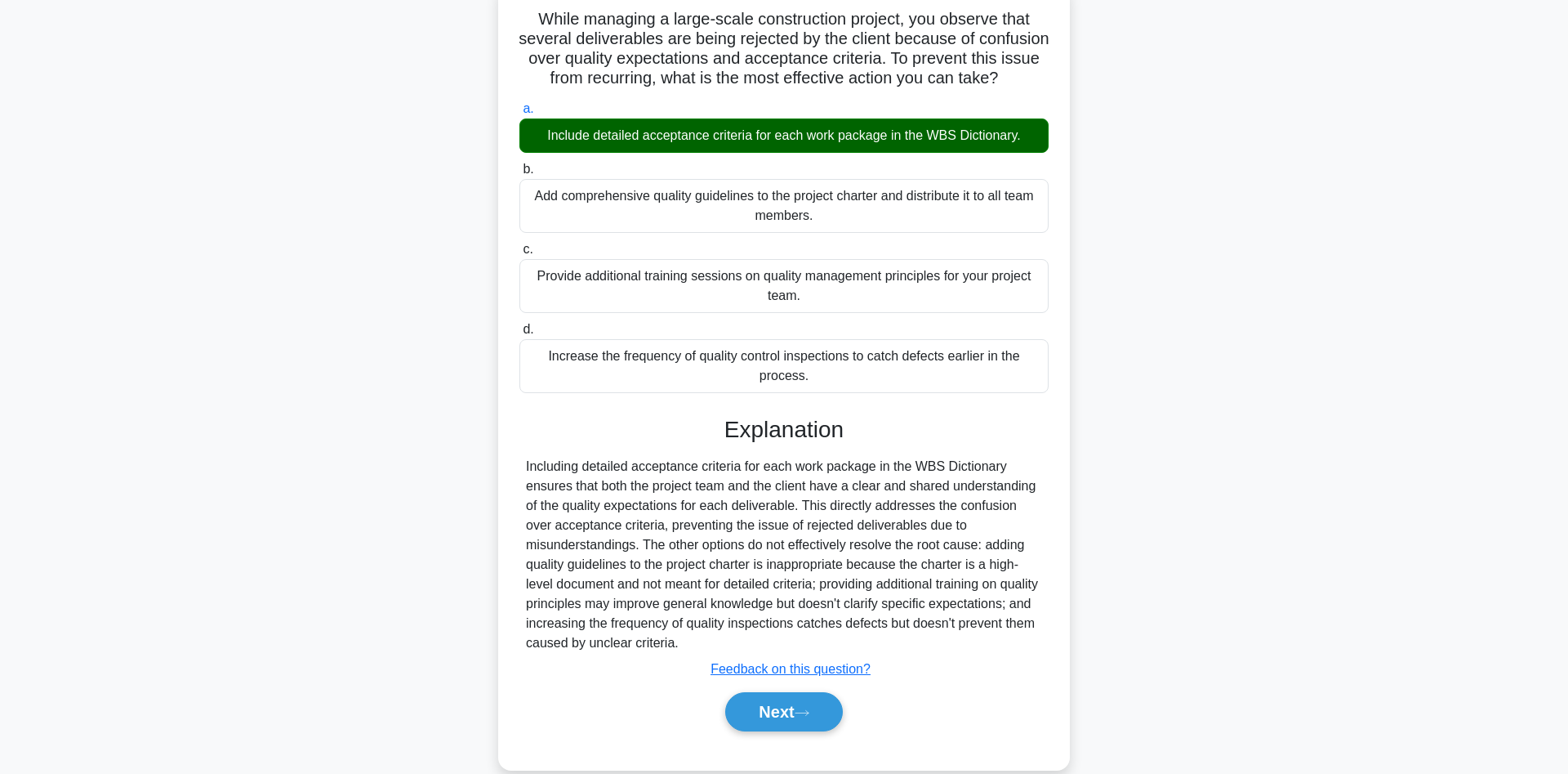
drag, startPoint x: 548, startPoint y: 14, endPoint x: 1062, endPoint y: 154, distance: 532.7
click at [1062, 154] on div "While managing a large-scale construction project, you observe that several del…" at bounding box center [784, 376] width 559 height 774
copy div "a. Include detailed acceptance criteria for each work package in the WBS Dictio…"
click at [775, 718] on div "Next" at bounding box center [784, 711] width 536 height 39
click at [764, 718] on div "Next" at bounding box center [784, 711] width 536 height 39
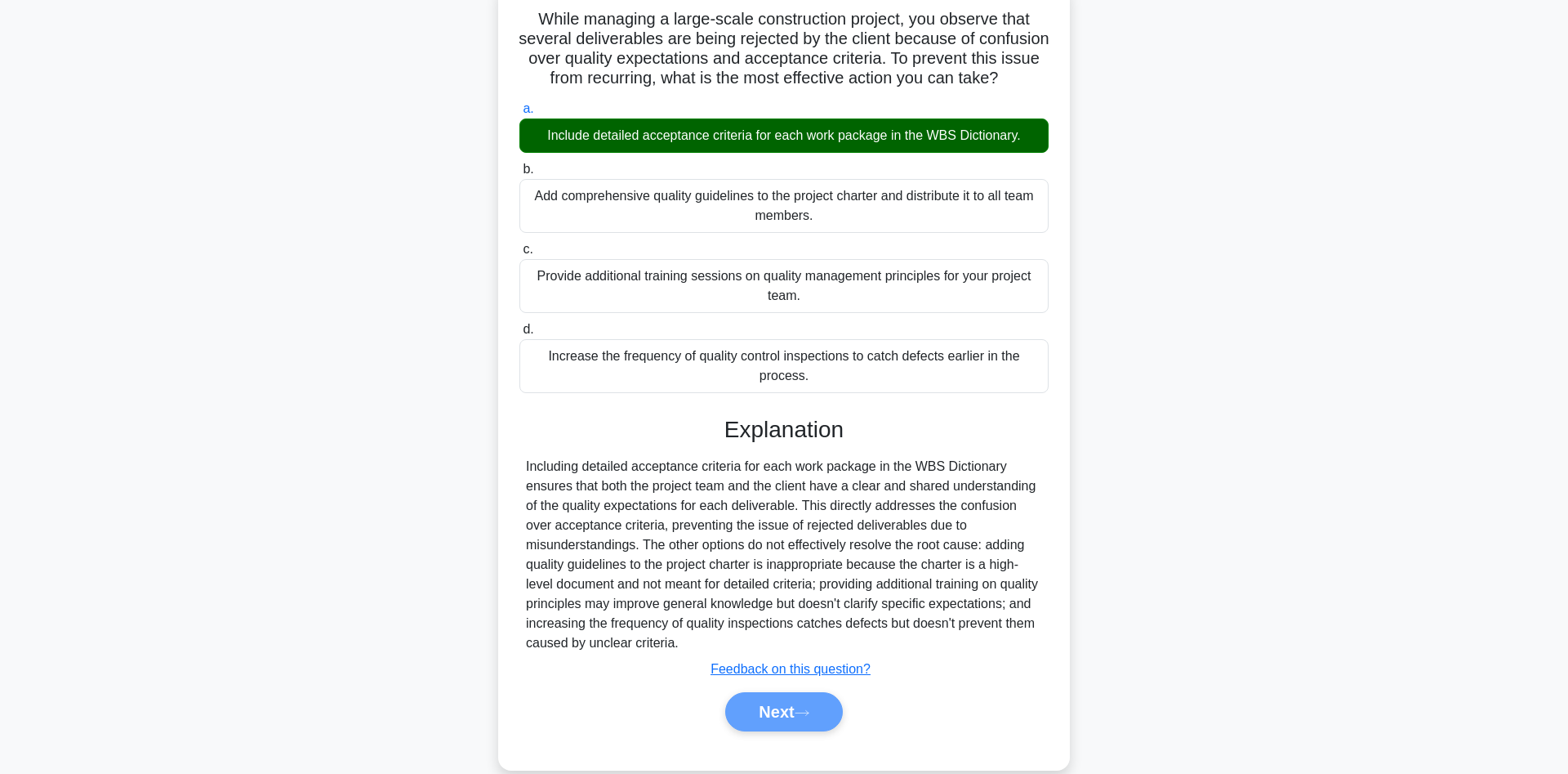
click at [757, 710] on div "Next" at bounding box center [784, 711] width 536 height 39
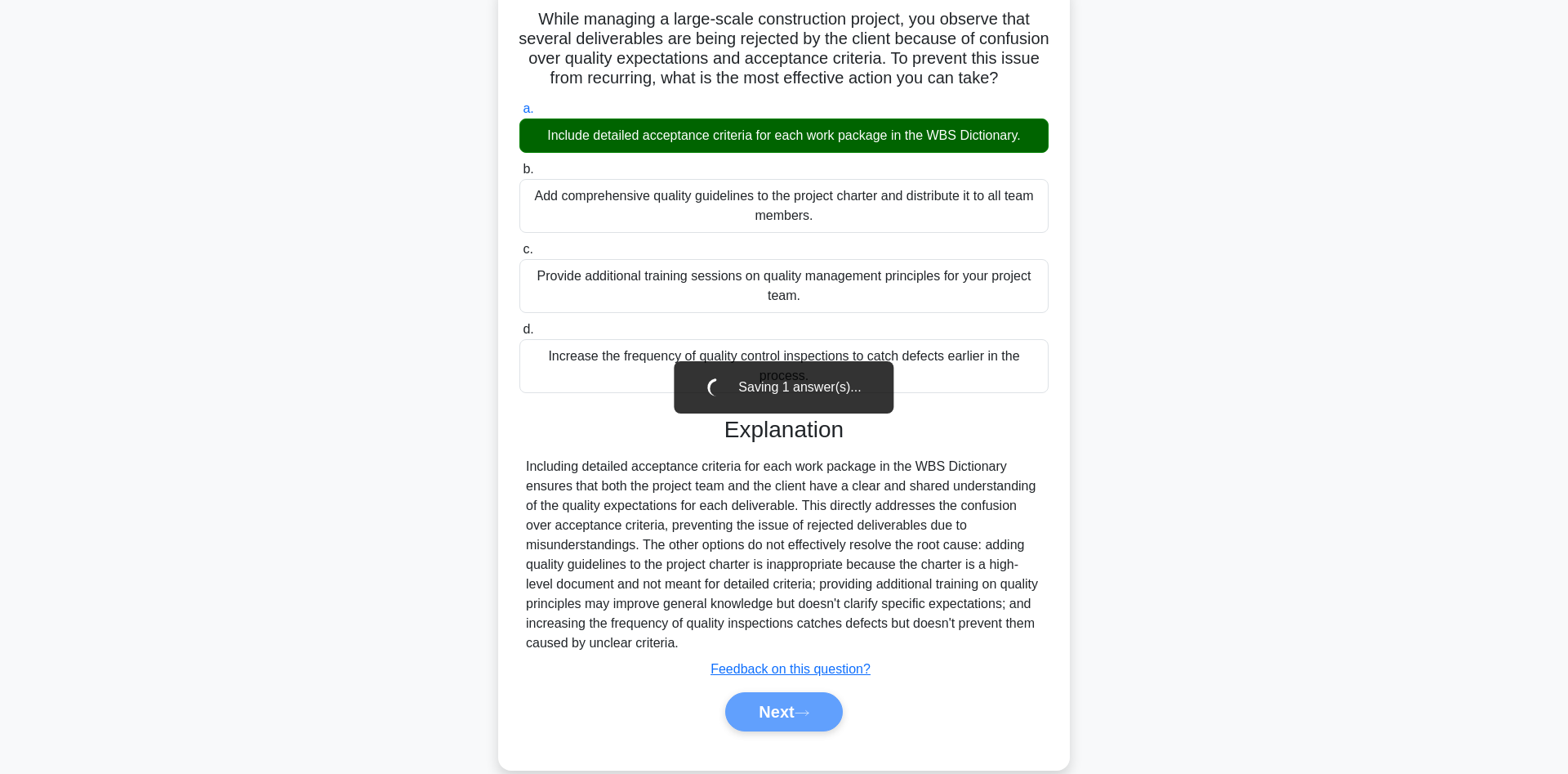
click at [775, 711] on div "Next" at bounding box center [784, 711] width 536 height 39
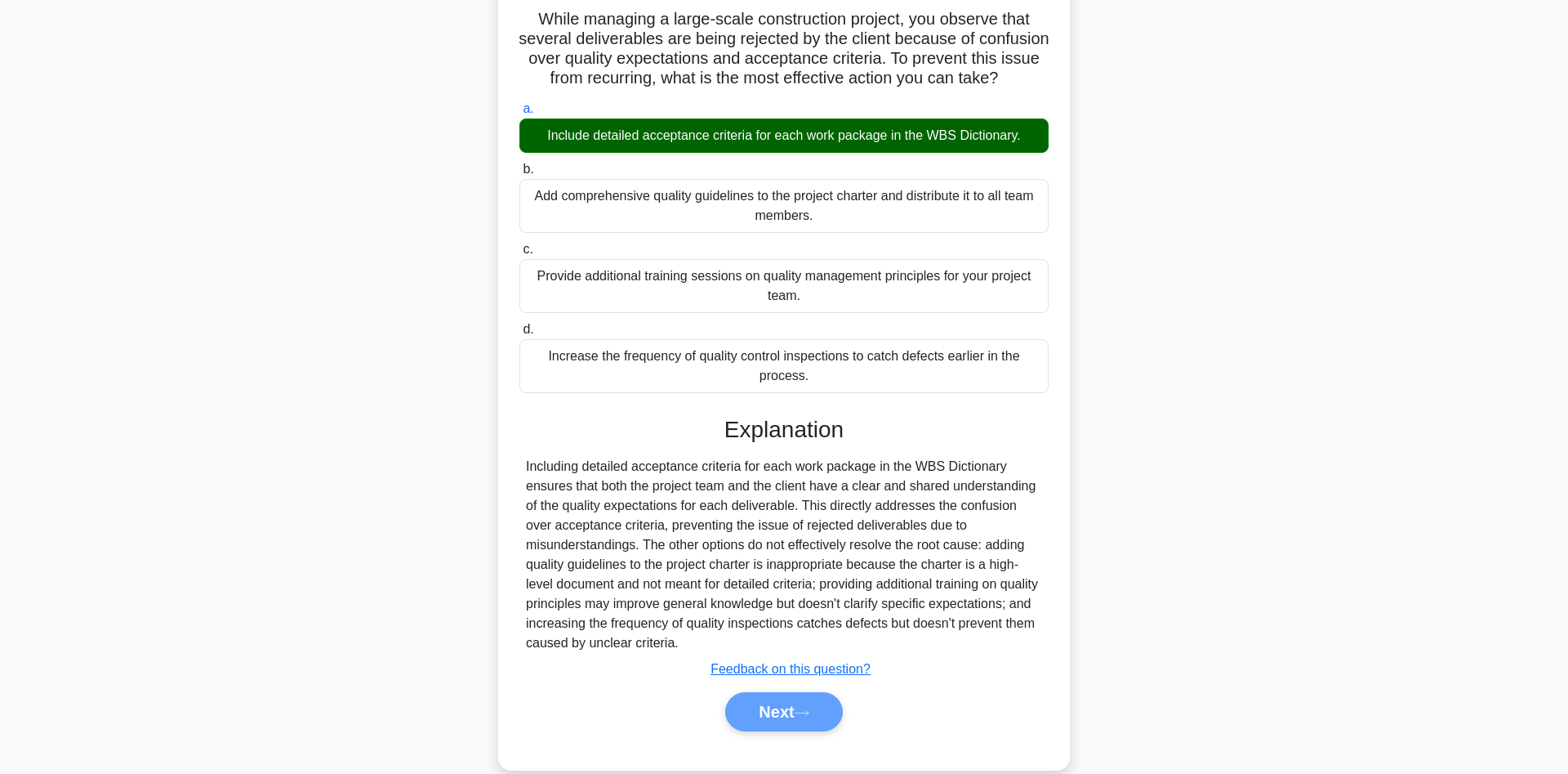
click at [775, 711] on div "Next" at bounding box center [784, 711] width 536 height 39
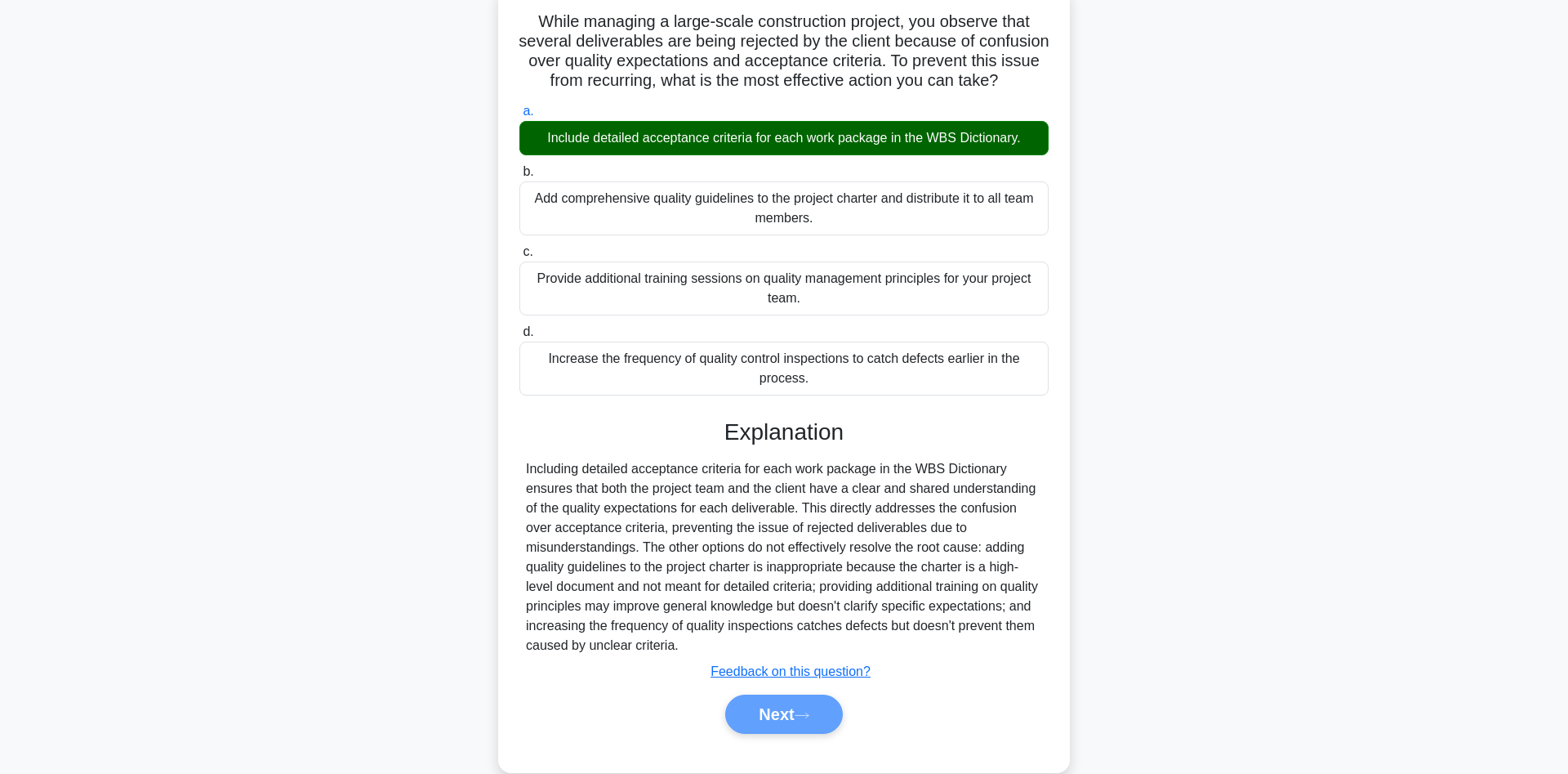
scroll to position [138, 0]
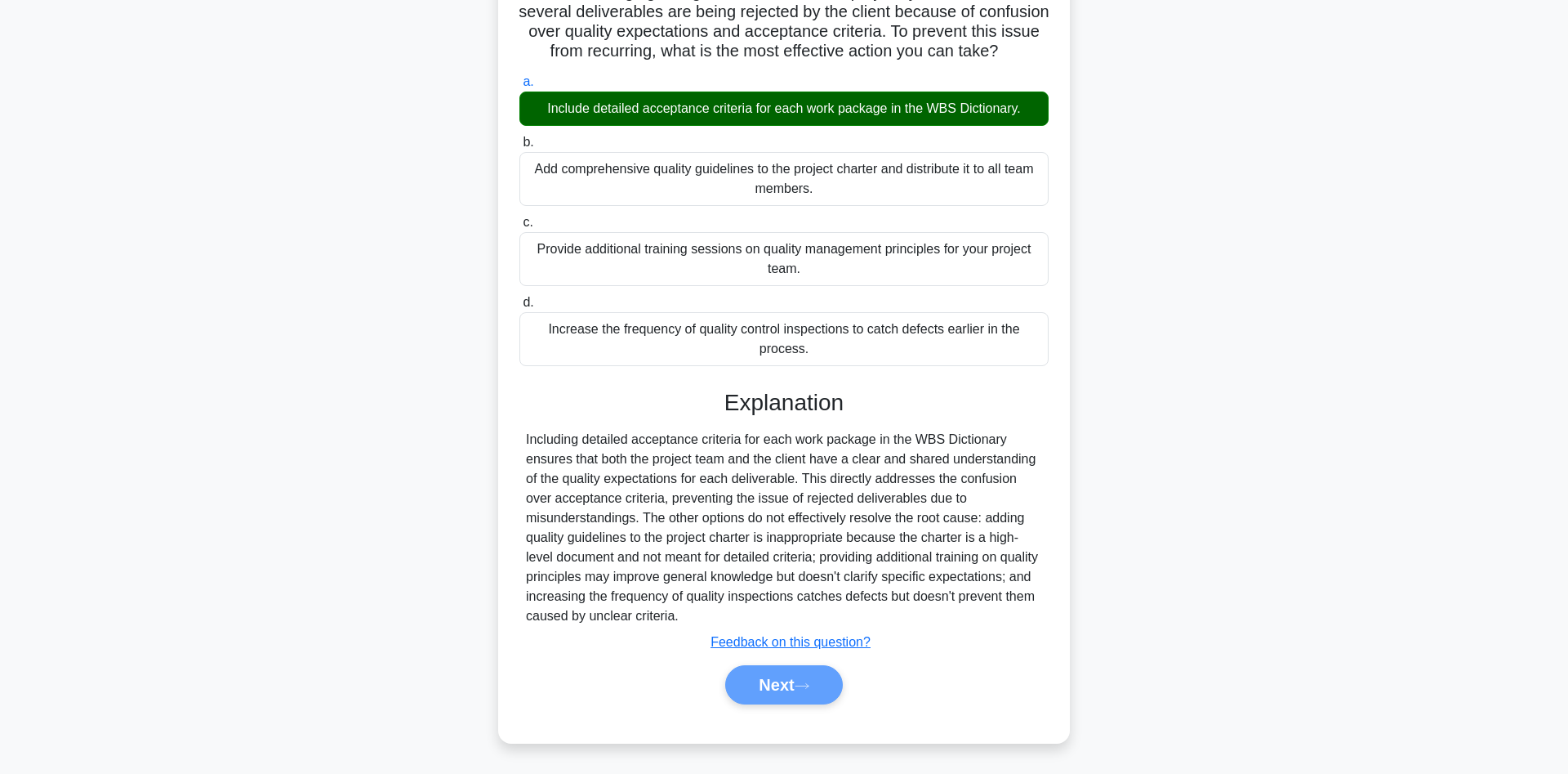
click at [763, 678] on div "Next" at bounding box center [784, 685] width 536 height 39
click at [755, 688] on div "Next" at bounding box center [784, 685] width 536 height 39
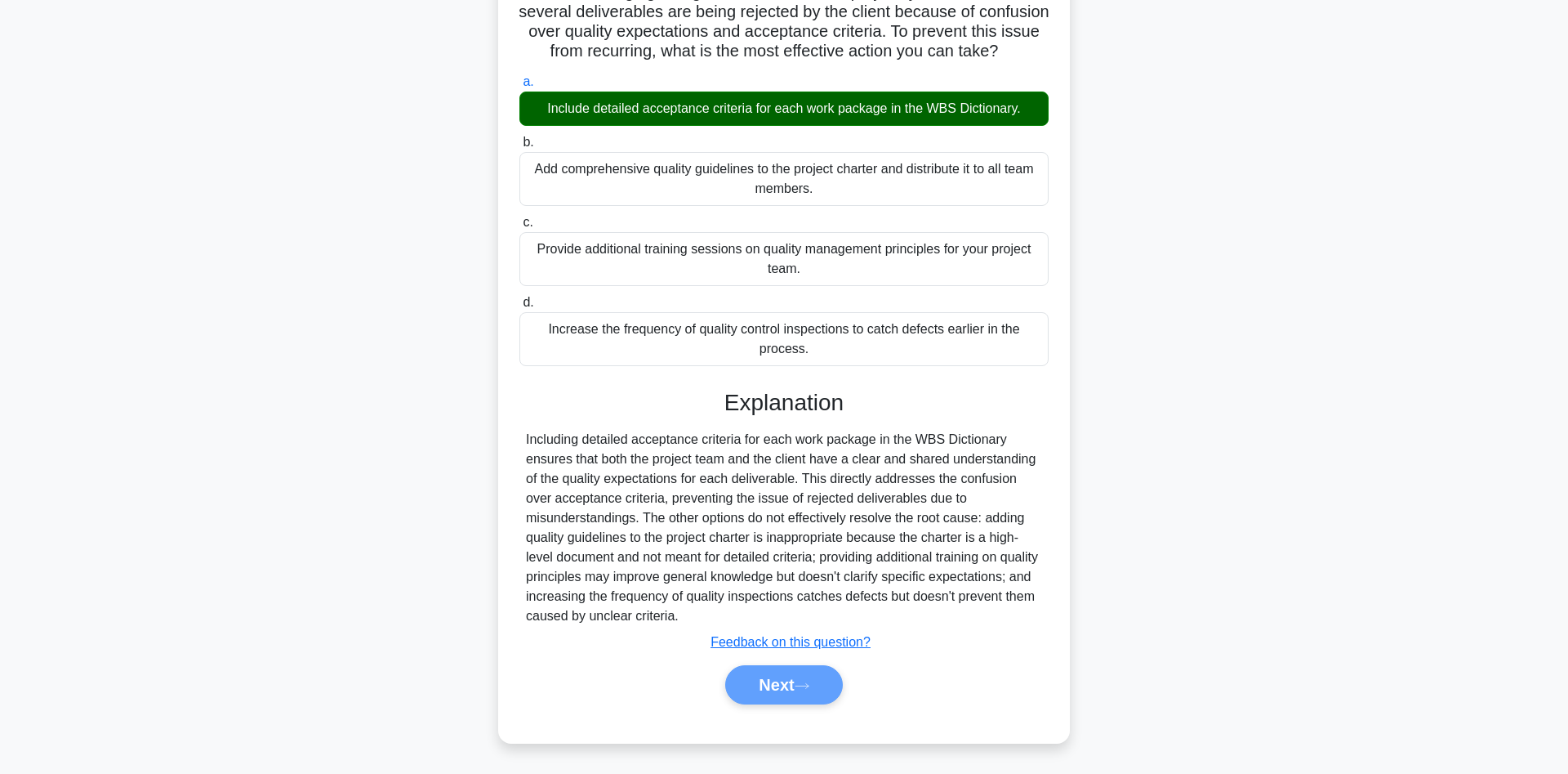
click at [765, 688] on div "Next" at bounding box center [784, 685] width 536 height 39
click at [765, 690] on div "Next" at bounding box center [784, 685] width 536 height 39
click at [767, 689] on div "Next" at bounding box center [784, 685] width 536 height 39
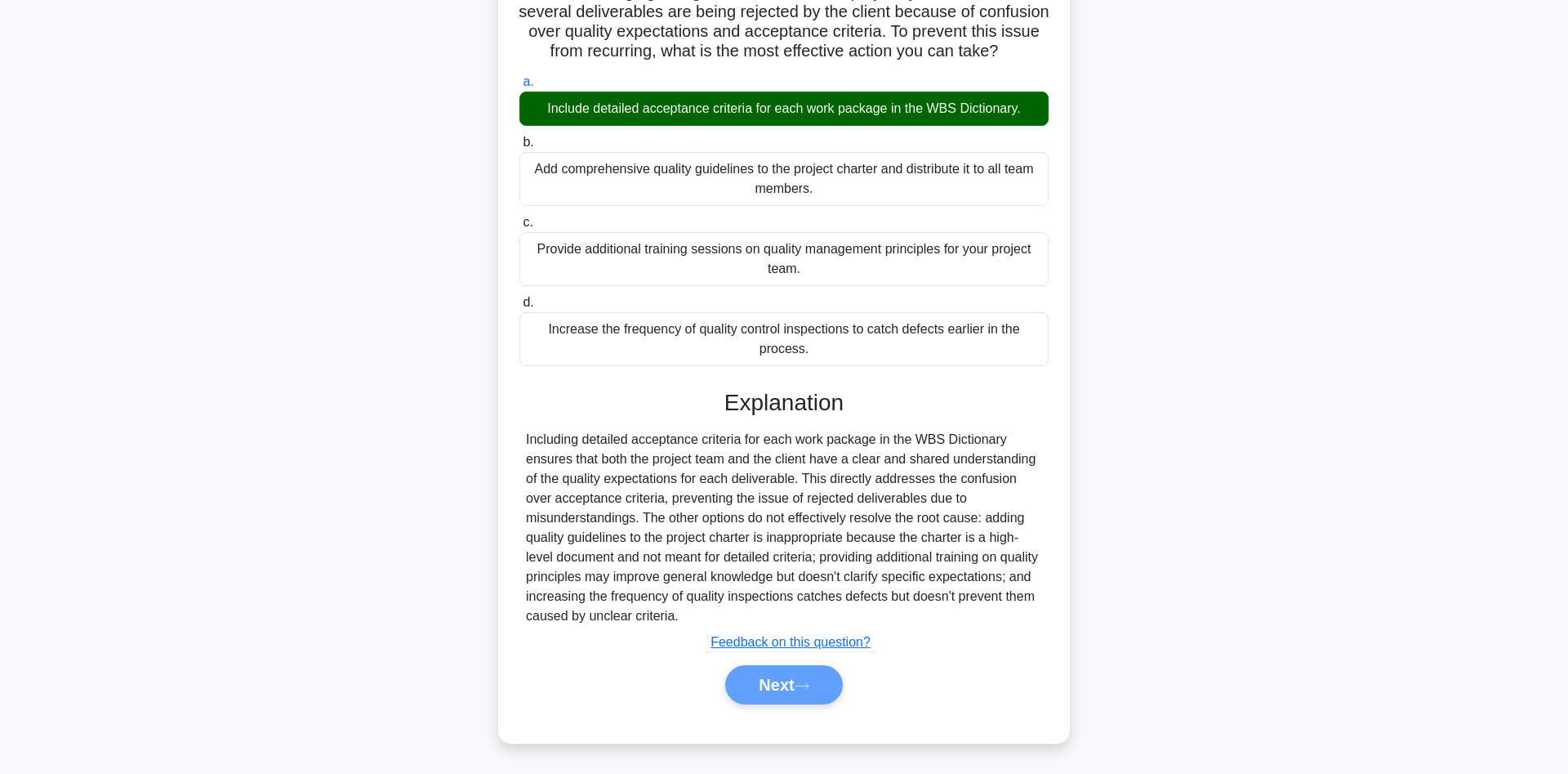
click at [767, 689] on div "Next" at bounding box center [784, 685] width 536 height 39
click at [768, 689] on div "Next" at bounding box center [784, 685] width 536 height 39
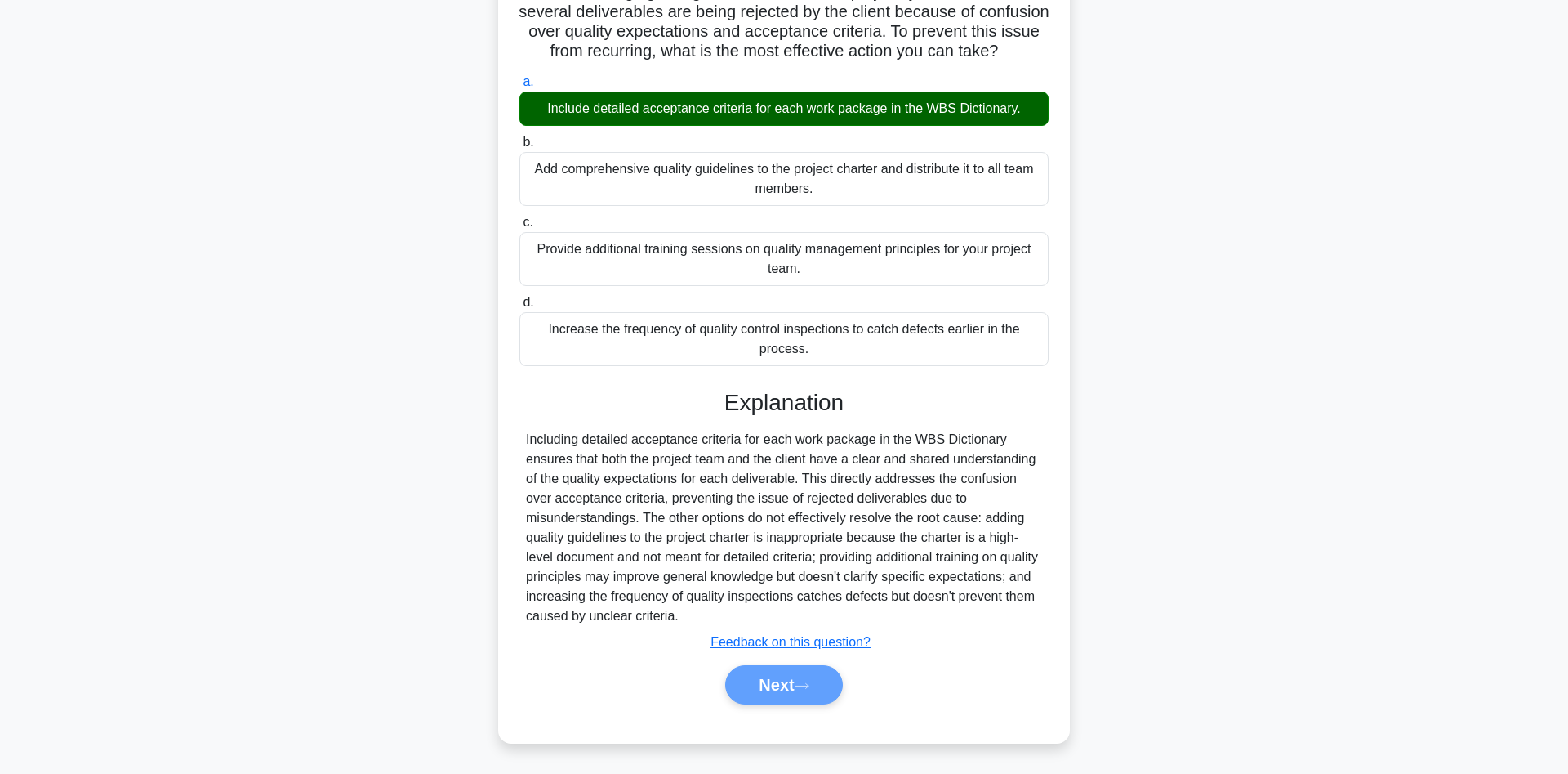
click at [769, 688] on div "Next" at bounding box center [784, 685] width 536 height 39
click at [776, 689] on div "Next" at bounding box center [784, 685] width 536 height 39
click at [808, 680] on div "Next" at bounding box center [784, 685] width 536 height 39
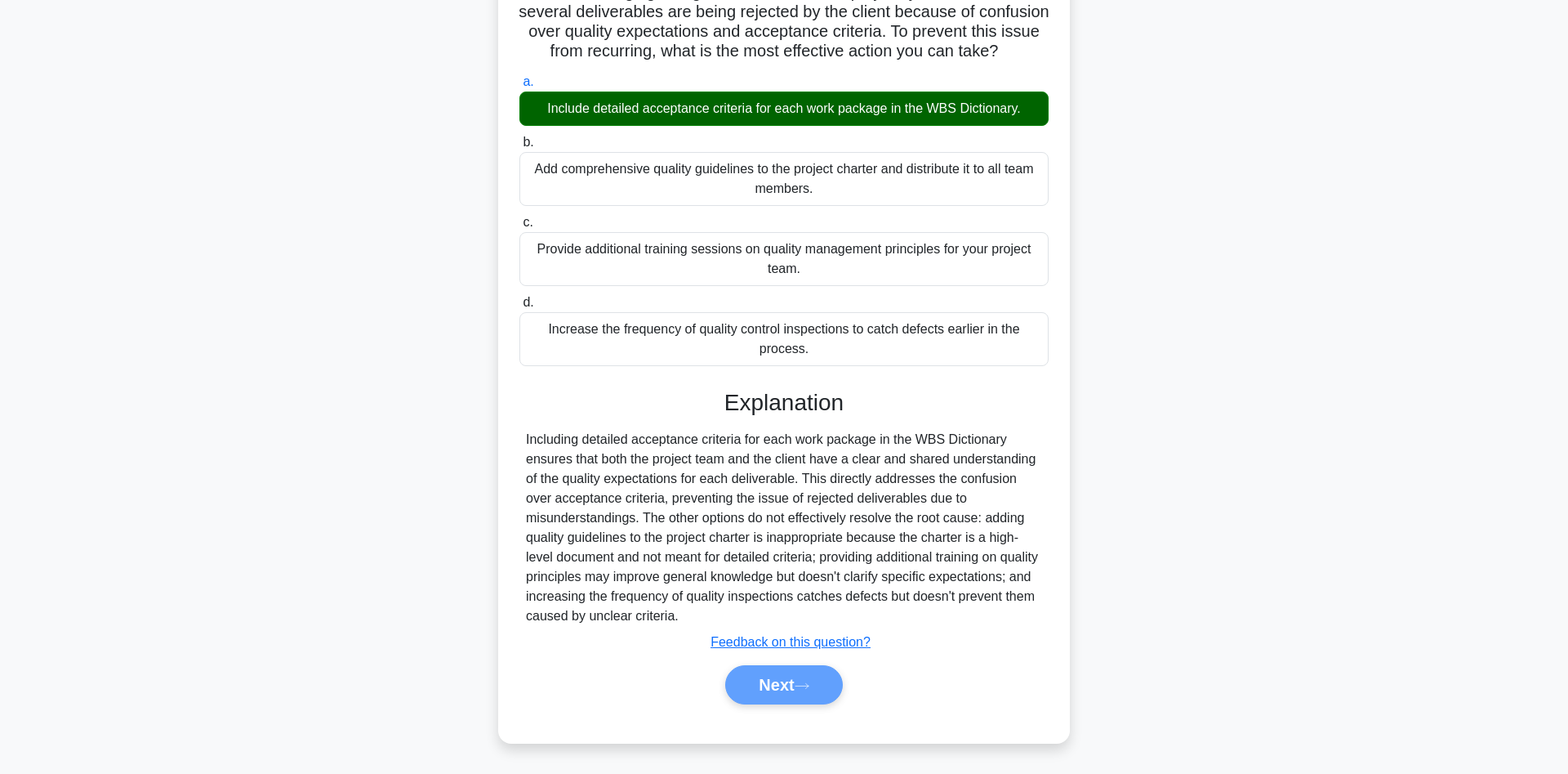
click at [767, 686] on div "Next" at bounding box center [784, 685] width 536 height 39
click at [777, 695] on div "Next" at bounding box center [784, 685] width 536 height 39
click at [760, 639] on u "Feedback on this question?" at bounding box center [790, 642] width 160 height 14
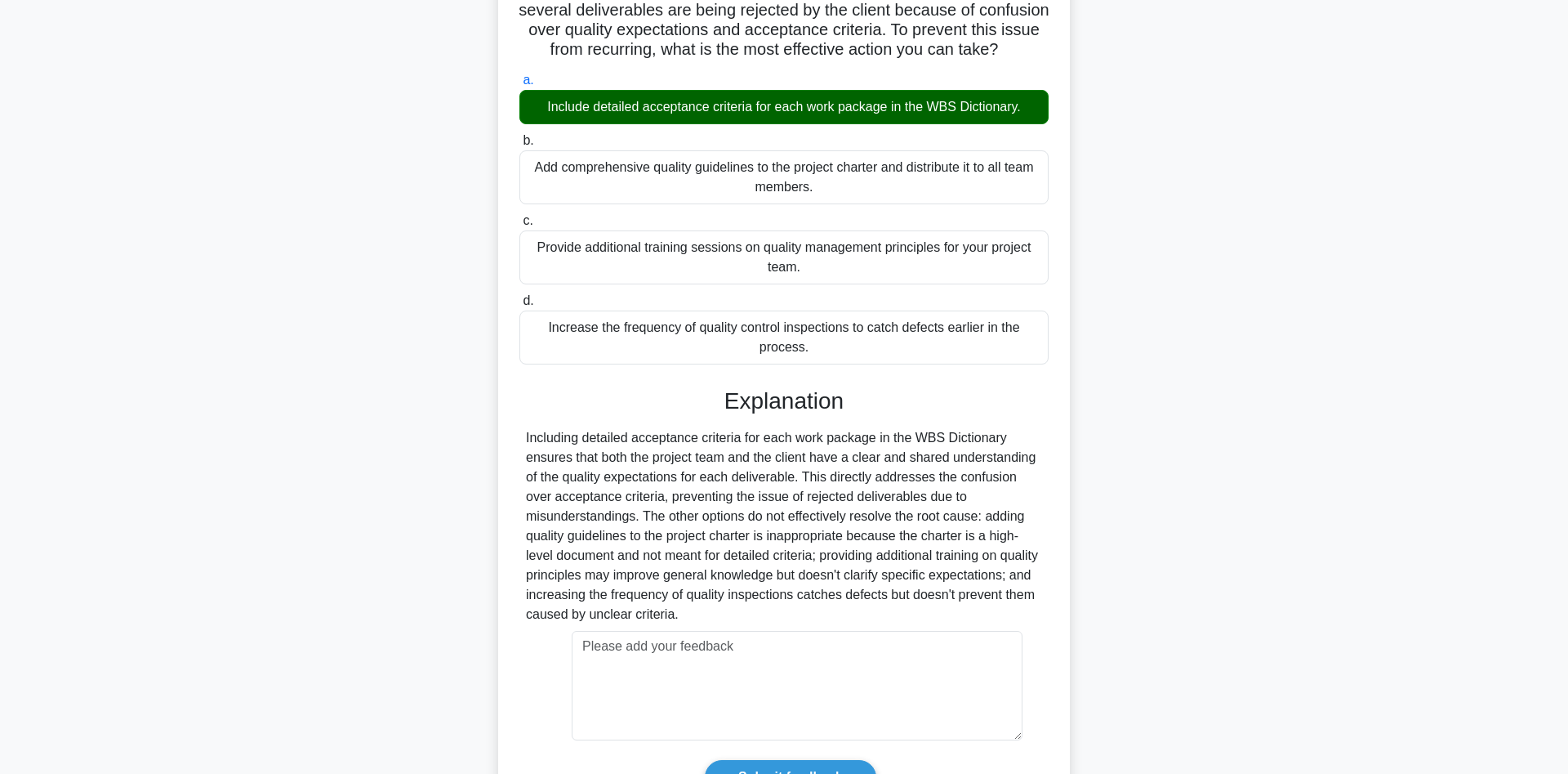
scroll to position [281, 0]
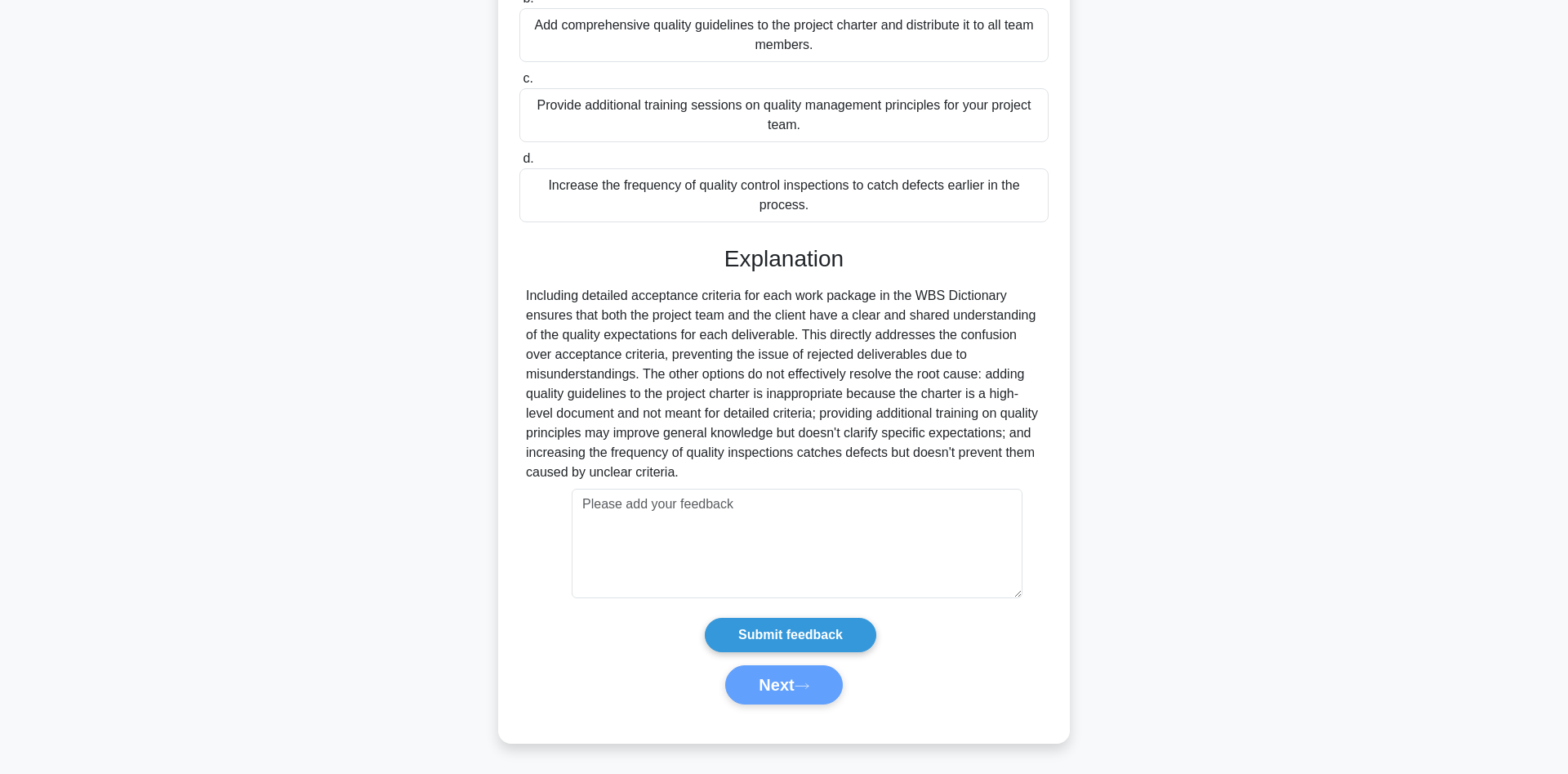
click at [769, 690] on div "Next" at bounding box center [784, 685] width 536 height 39
click at [768, 689] on div "Next" at bounding box center [784, 685] width 536 height 39
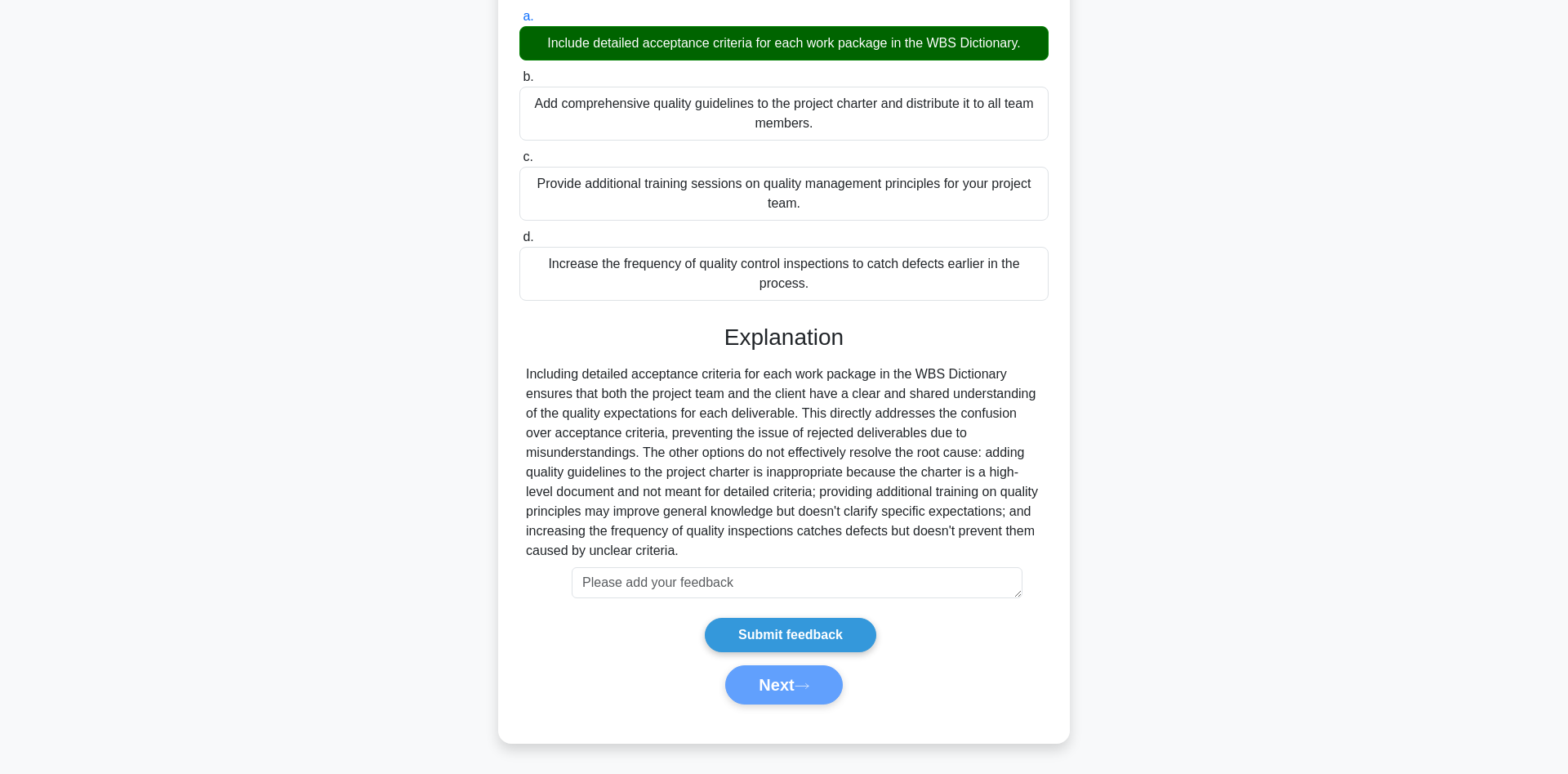
drag, startPoint x: 1014, startPoint y: 592, endPoint x: 852, endPoint y: 462, distance: 207.7
click at [852, 567] on textarea at bounding box center [797, 582] width 451 height 31
click at [566, 675] on div "Next" at bounding box center [784, 685] width 536 height 39
click at [769, 688] on div "Next" at bounding box center [784, 685] width 536 height 39
drag, startPoint x: 769, startPoint y: 688, endPoint x: 805, endPoint y: 616, distance: 80.5
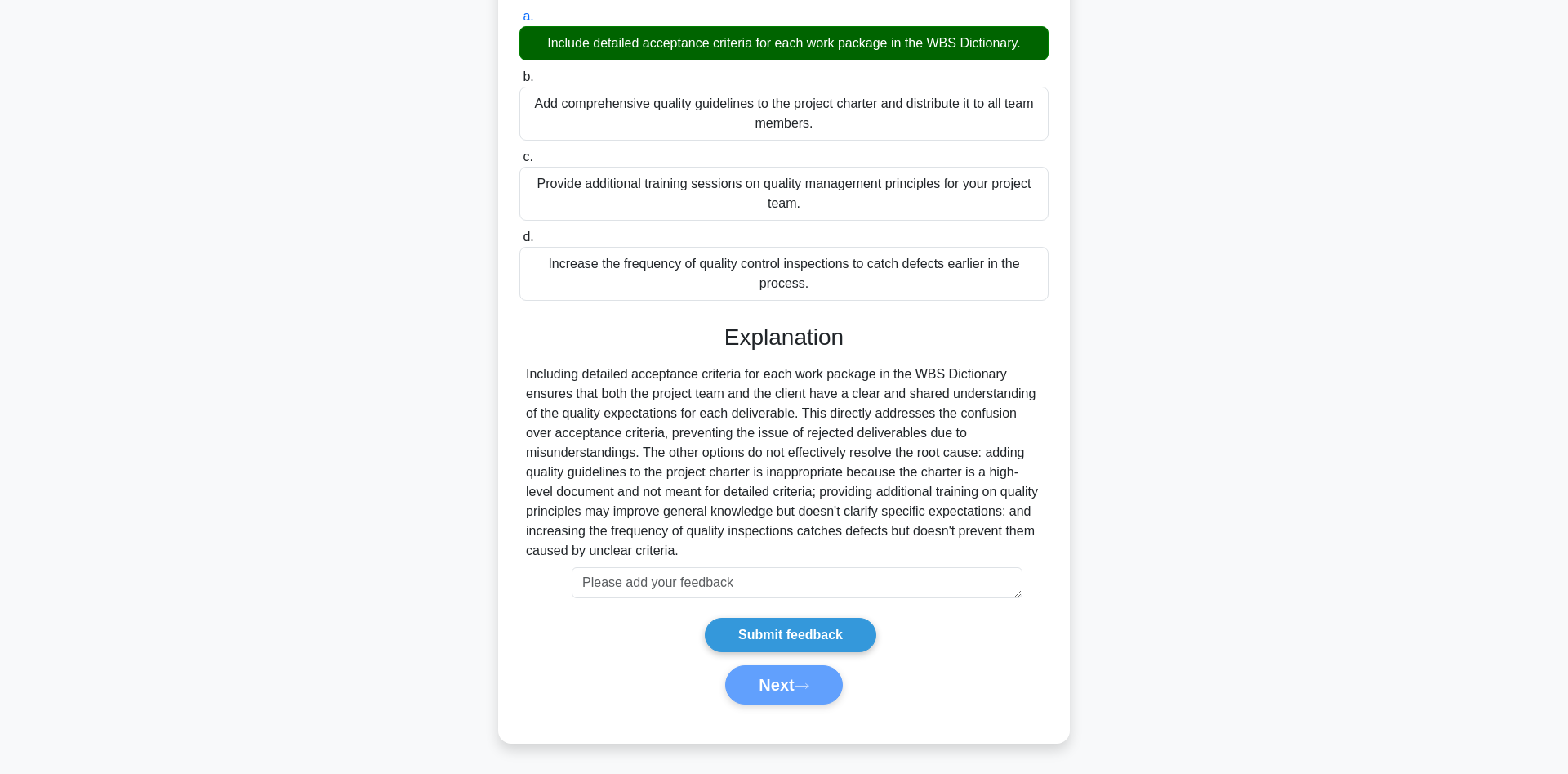
click at [786, 673] on div "Next" at bounding box center [784, 685] width 536 height 39
click at [787, 683] on div "Next" at bounding box center [784, 685] width 536 height 39
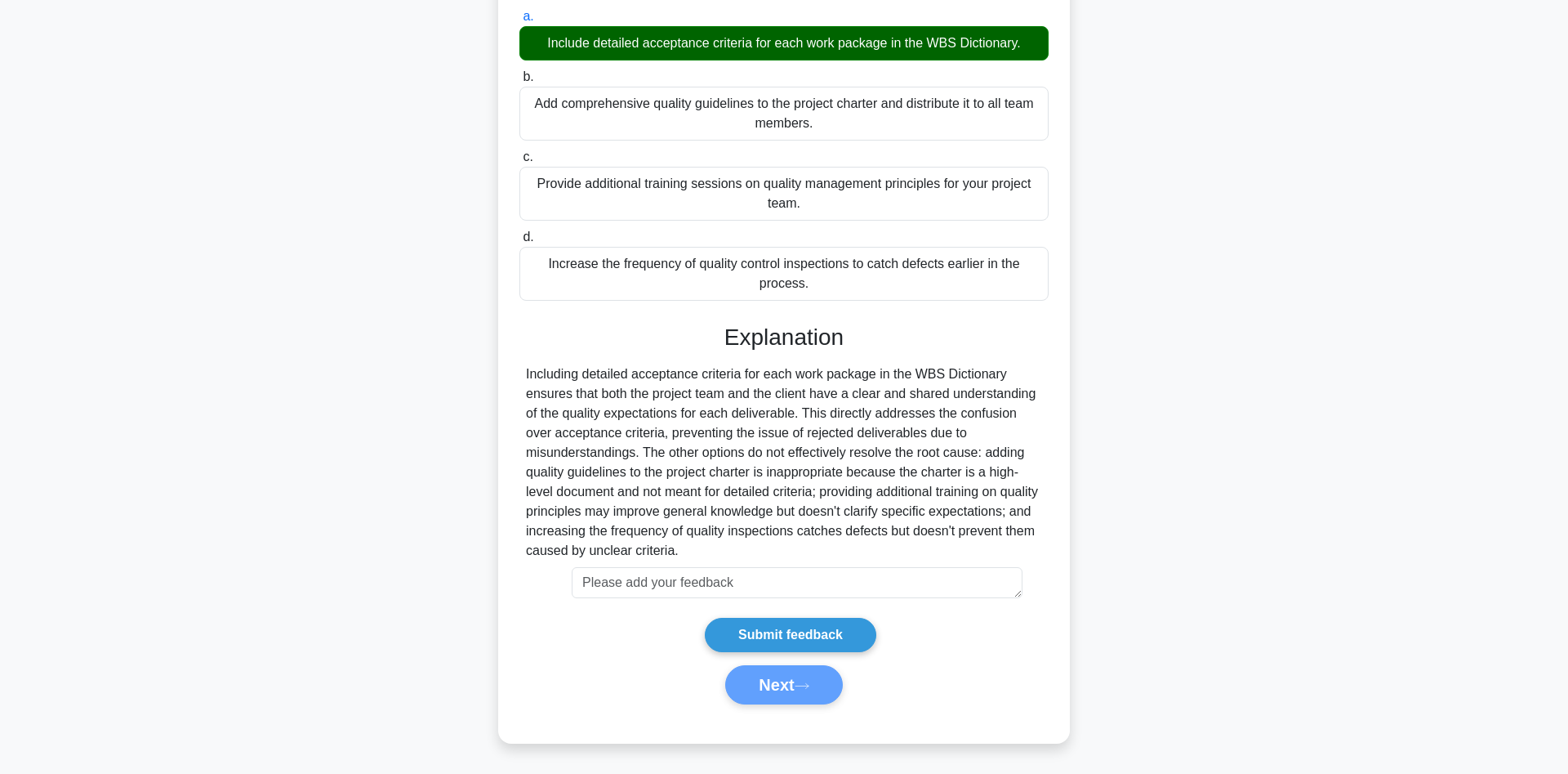
scroll to position [0, 0]
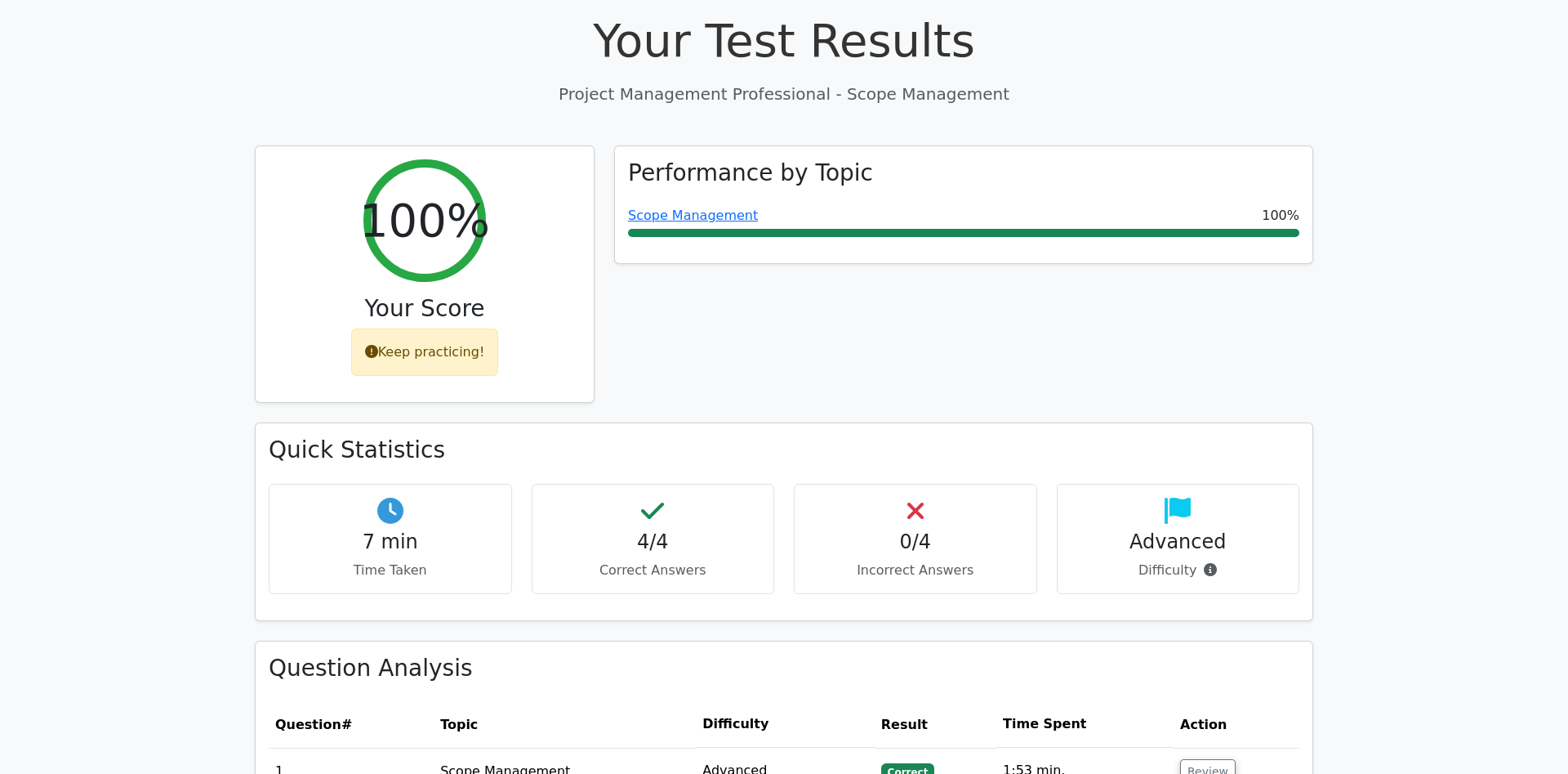
scroll to position [666, 0]
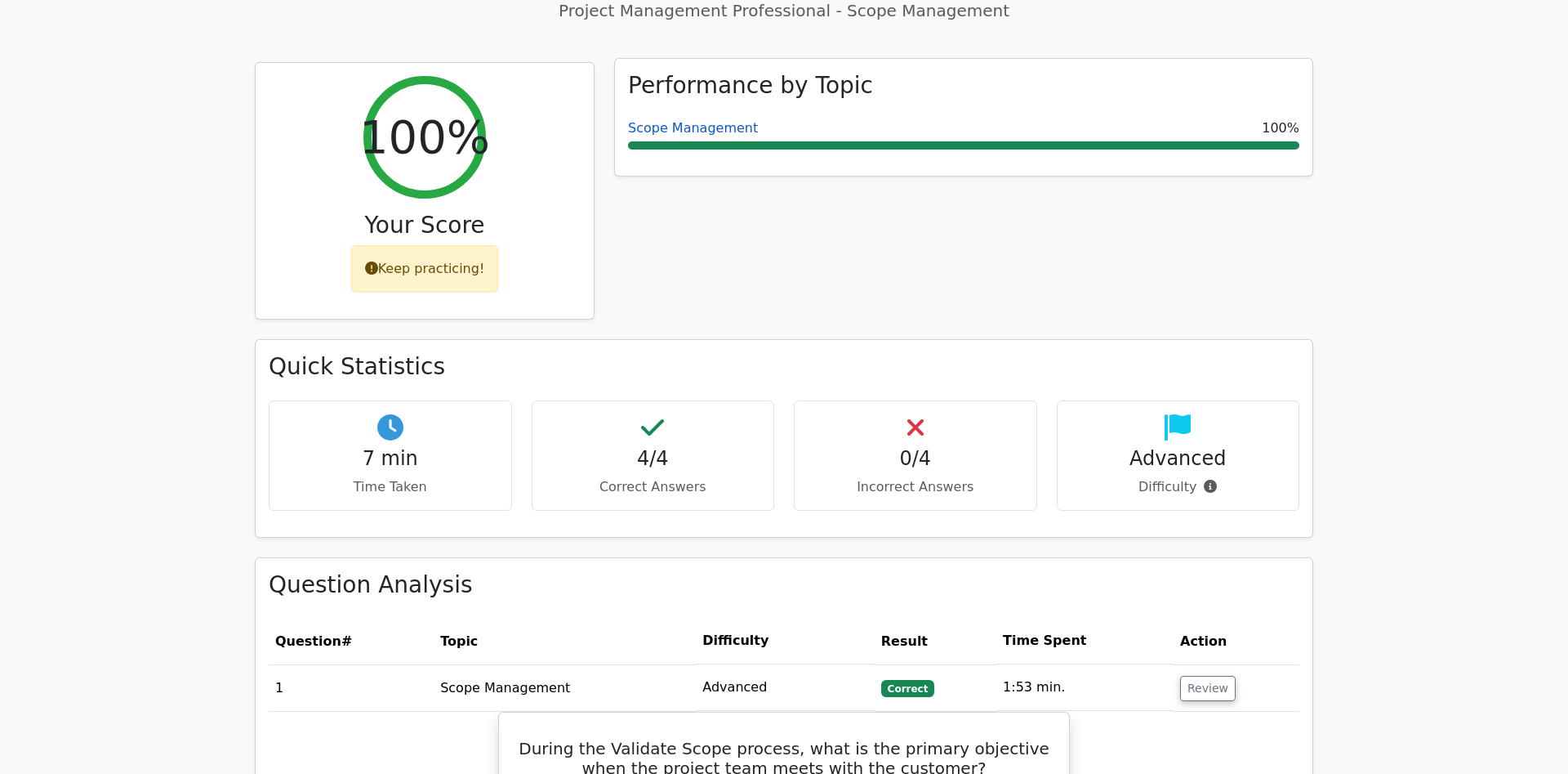
click at [698, 120] on link "Scope Management" at bounding box center [693, 128] width 130 height 16
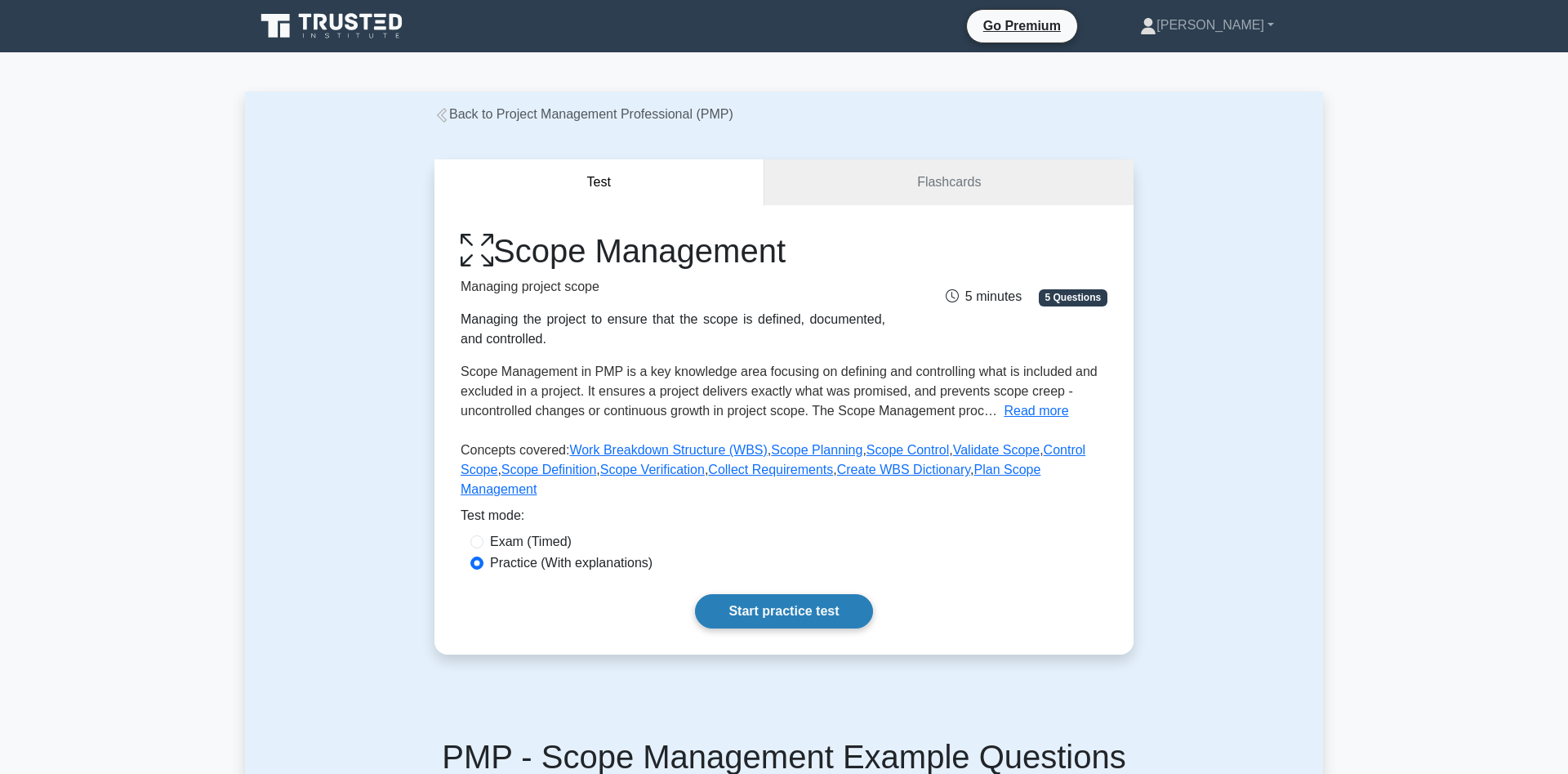
click at [786, 594] on link "Start practice test" at bounding box center [784, 611] width 177 height 34
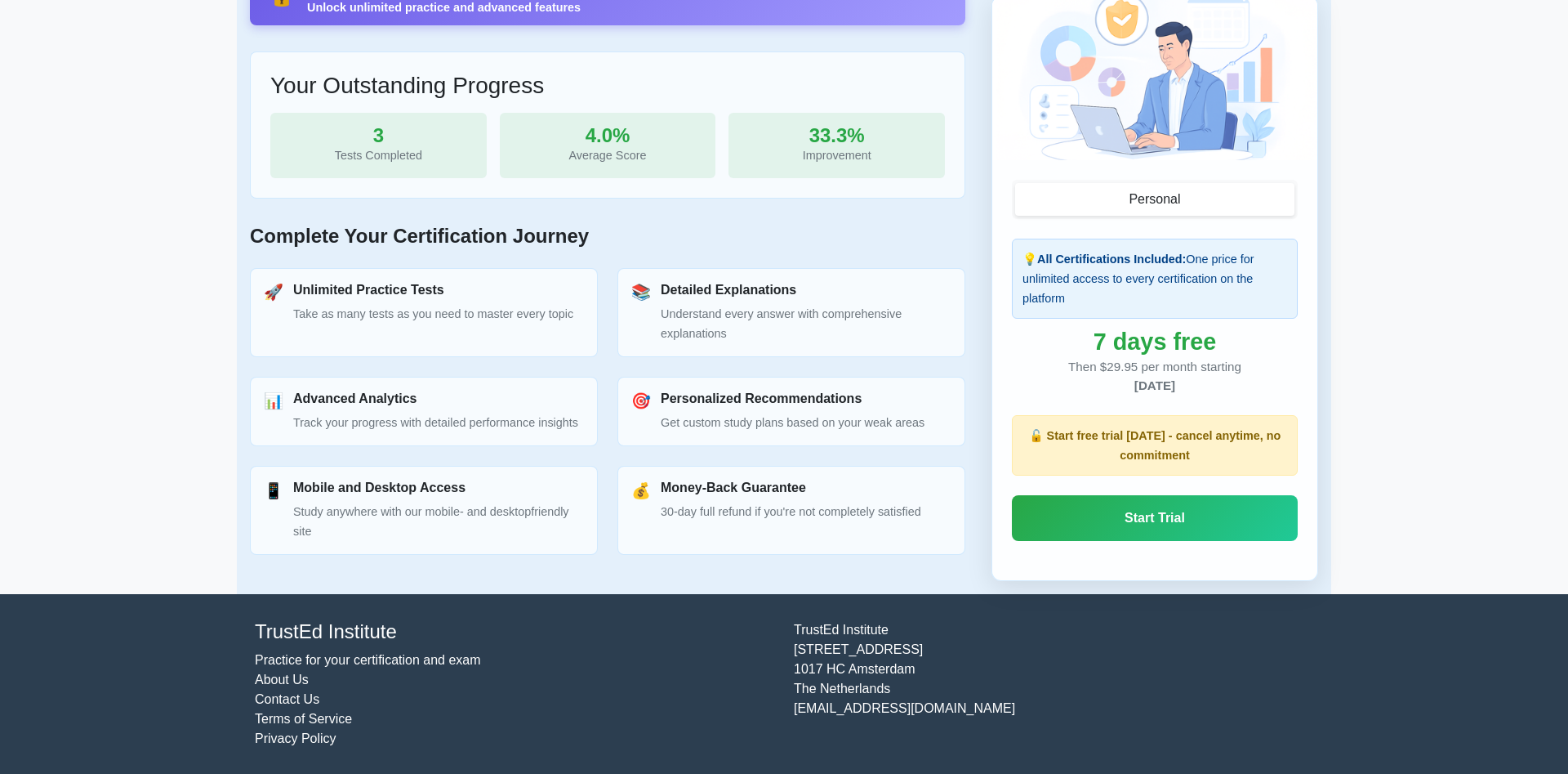
scroll to position [569, 0]
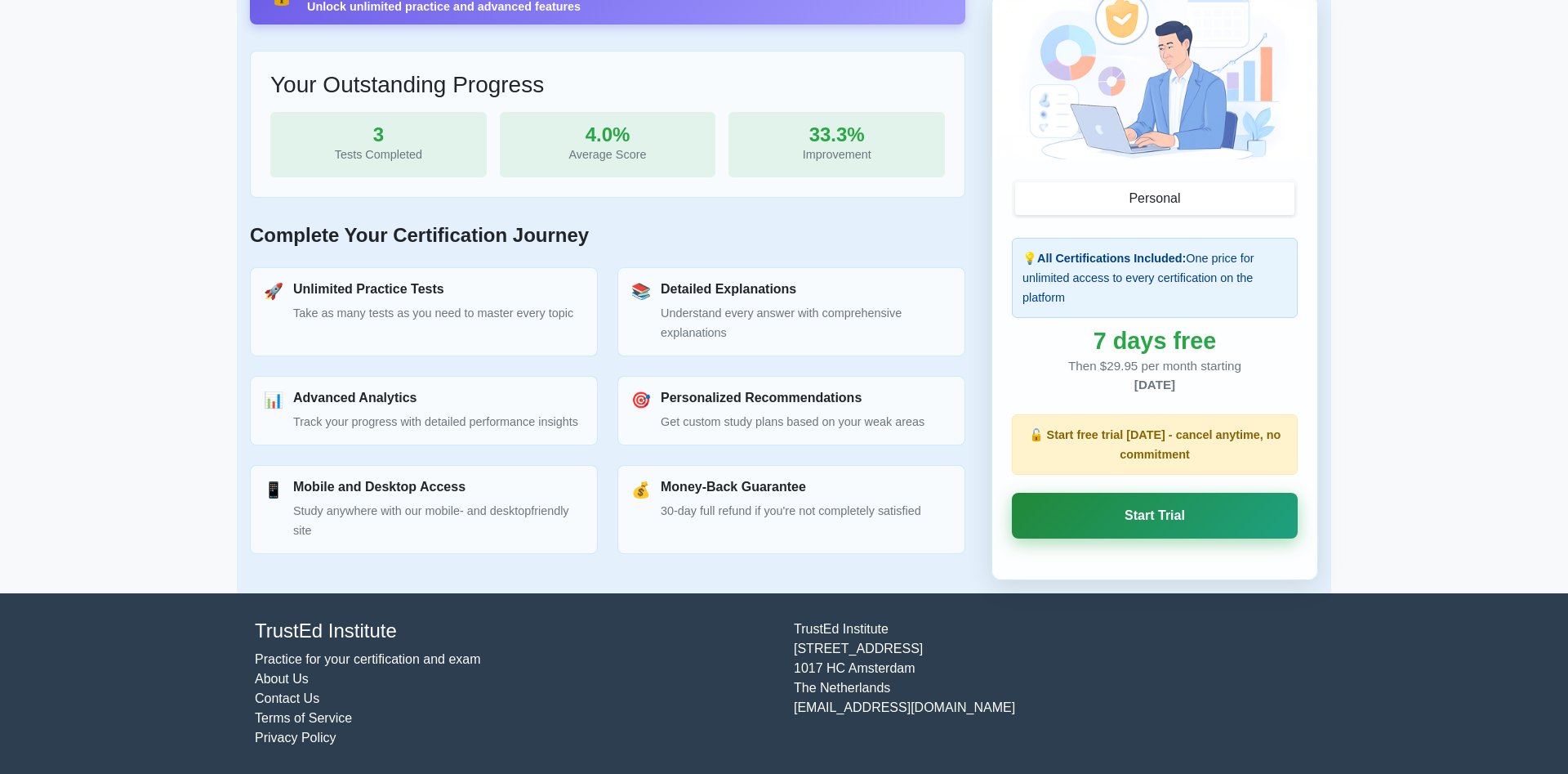
click at [1134, 512] on link "Start Trial" at bounding box center [1155, 515] width 286 height 46
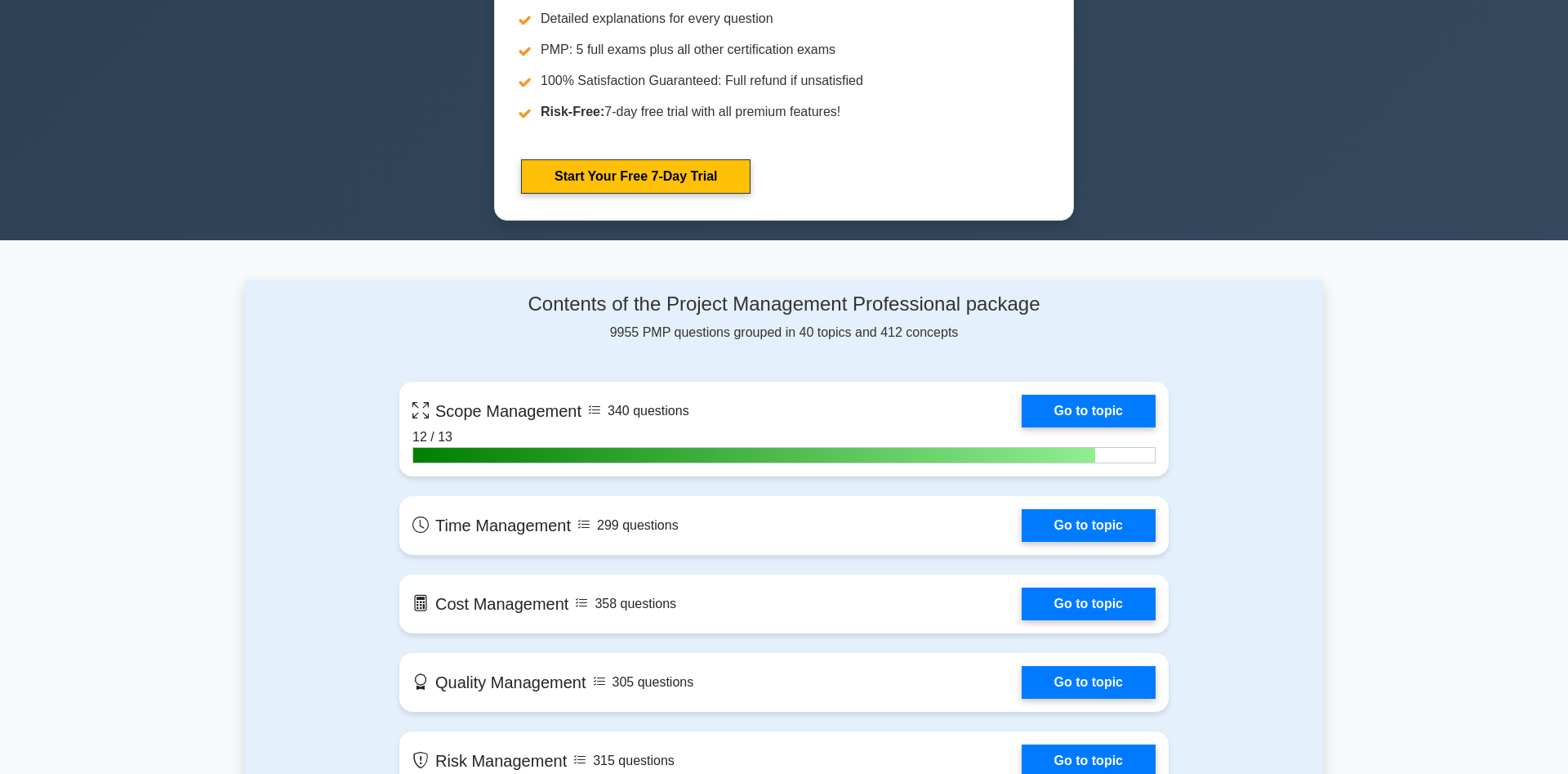
scroll to position [1000, 0]
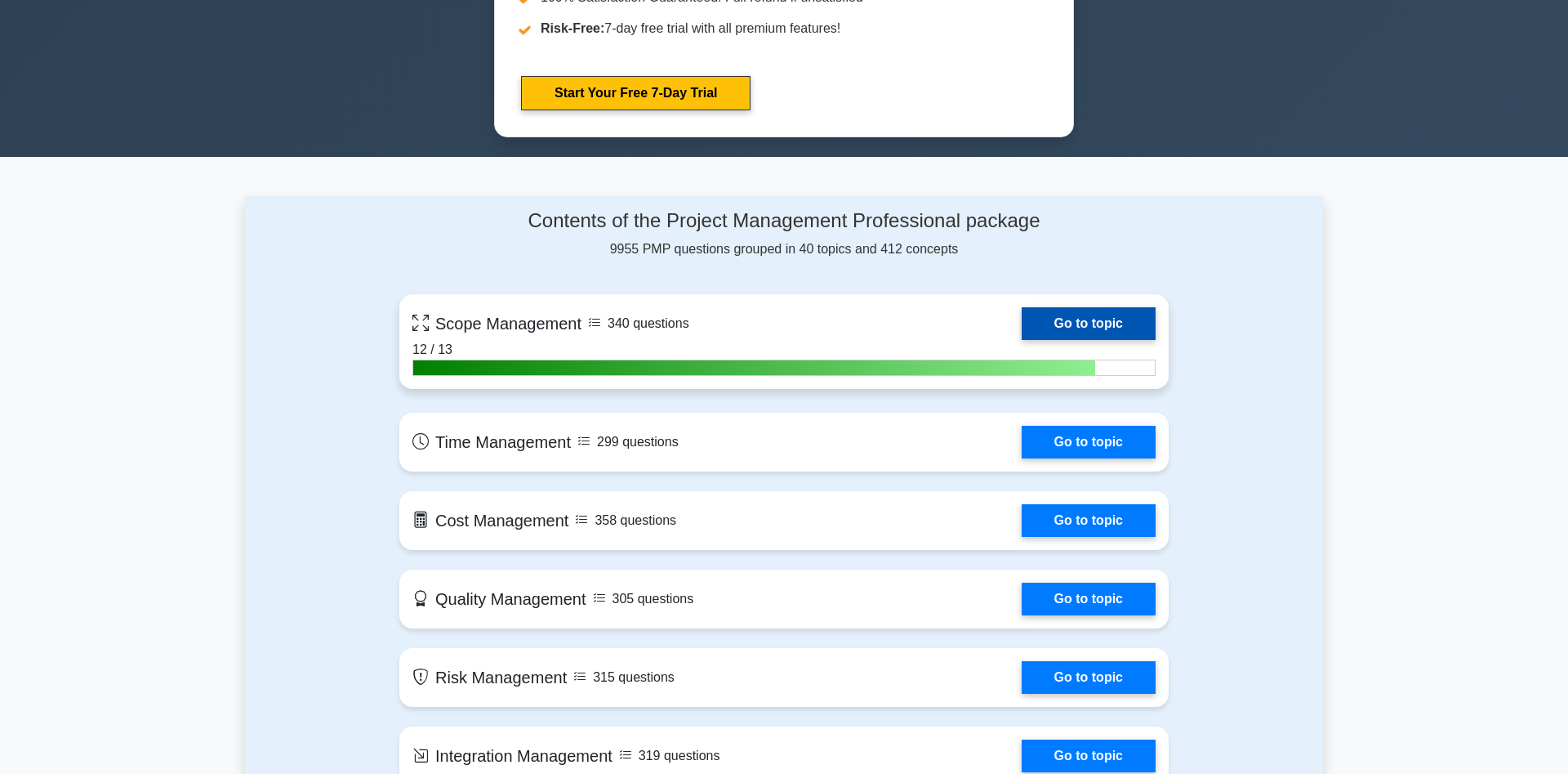
click at [1102, 321] on link "Go to topic" at bounding box center [1089, 323] width 134 height 33
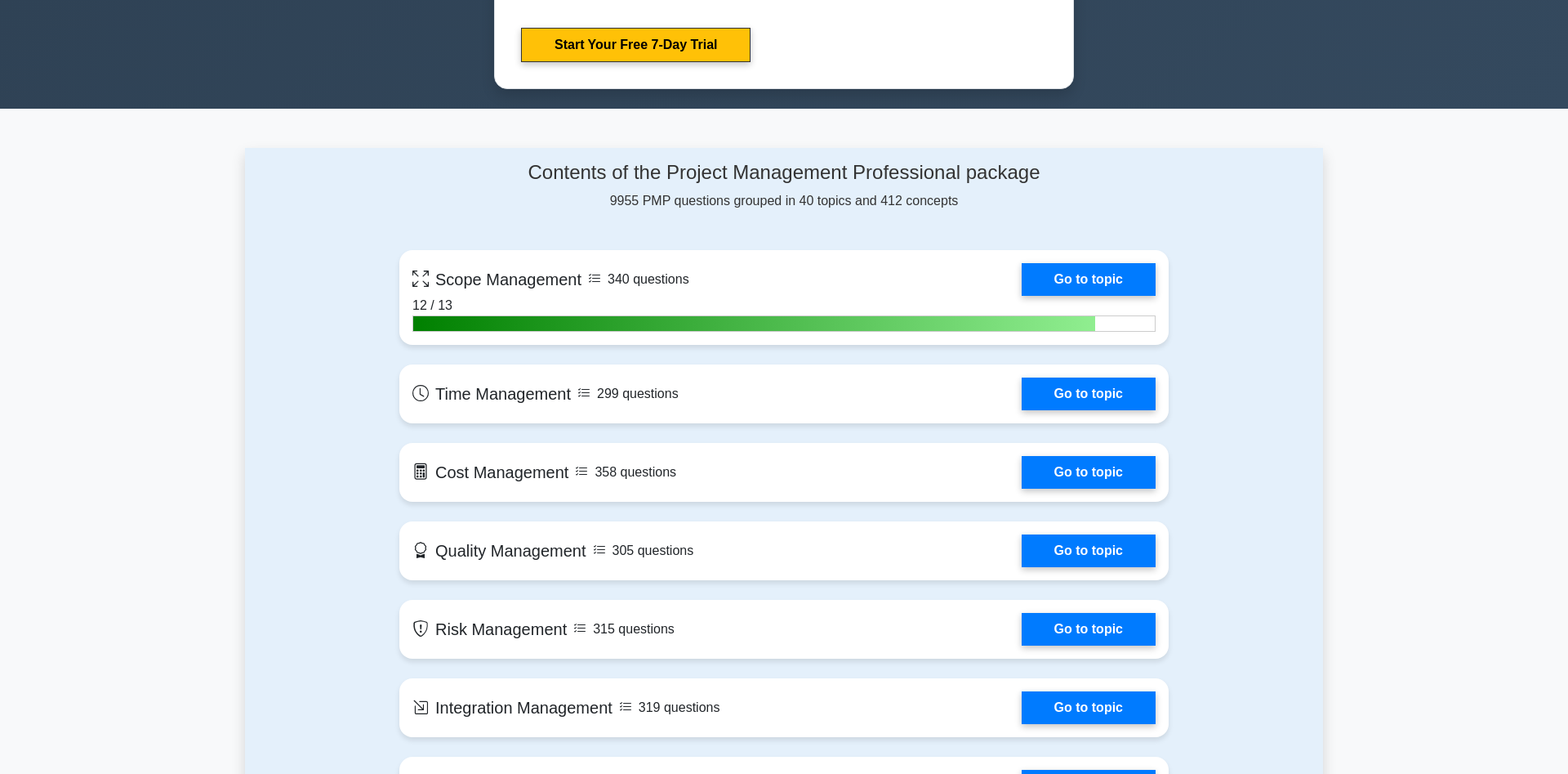
scroll to position [1167, 0]
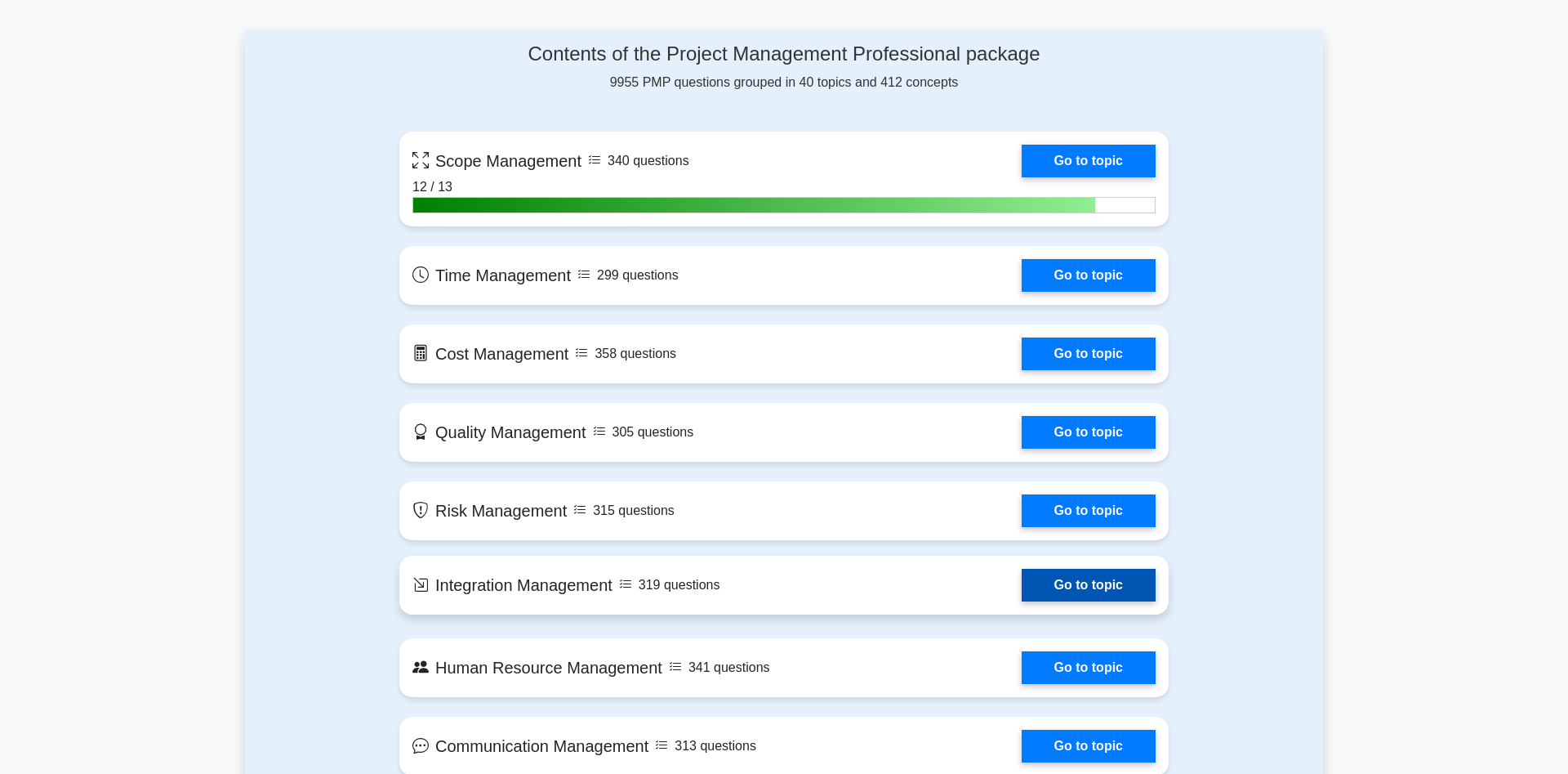
click at [1083, 591] on link "Go to topic" at bounding box center [1089, 584] width 134 height 33
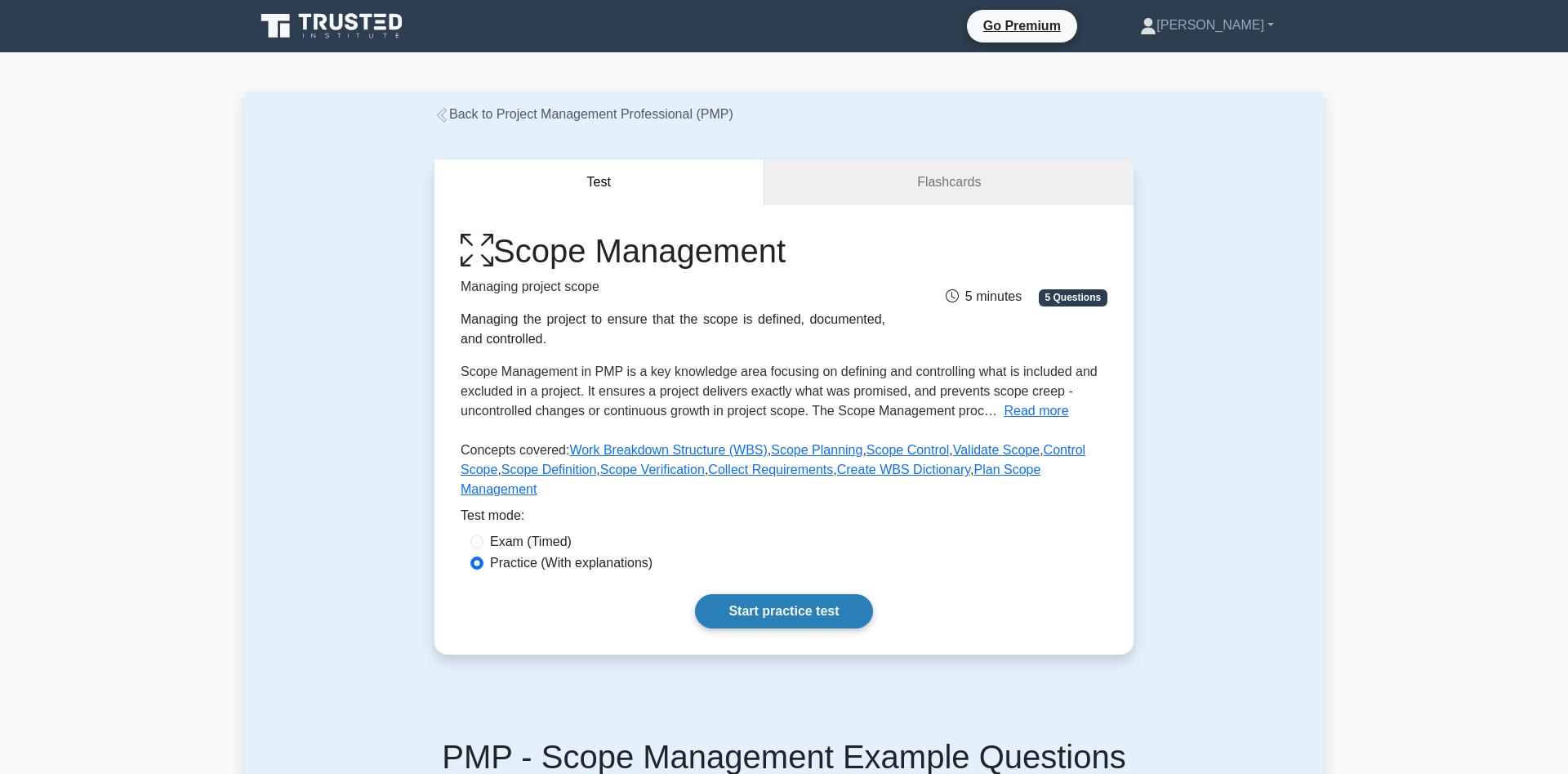
click at [775, 595] on link "Start practice test" at bounding box center [784, 611] width 177 height 34
click at [778, 594] on link "Start practice test" at bounding box center [784, 611] width 177 height 34
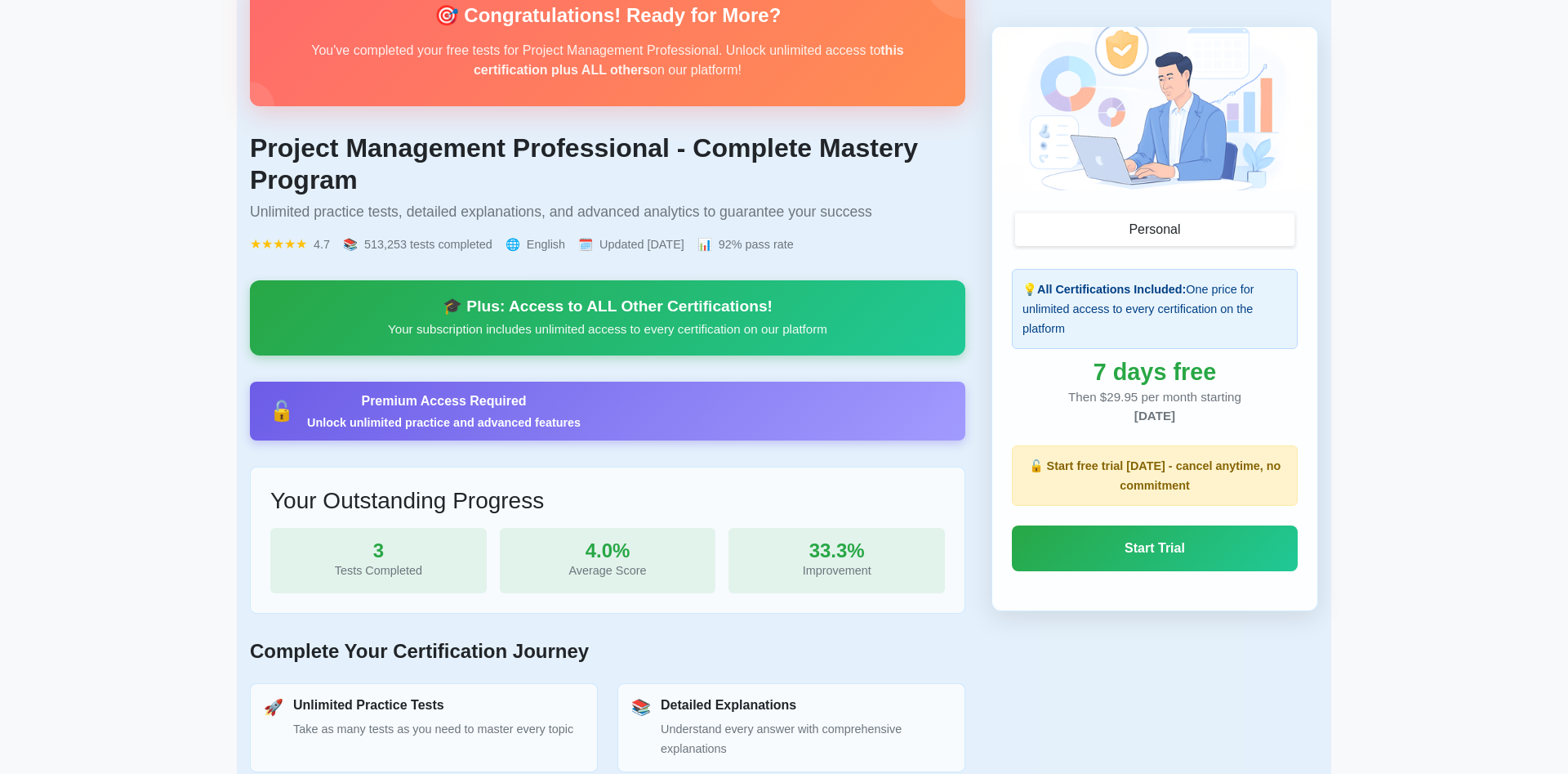
scroll to position [153, 0]
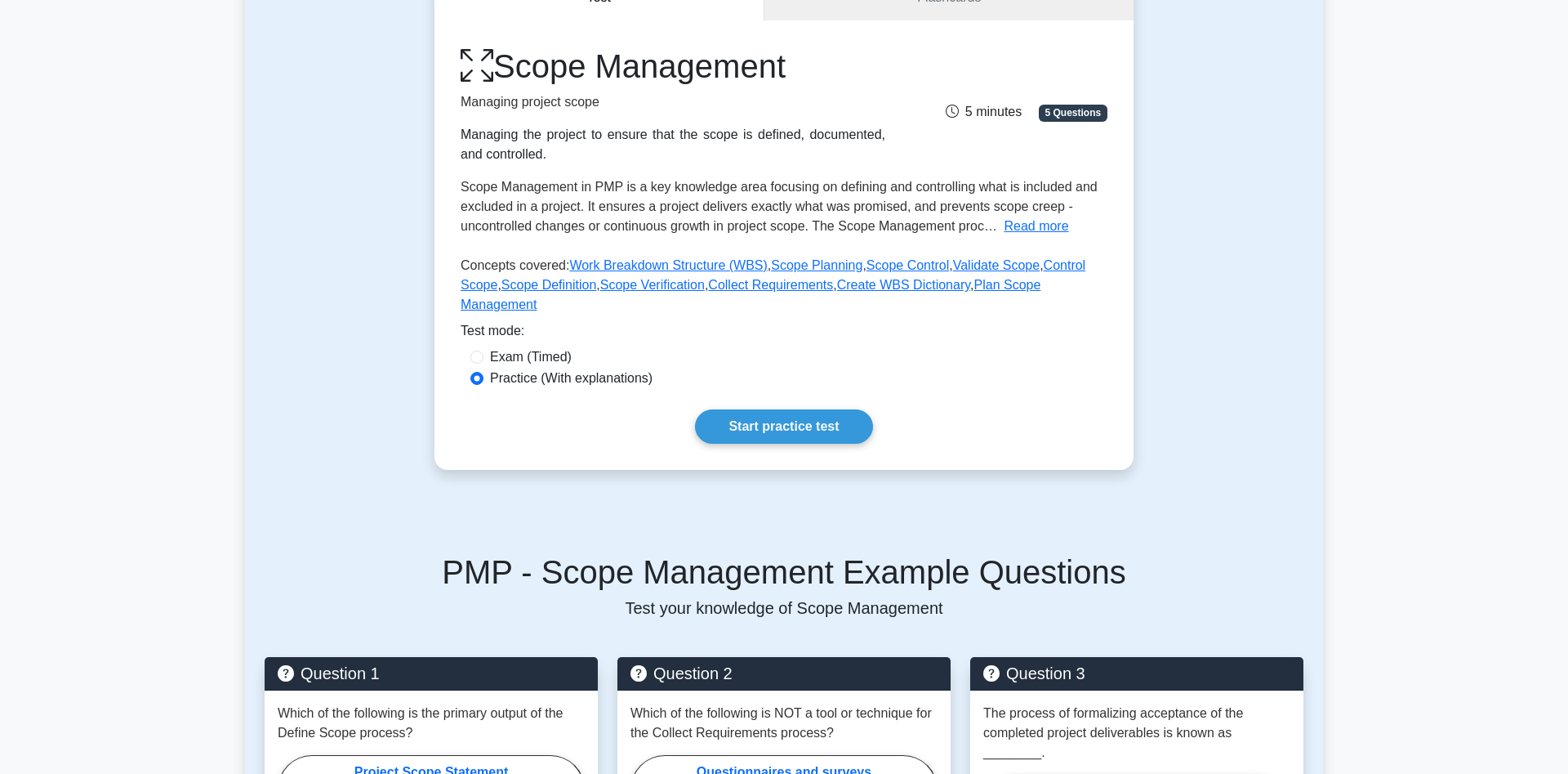
scroll to position [167, 0]
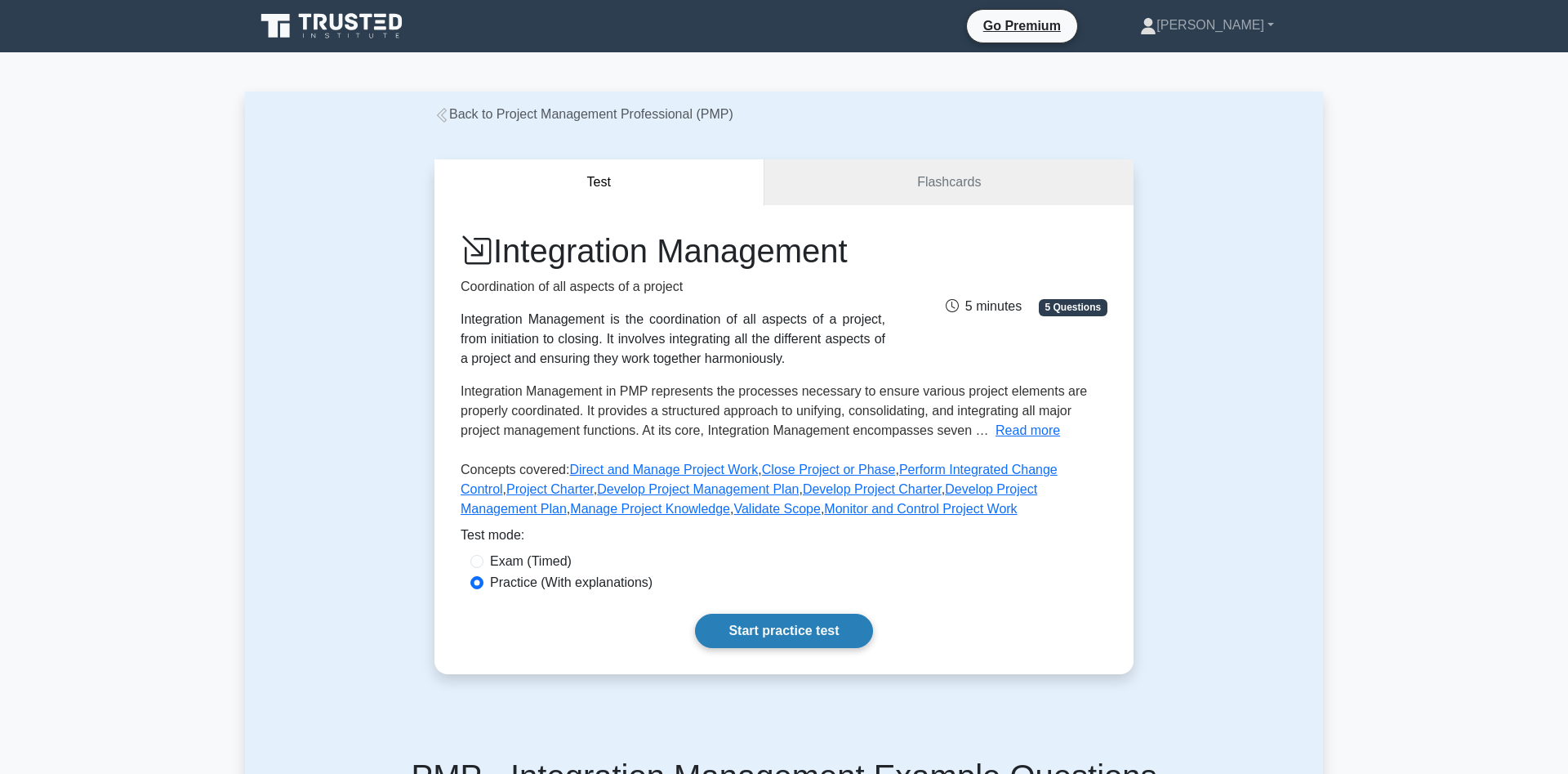
click at [741, 627] on link "Start practice test" at bounding box center [784, 630] width 177 height 34
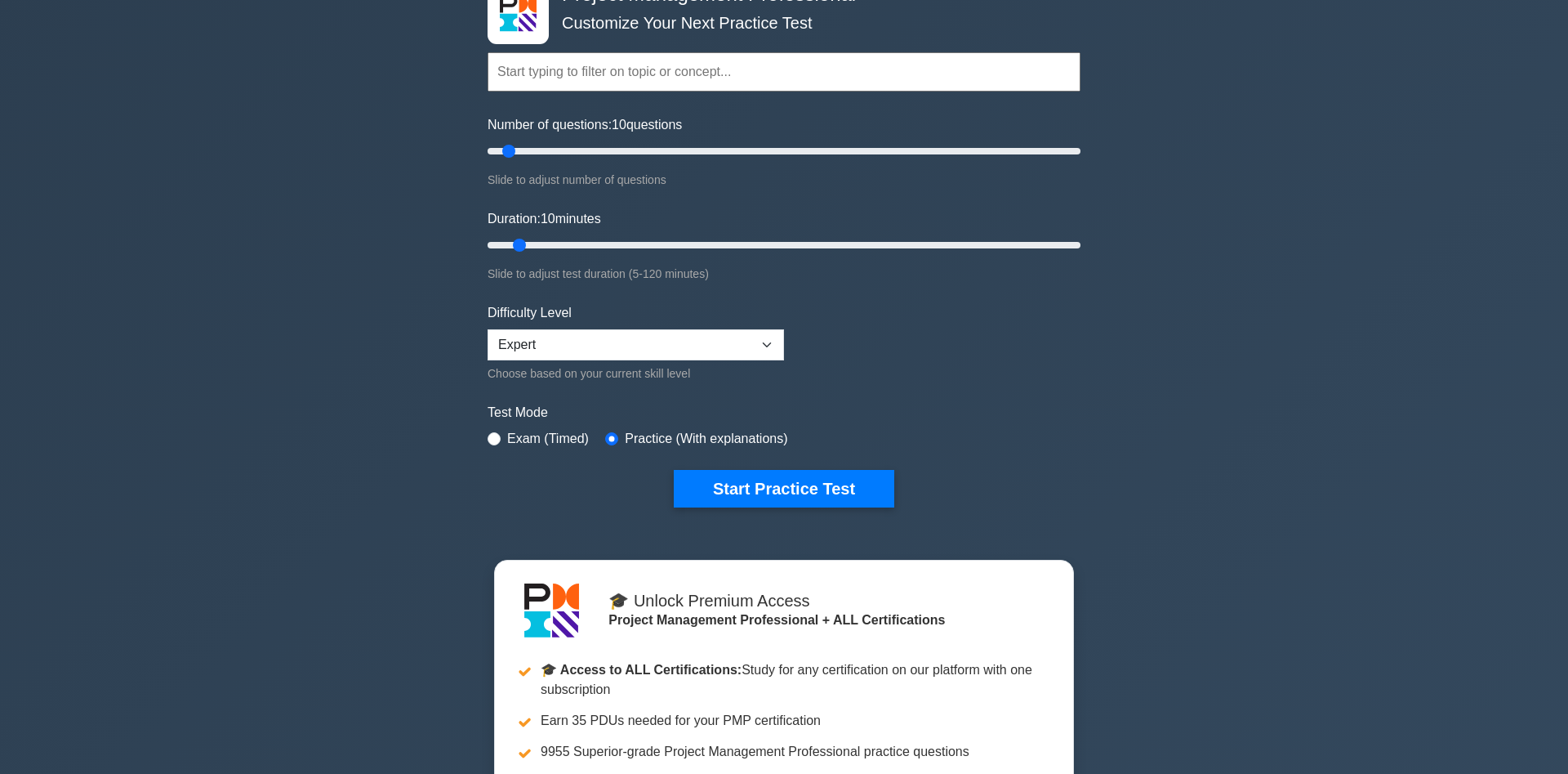
scroll to position [334, 0]
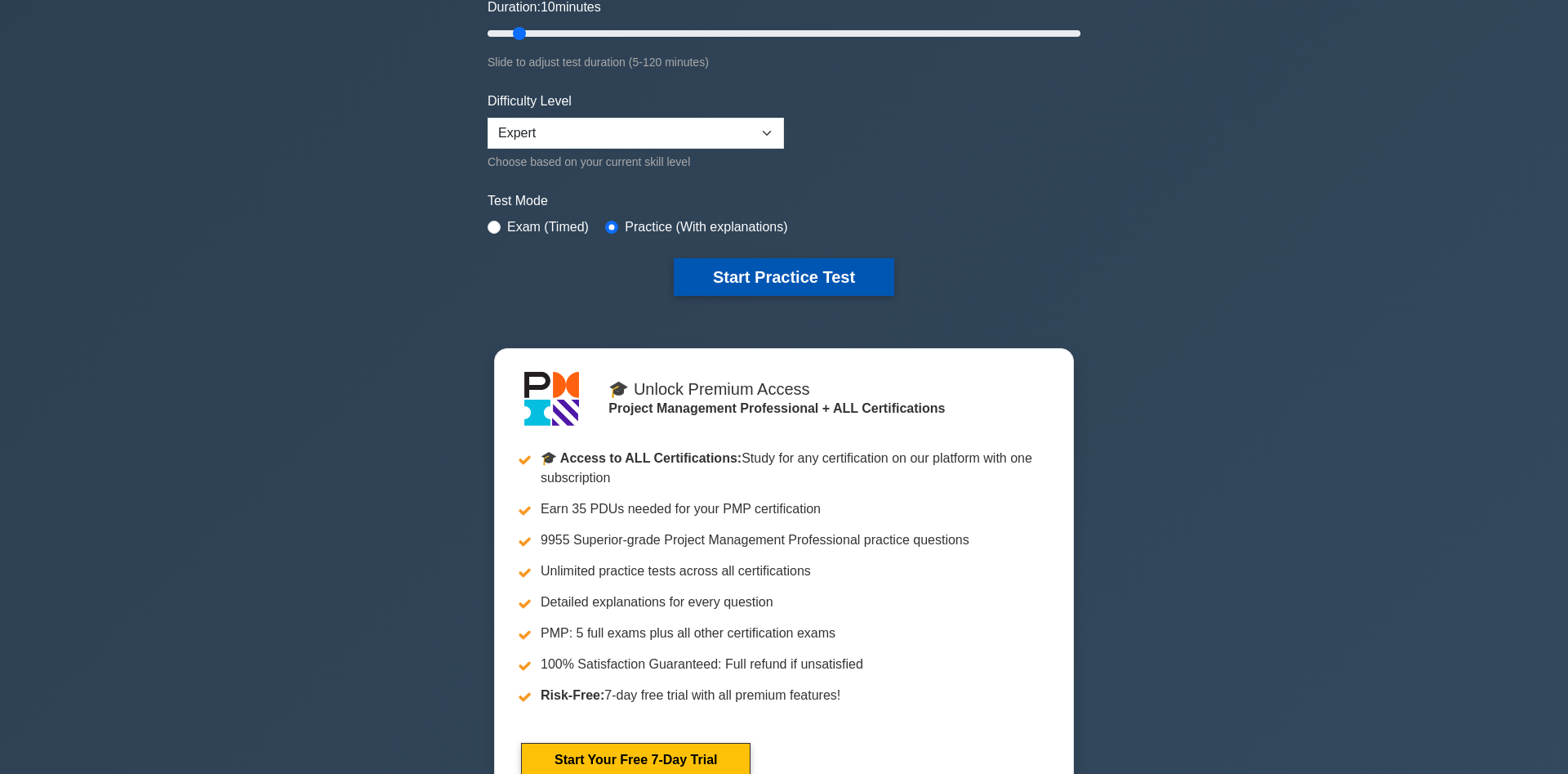
click at [818, 277] on button "Start Practice Test" at bounding box center [784, 277] width 221 height 38
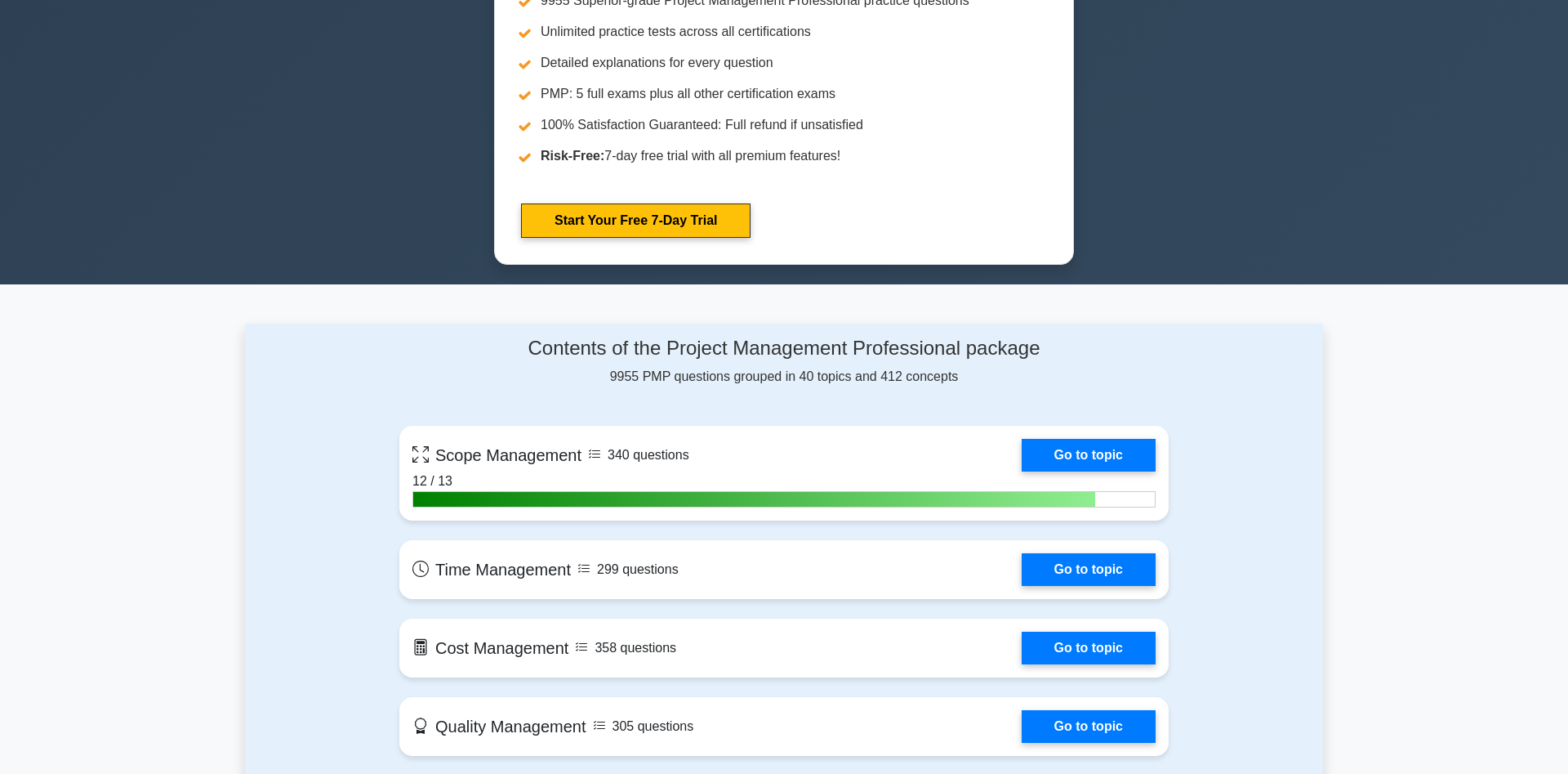
scroll to position [1000, 0]
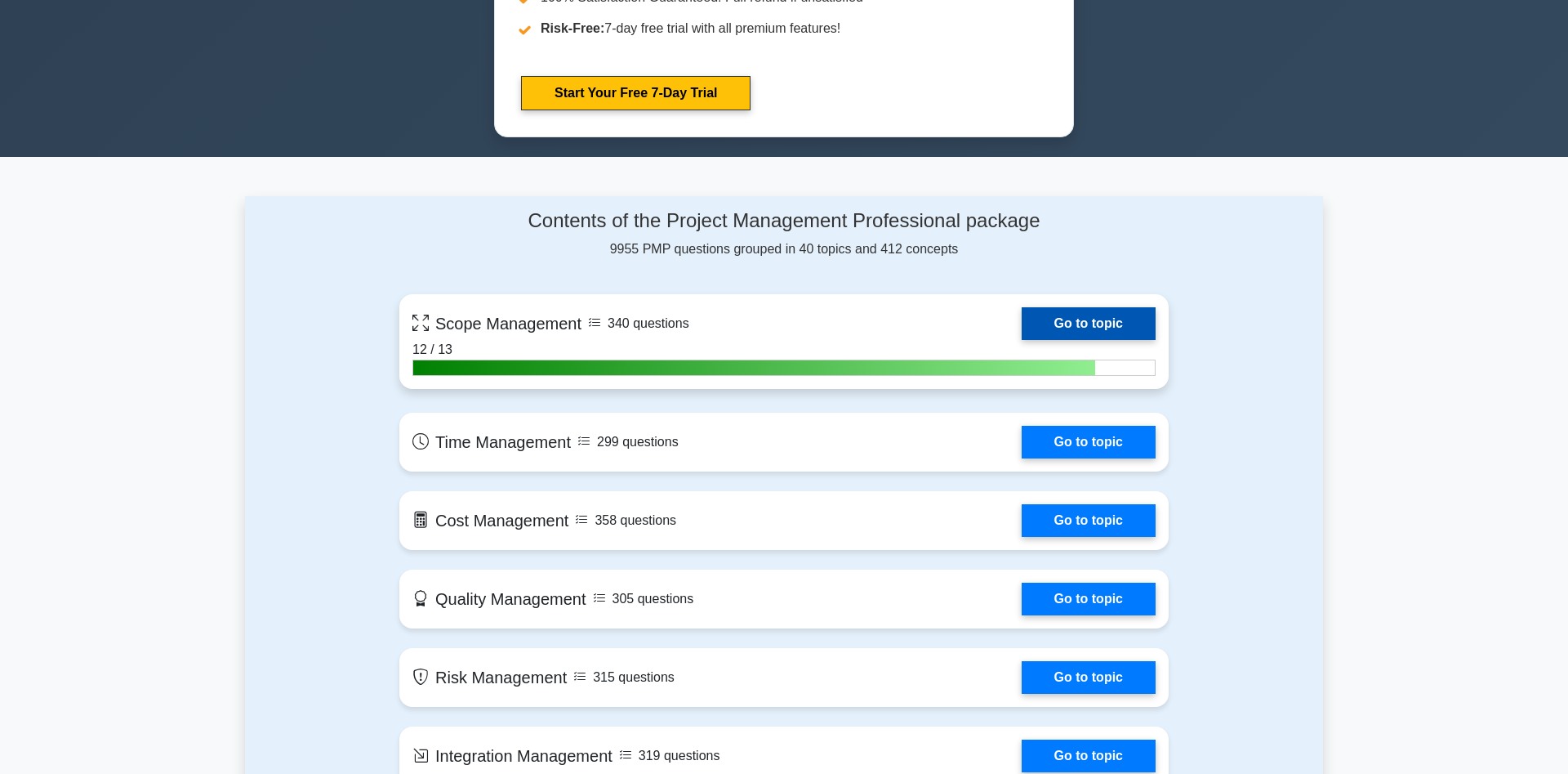
click at [1077, 322] on link "Go to topic" at bounding box center [1089, 323] width 134 height 33
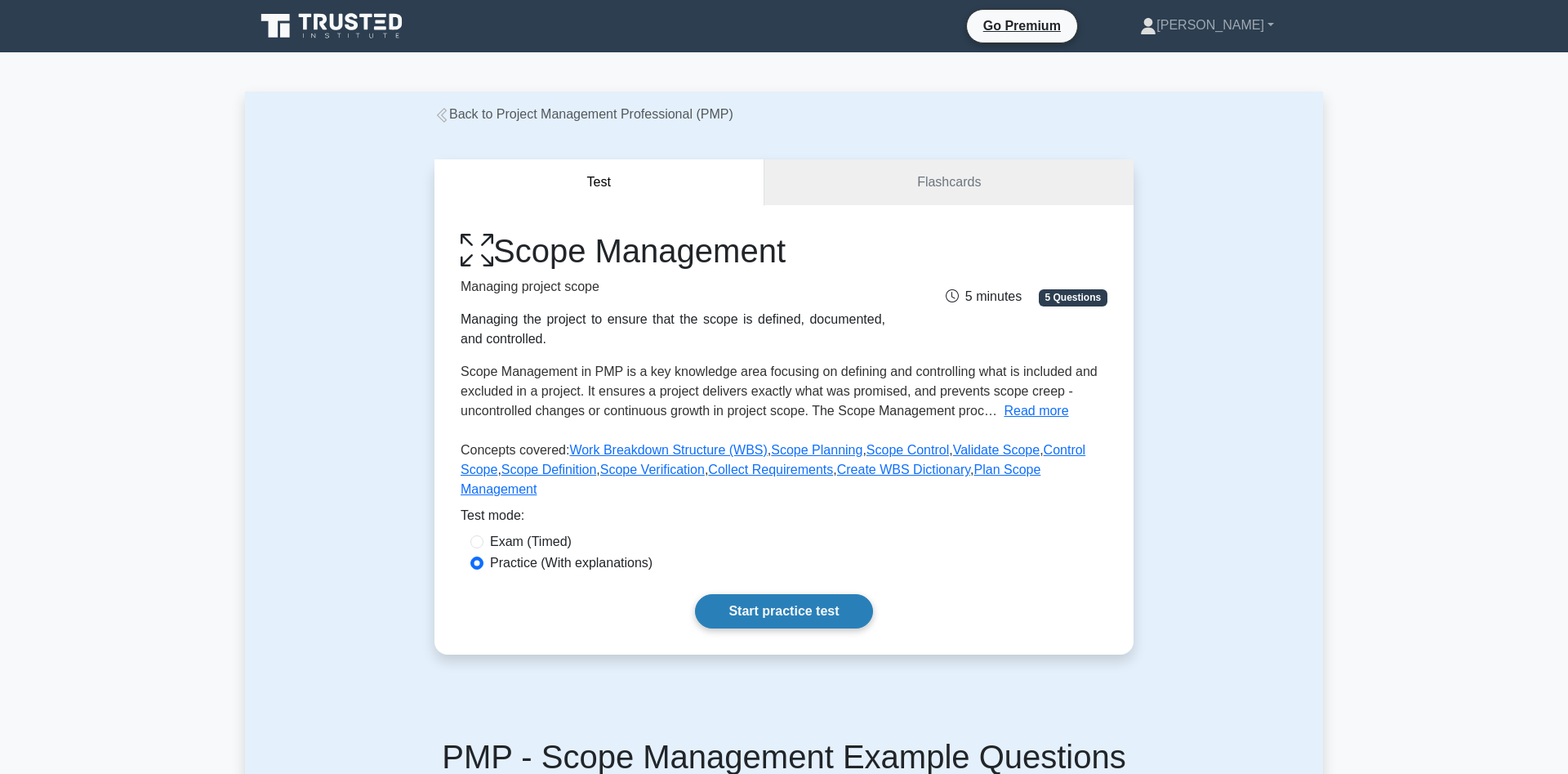
click at [799, 594] on link "Start practice test" at bounding box center [784, 611] width 177 height 34
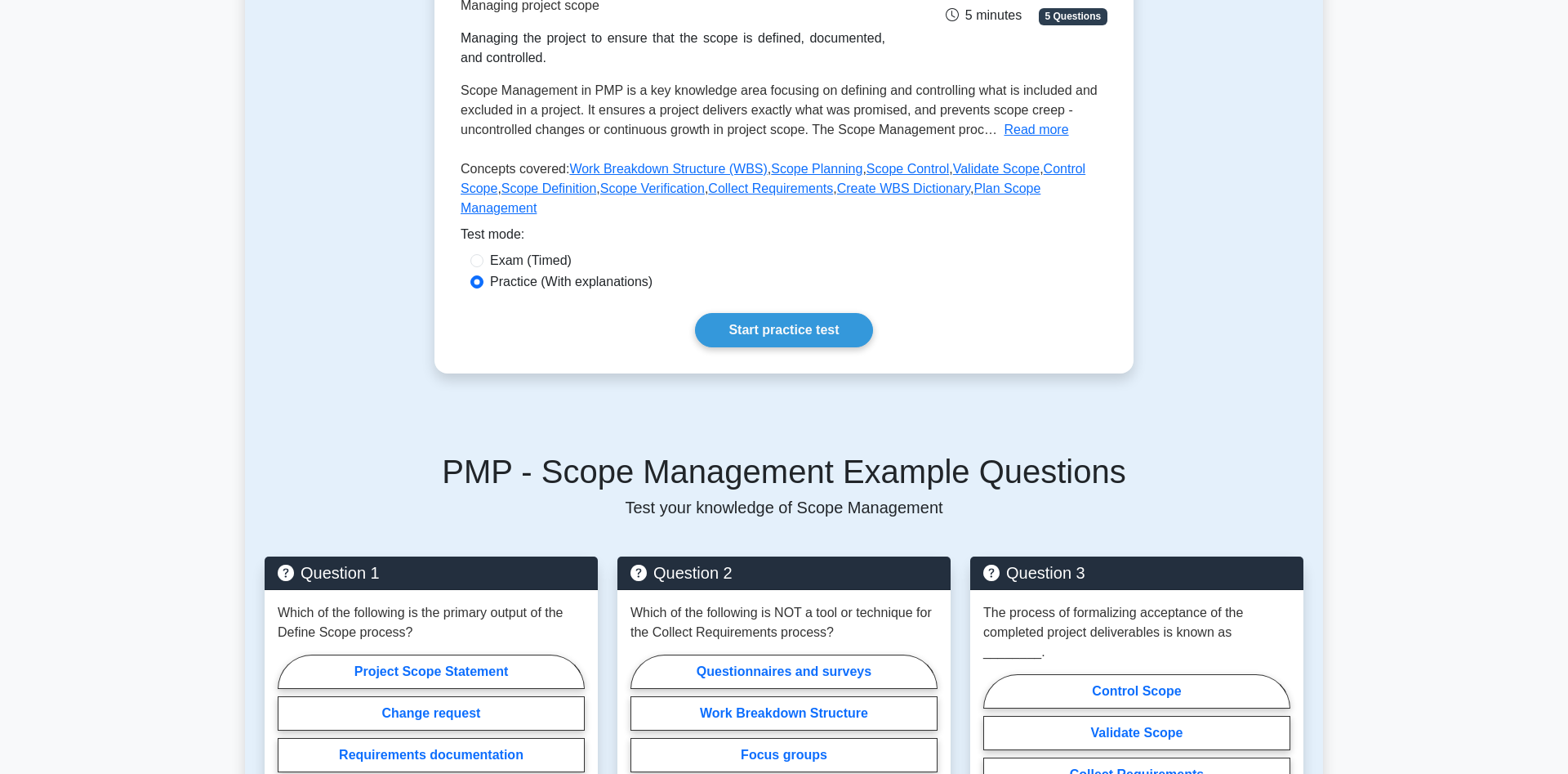
scroll to position [83, 0]
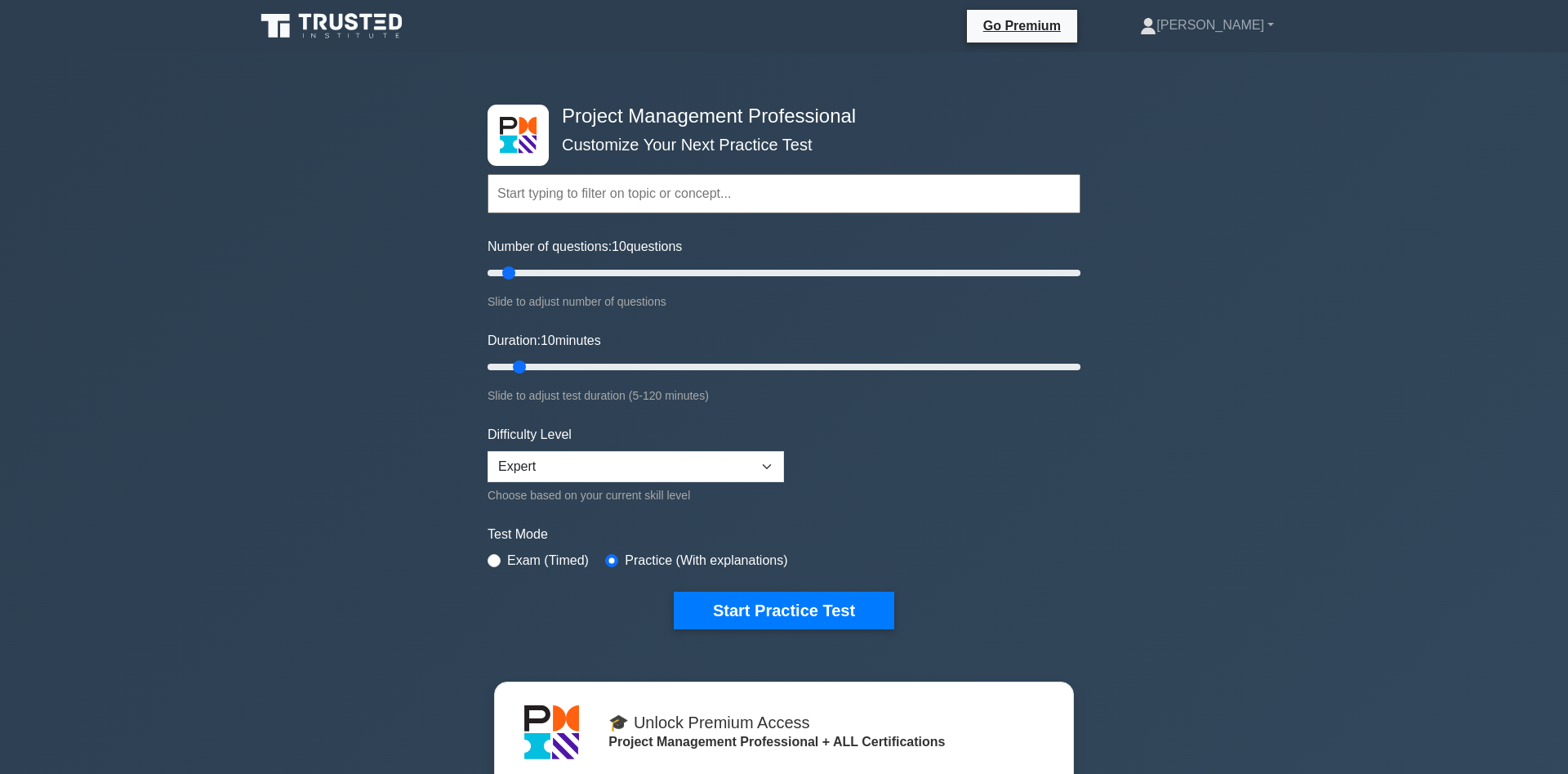
scroll to position [1000, 0]
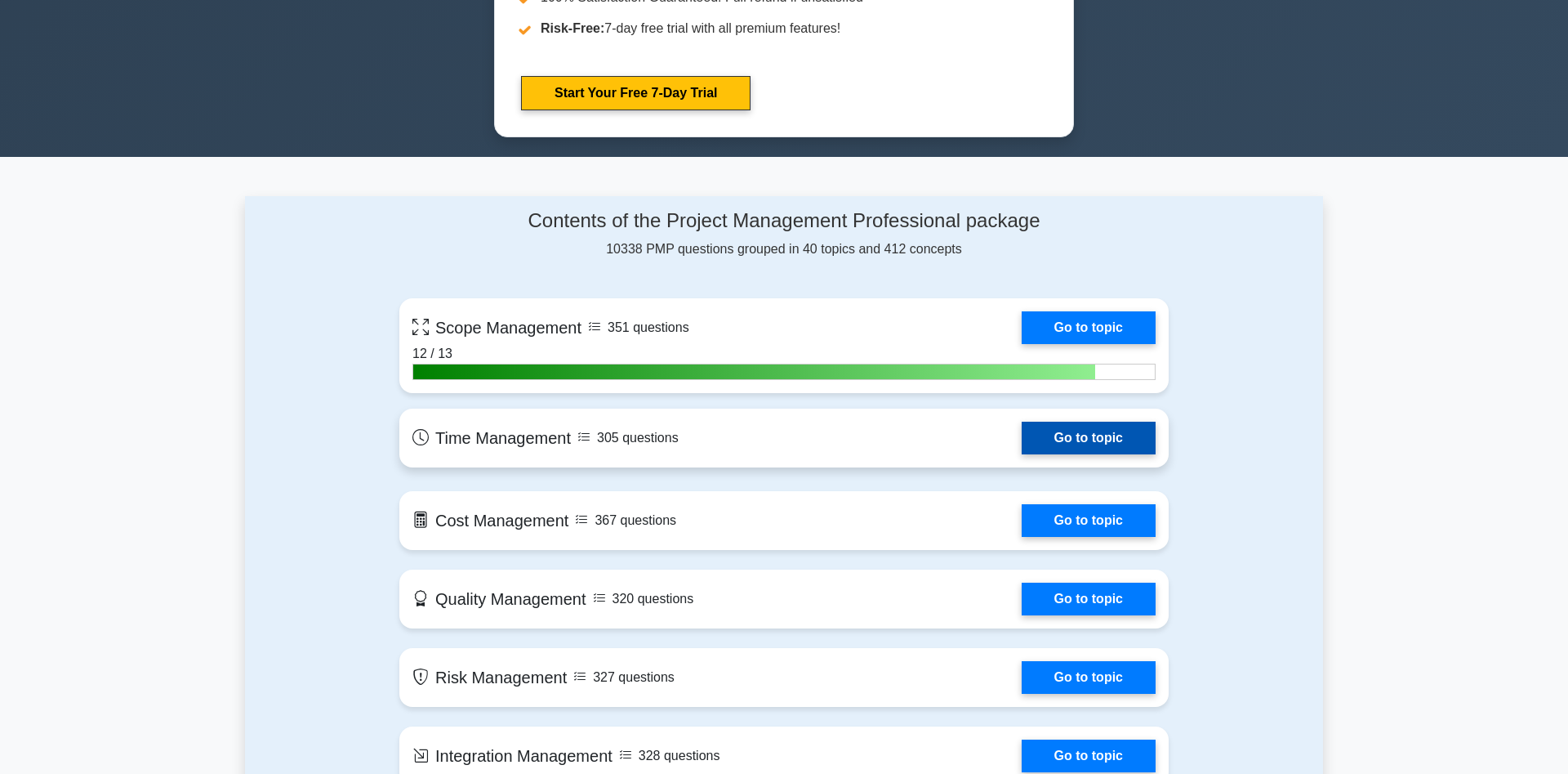
click at [1093, 440] on link "Go to topic" at bounding box center [1089, 438] width 134 height 33
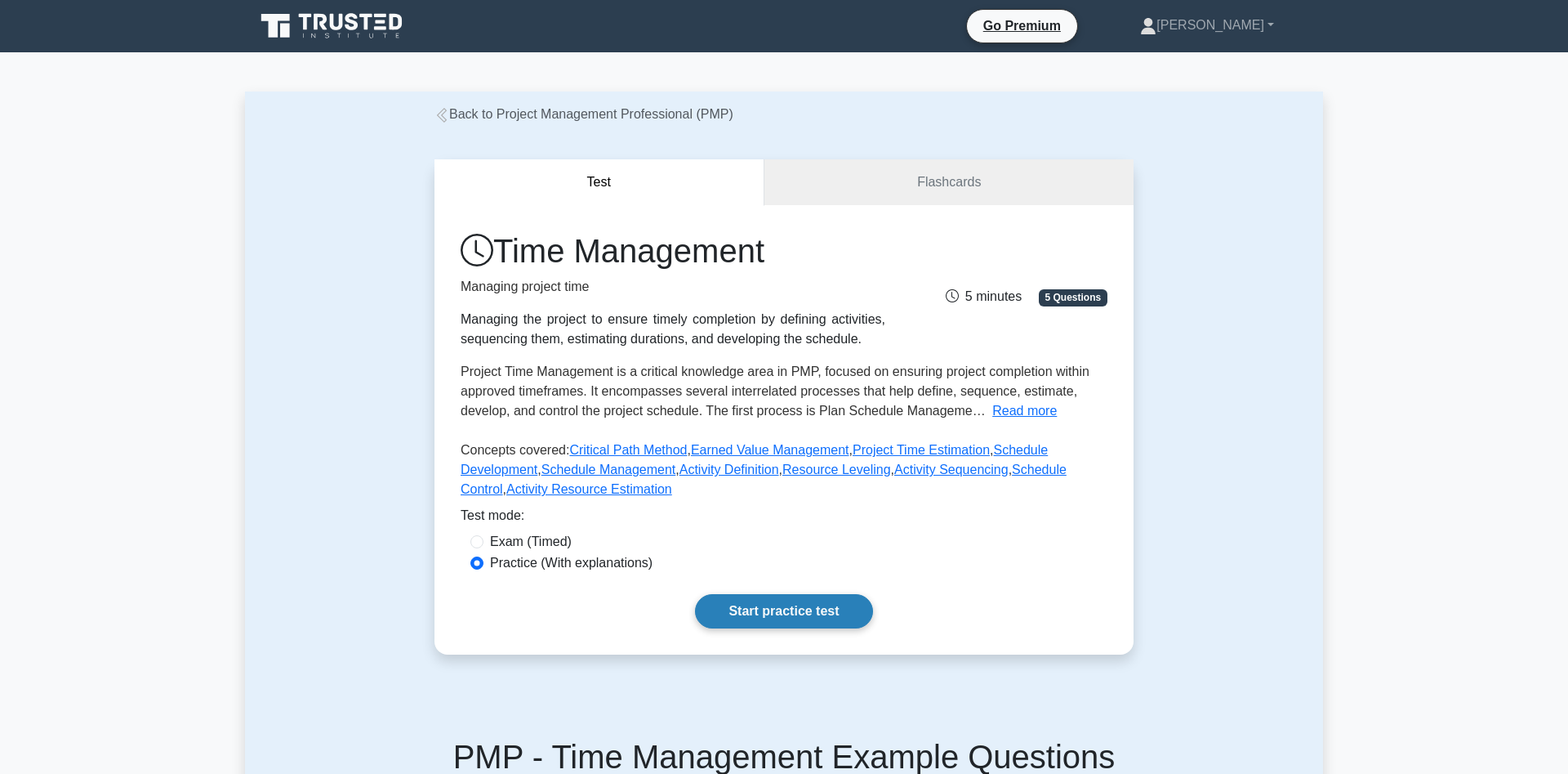
click at [744, 612] on link "Start practice test" at bounding box center [784, 611] width 177 height 34
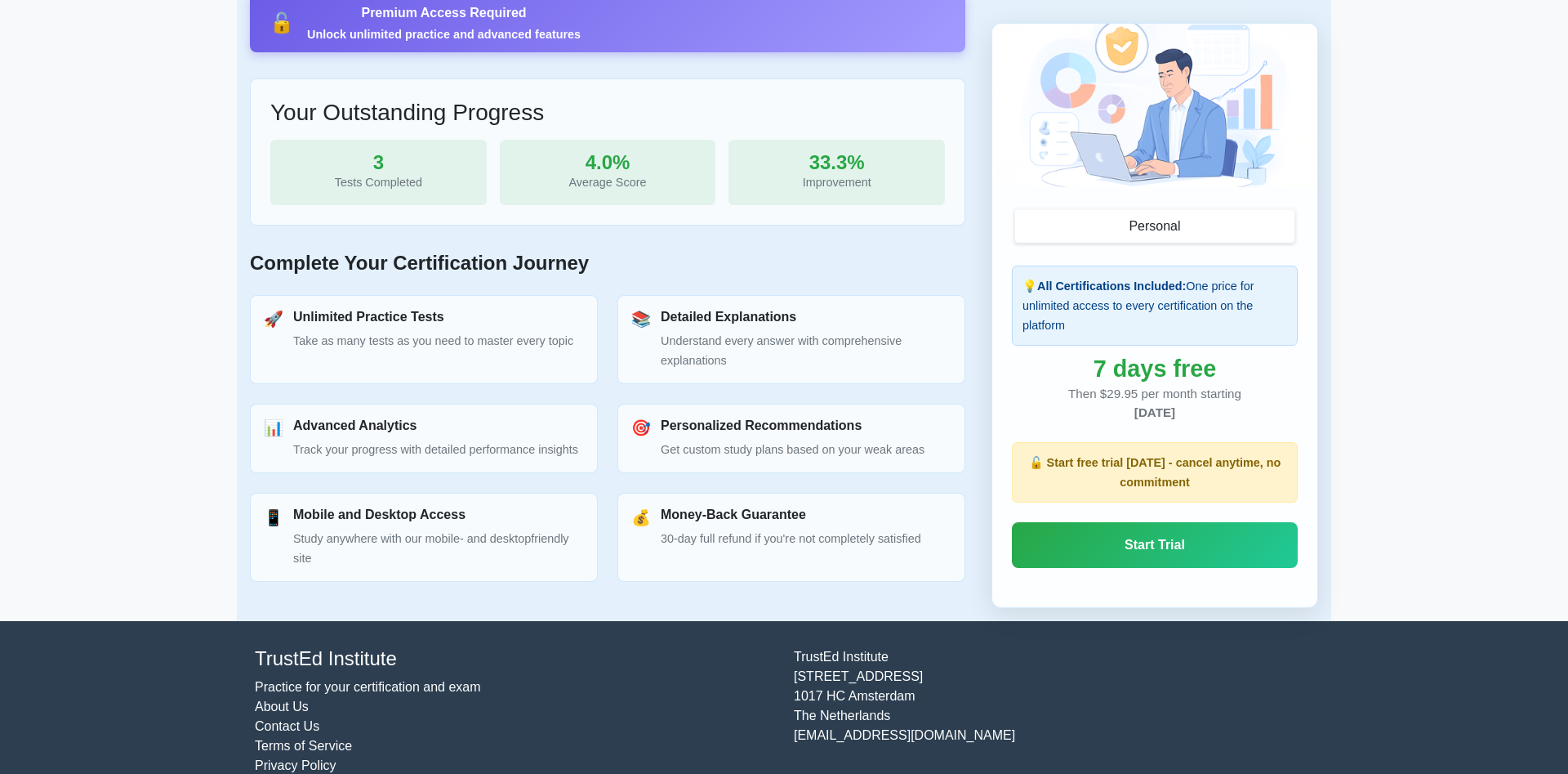
scroll to position [569, 0]
